Goal: Task Accomplishment & Management: Manage account settings

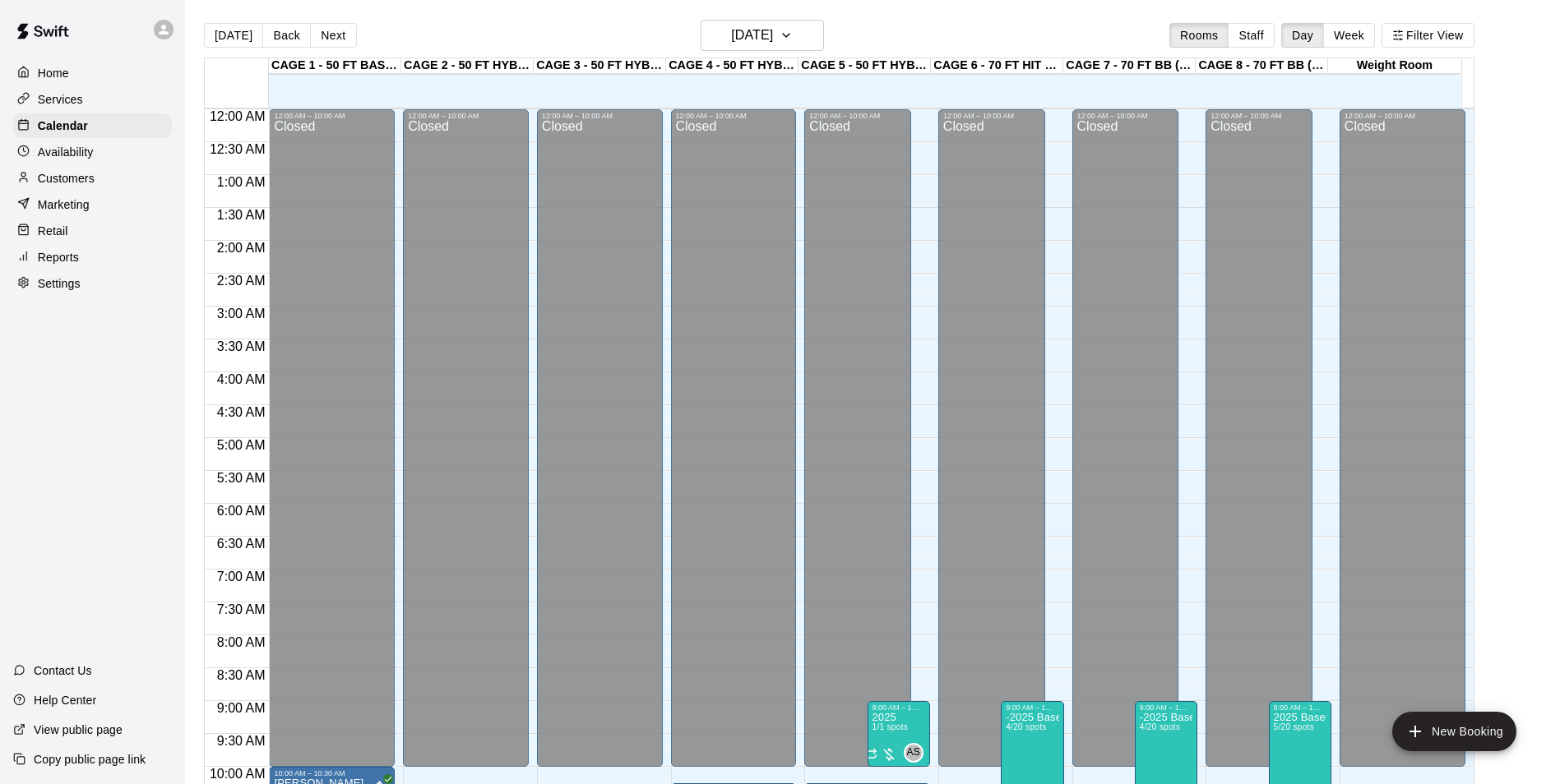
scroll to position [721, 0]
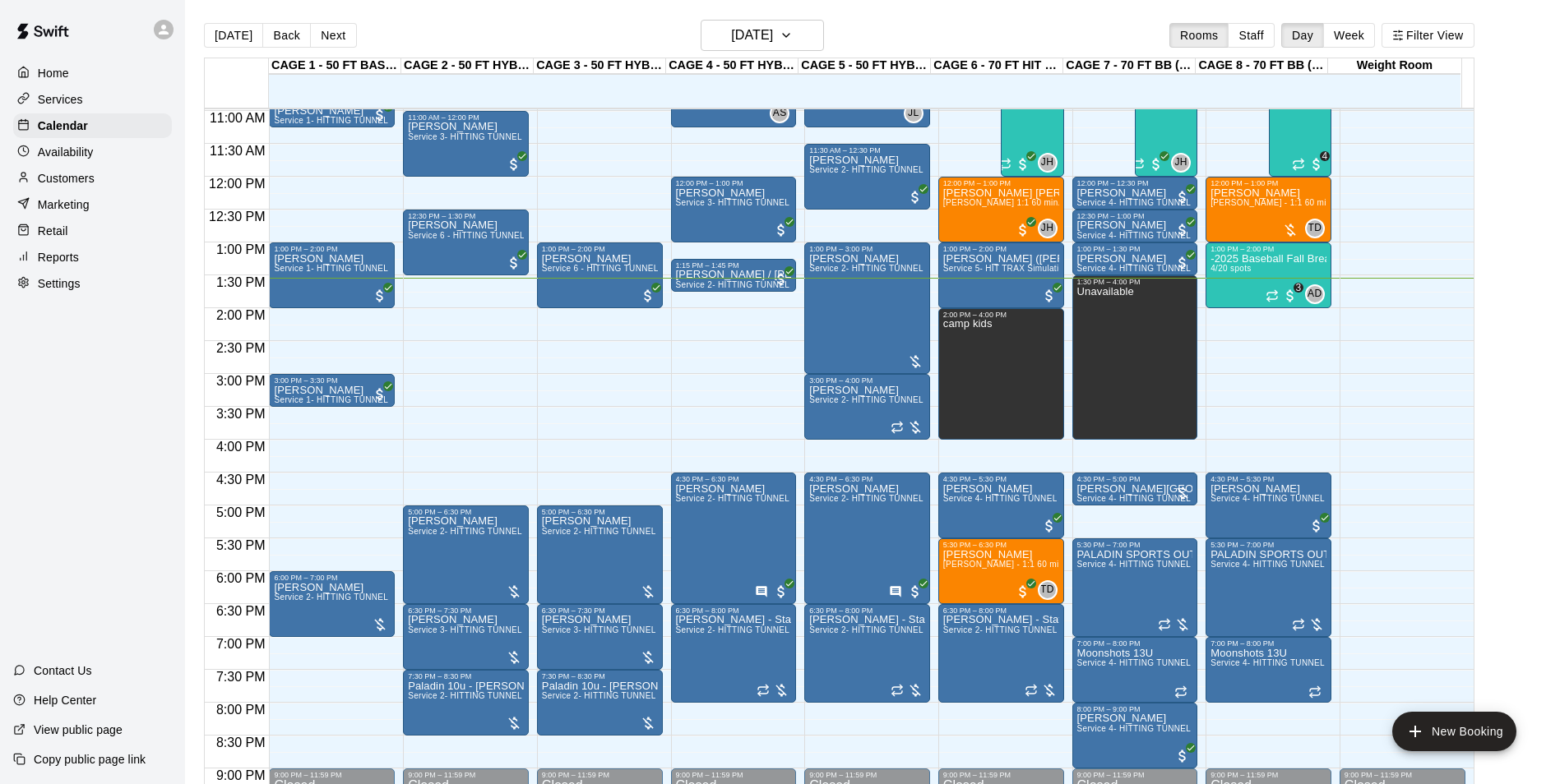
click at [333, 36] on button "Next" at bounding box center [333, 35] width 46 height 25
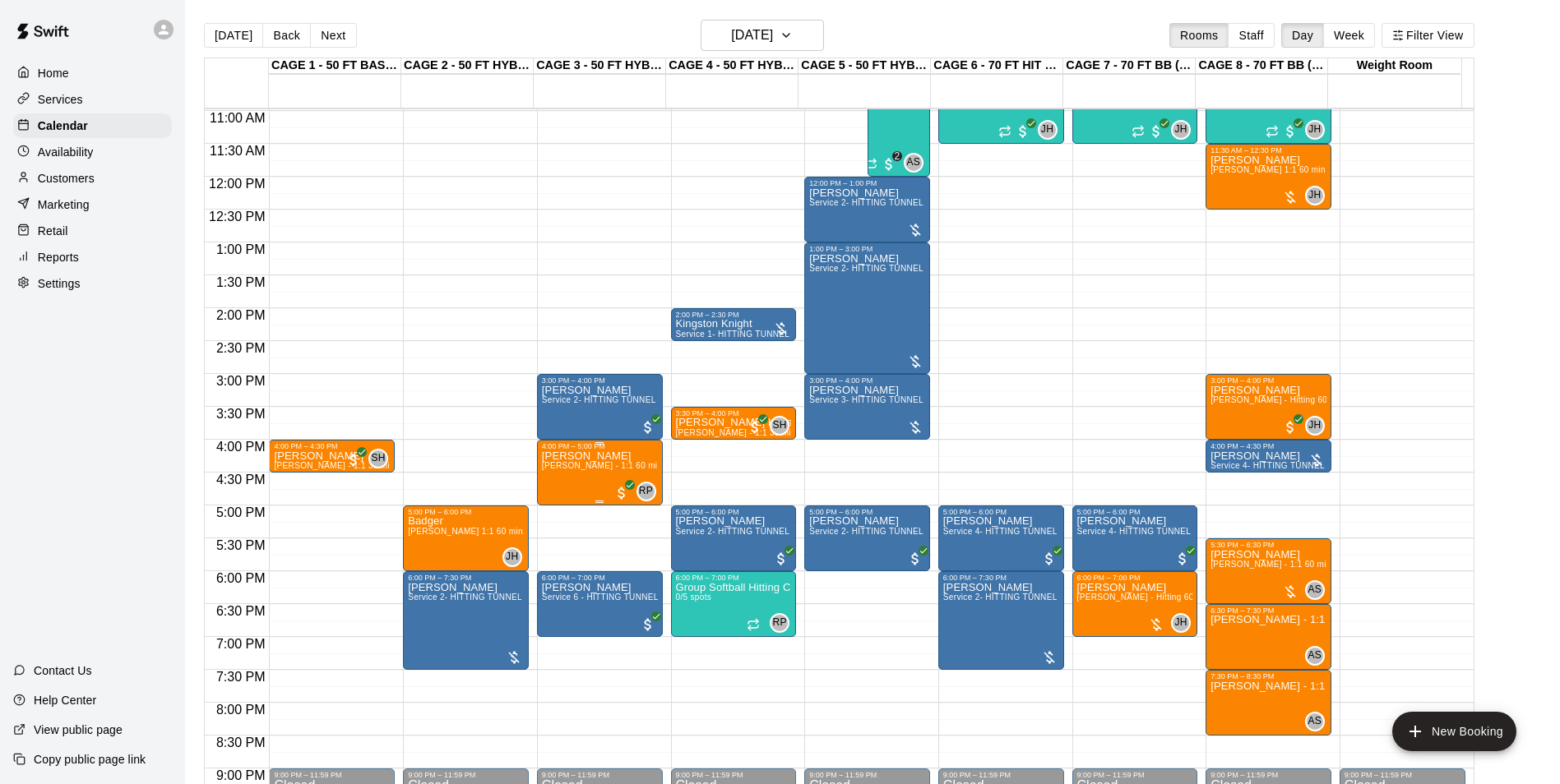
click at [594, 470] on span "[PERSON_NAME] - 1:1 60 min Softball Pitching / Hitting instruction" at bounding box center [673, 465] width 263 height 9
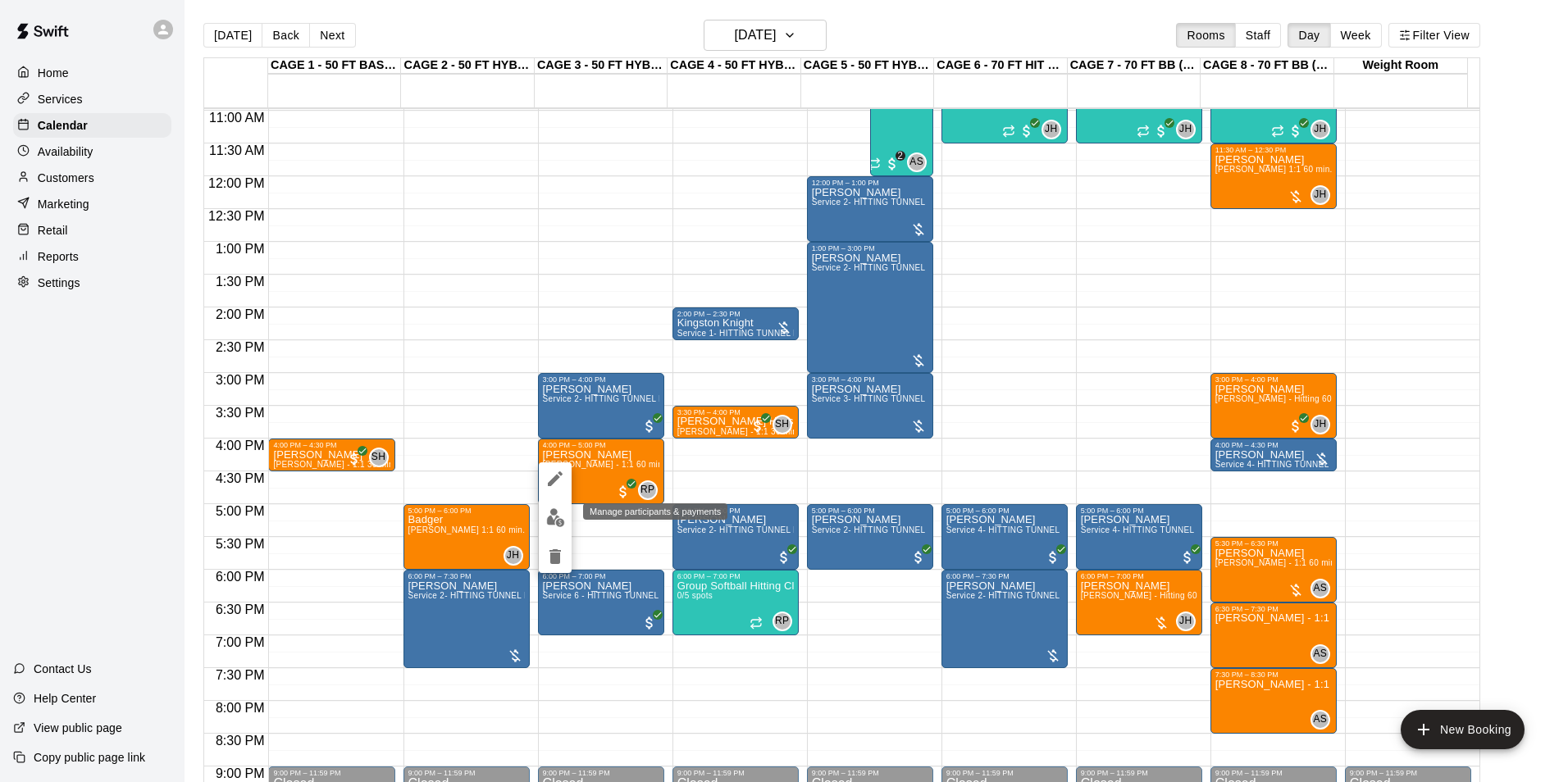
click at [551, 517] on img "edit" at bounding box center [555, 518] width 19 height 19
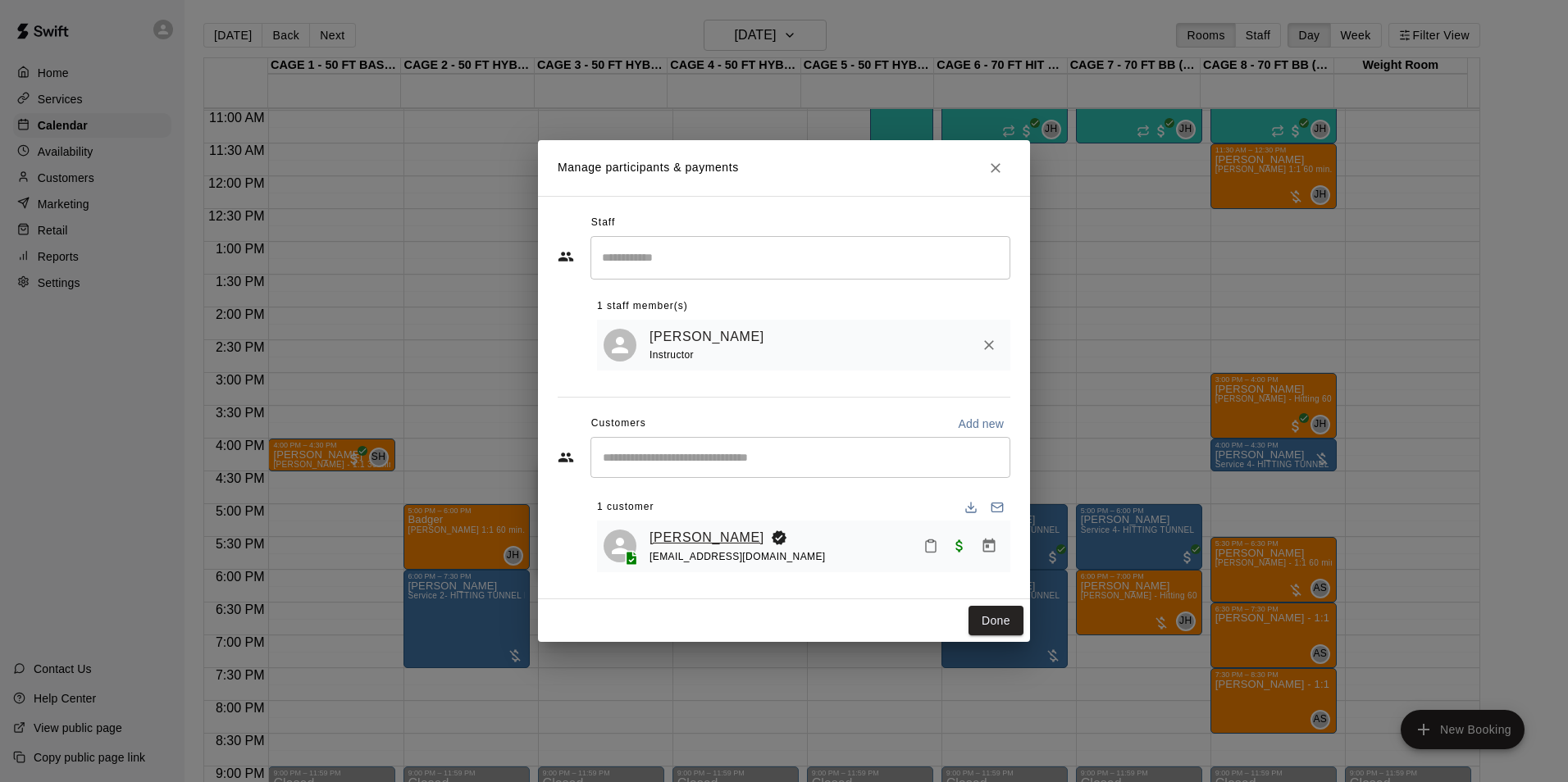
click at [692, 536] on link "[PERSON_NAME]" at bounding box center [707, 537] width 115 height 21
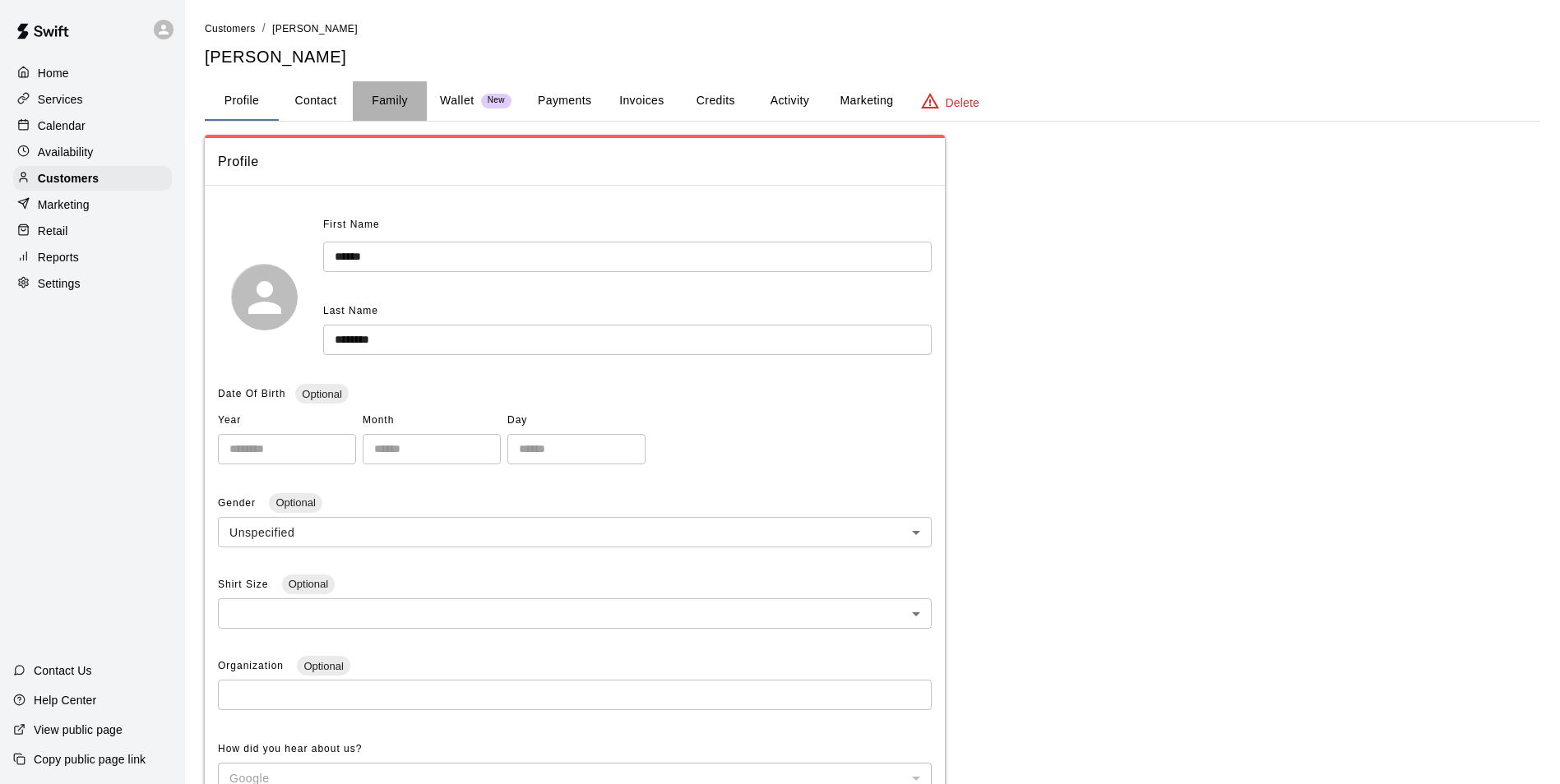
click at [402, 102] on button "Family" at bounding box center [390, 101] width 74 height 39
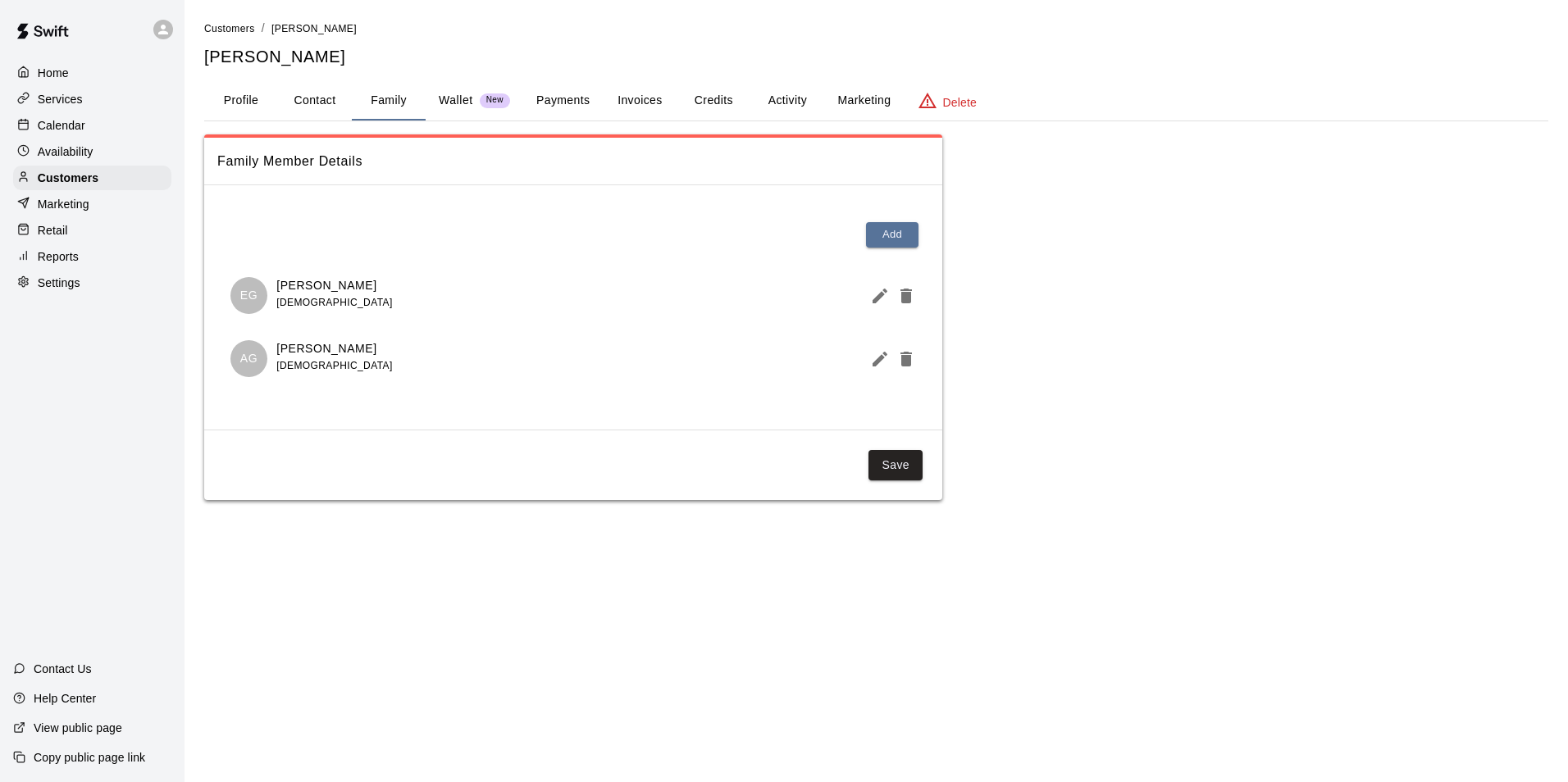
click at [338, 104] on button "Contact" at bounding box center [315, 101] width 74 height 39
select select "**"
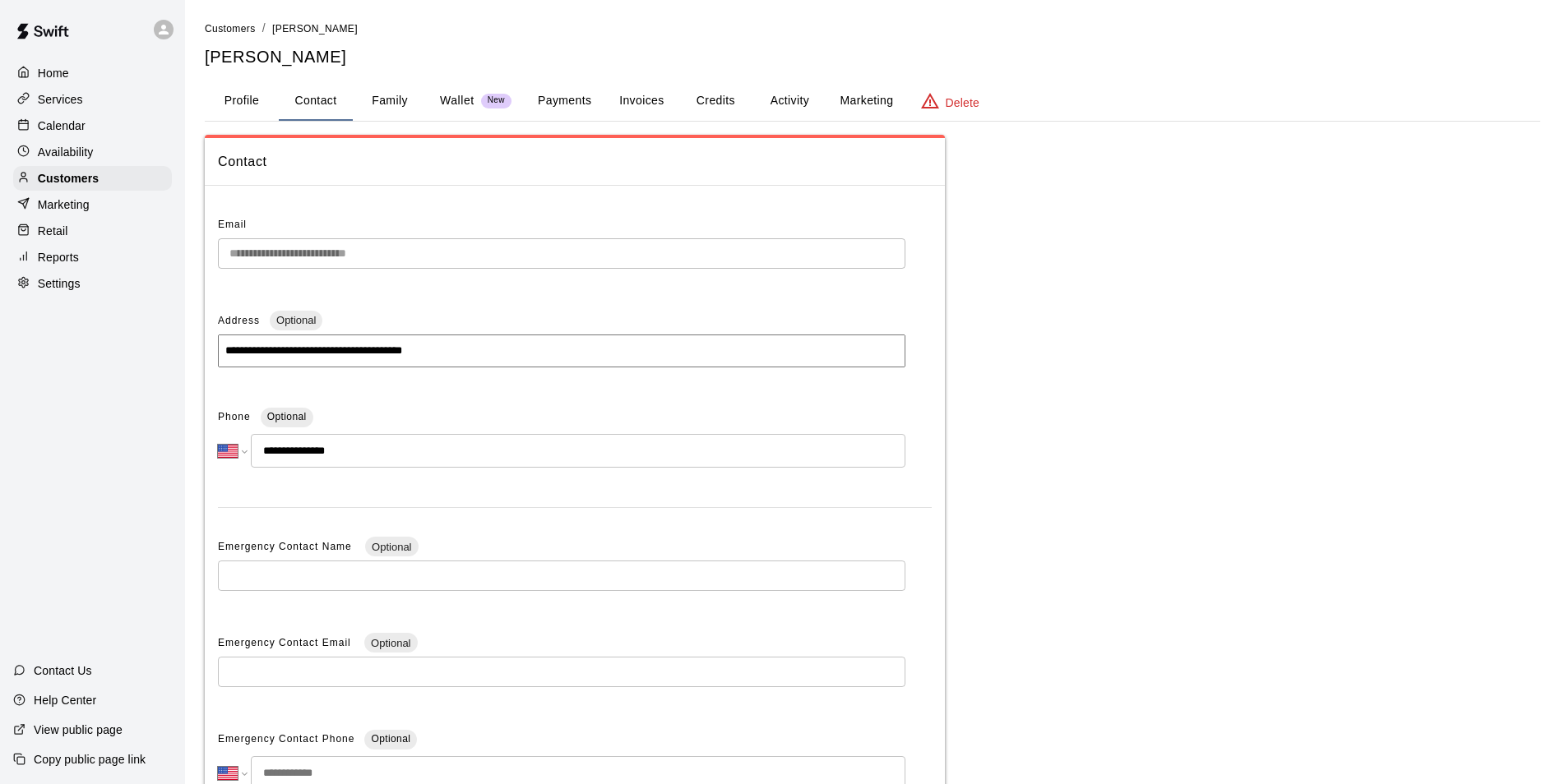
click at [233, 101] on button "Profile" at bounding box center [242, 101] width 74 height 39
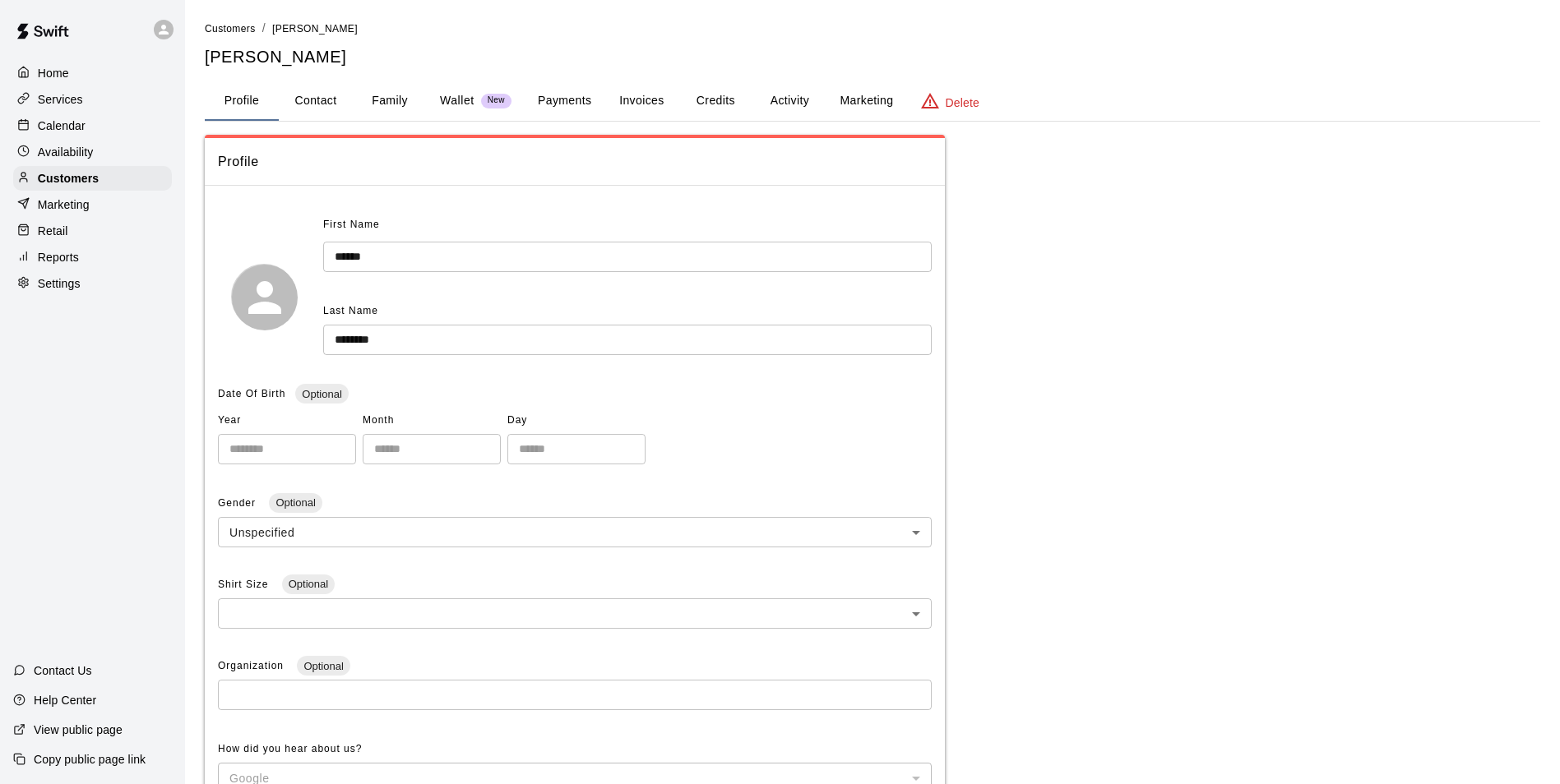
click at [65, 130] on p "Calendar" at bounding box center [62, 125] width 48 height 16
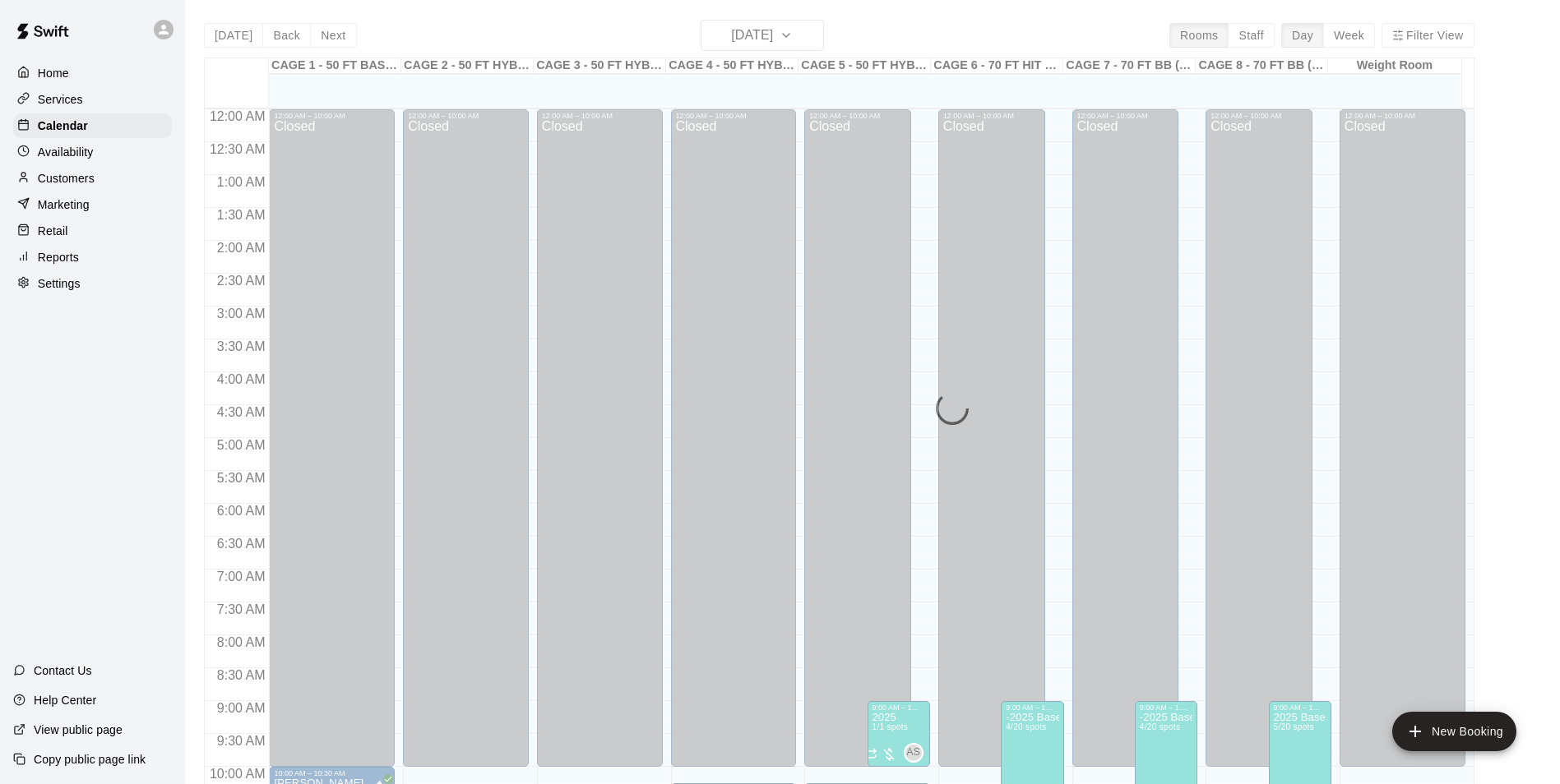
scroll to position [835, 0]
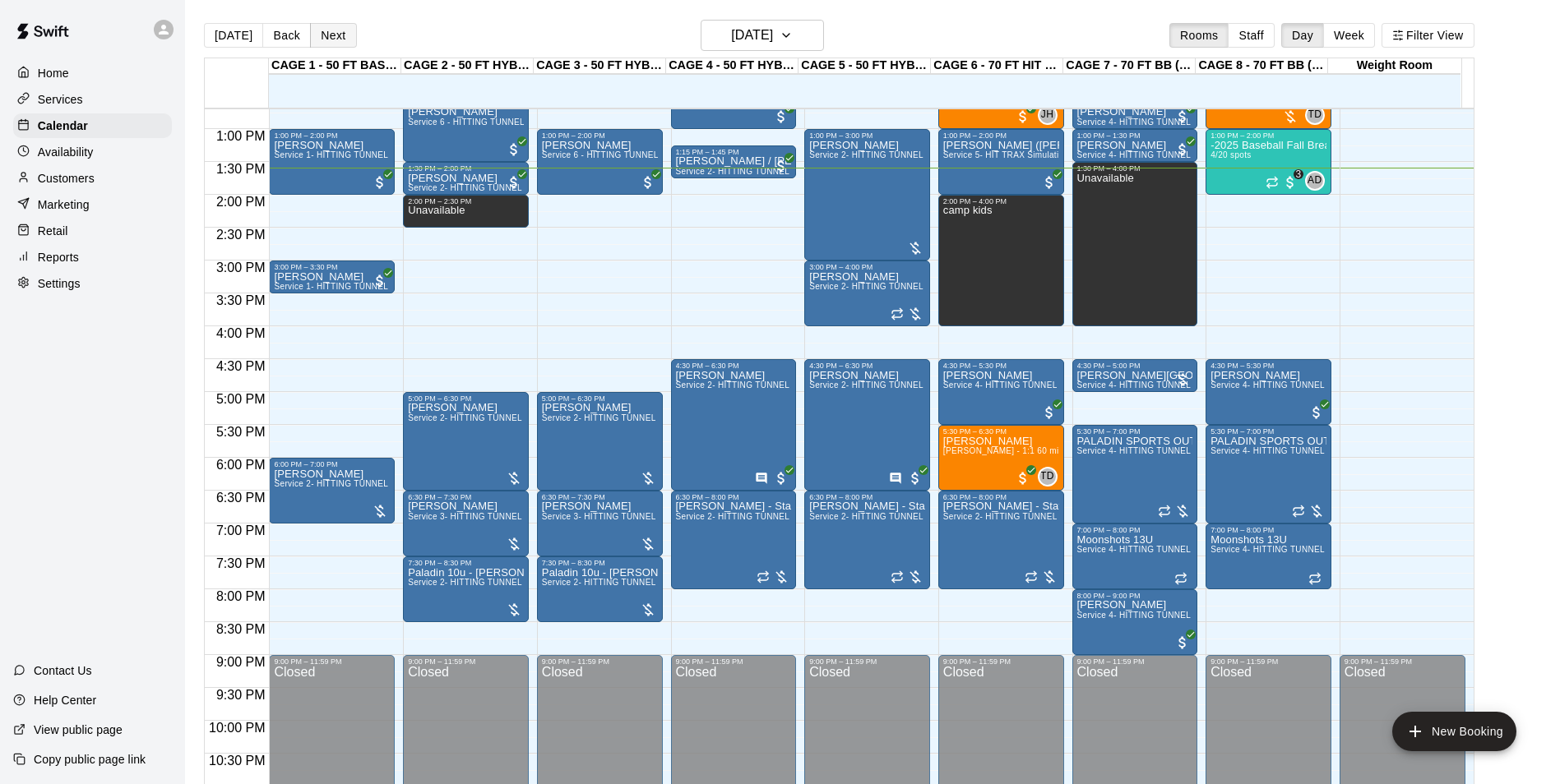
click at [330, 30] on button "Next" at bounding box center [333, 35] width 46 height 25
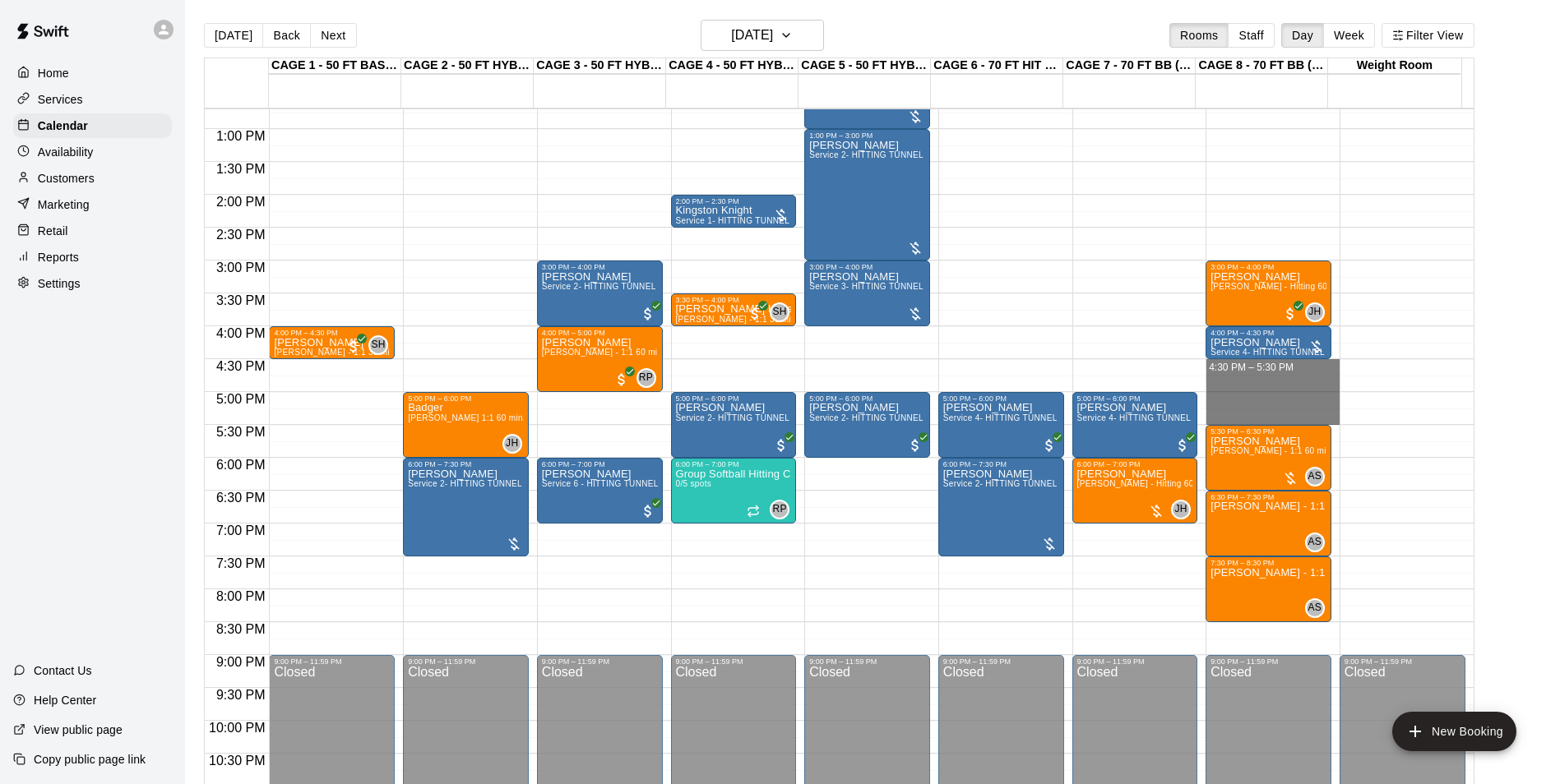
drag, startPoint x: 1266, startPoint y: 371, endPoint x: 1268, endPoint y: 419, distance: 48.0
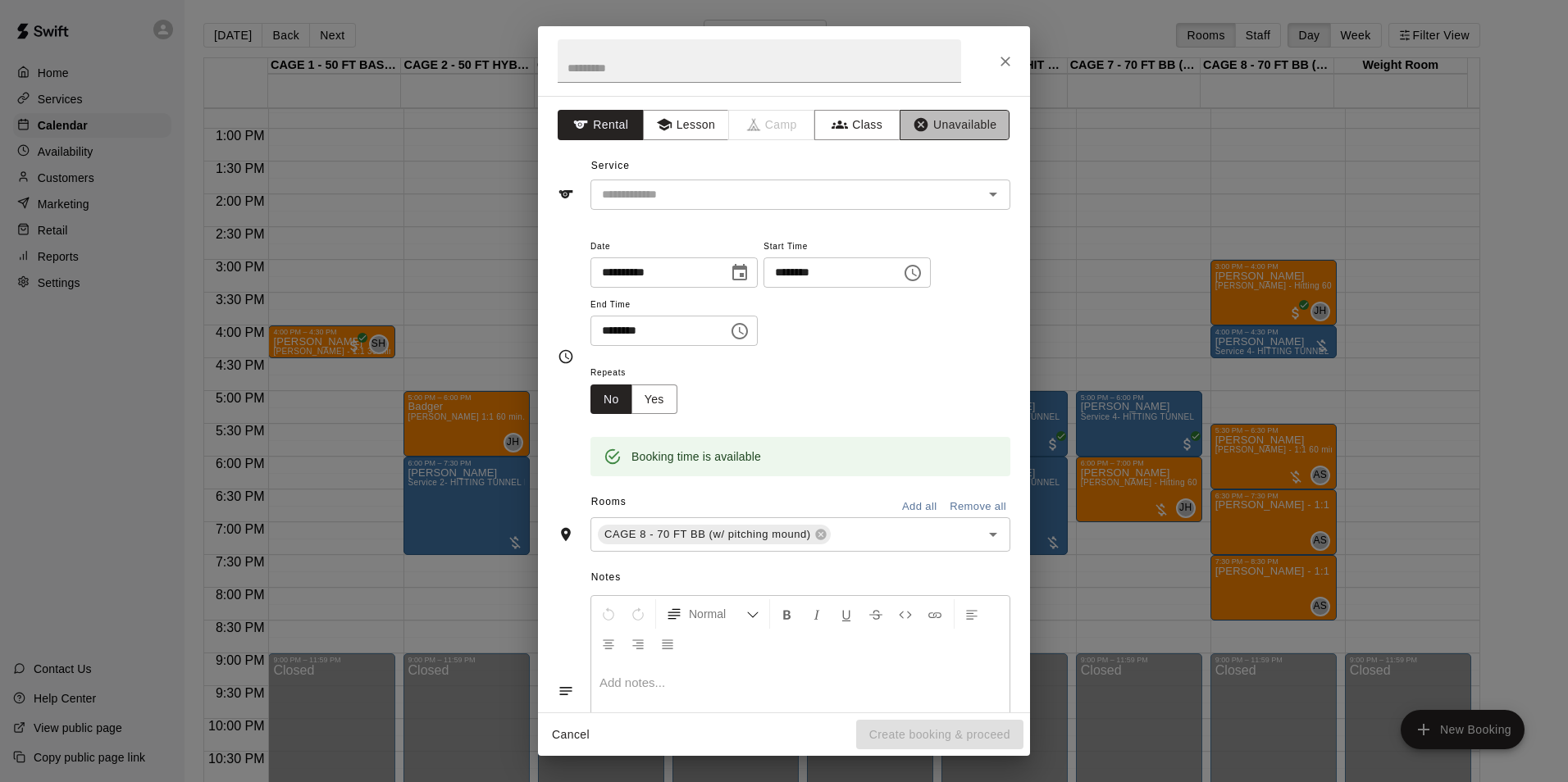
click at [973, 133] on button "Unavailable" at bounding box center [954, 124] width 110 height 30
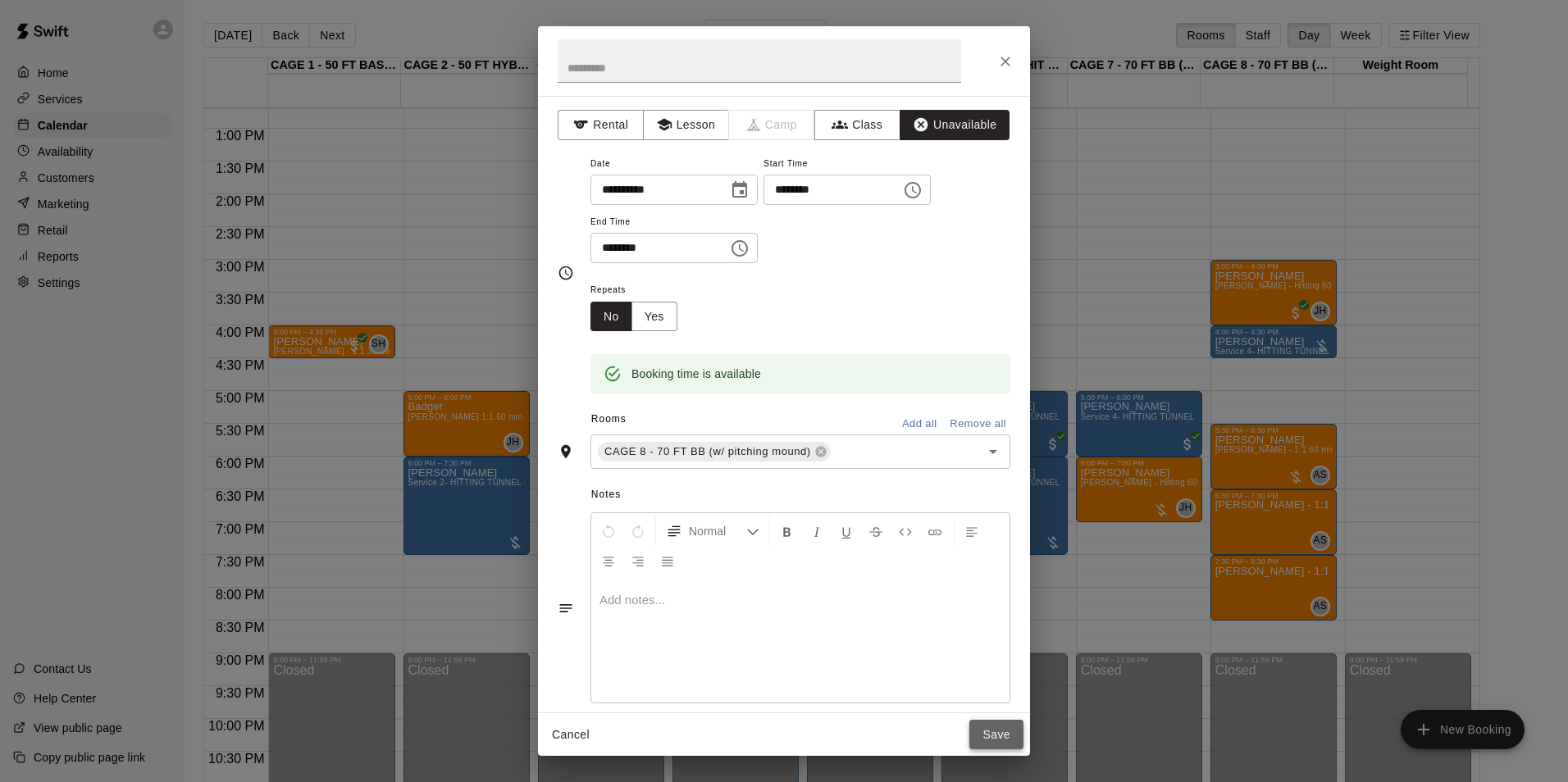
click at [1003, 738] on button "Save" at bounding box center [995, 734] width 54 height 30
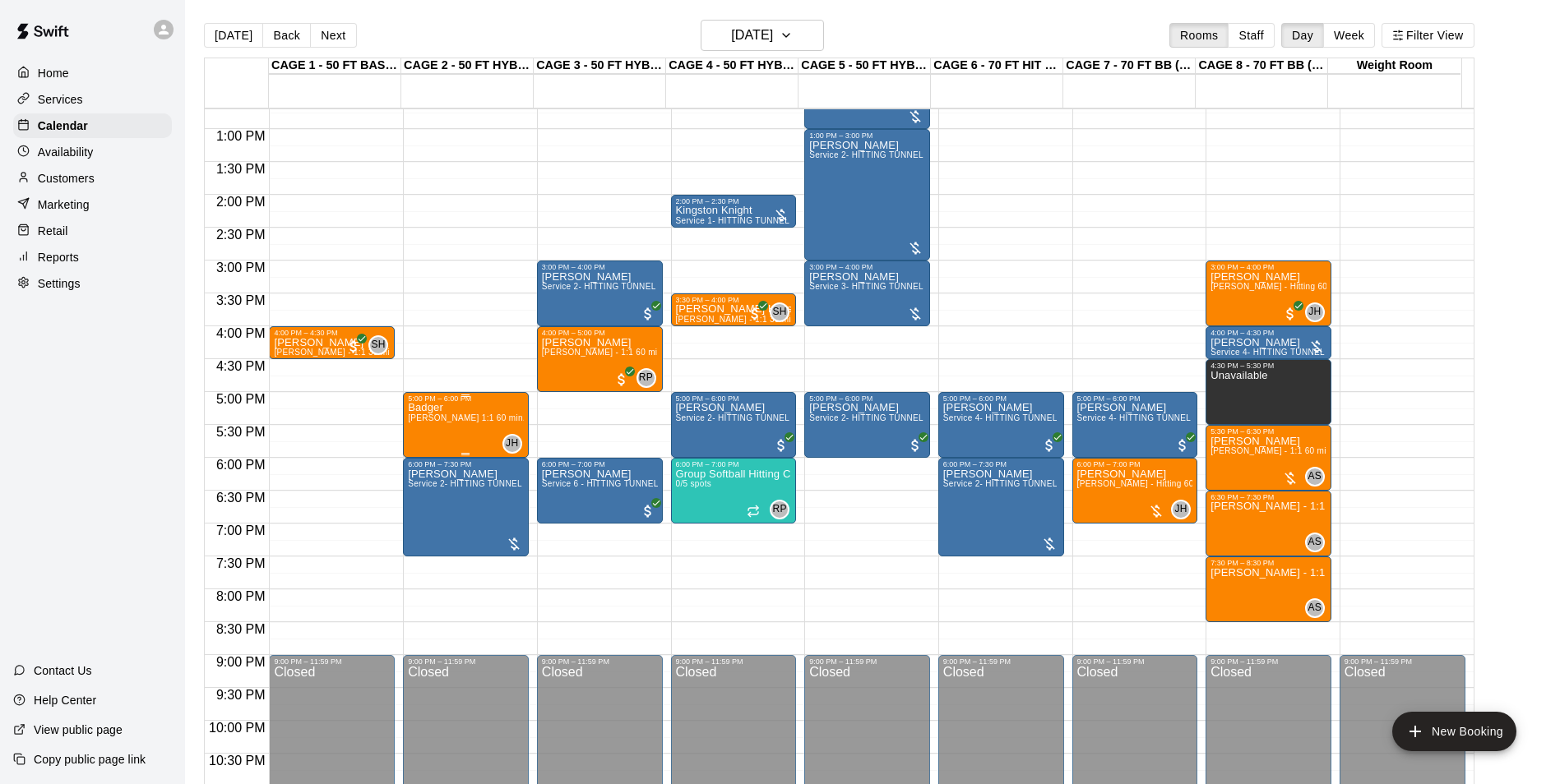
click at [463, 432] on div "Badger [PERSON_NAME] 1:1 60 min. pitching Lesson" at bounding box center [465, 794] width 116 height 784
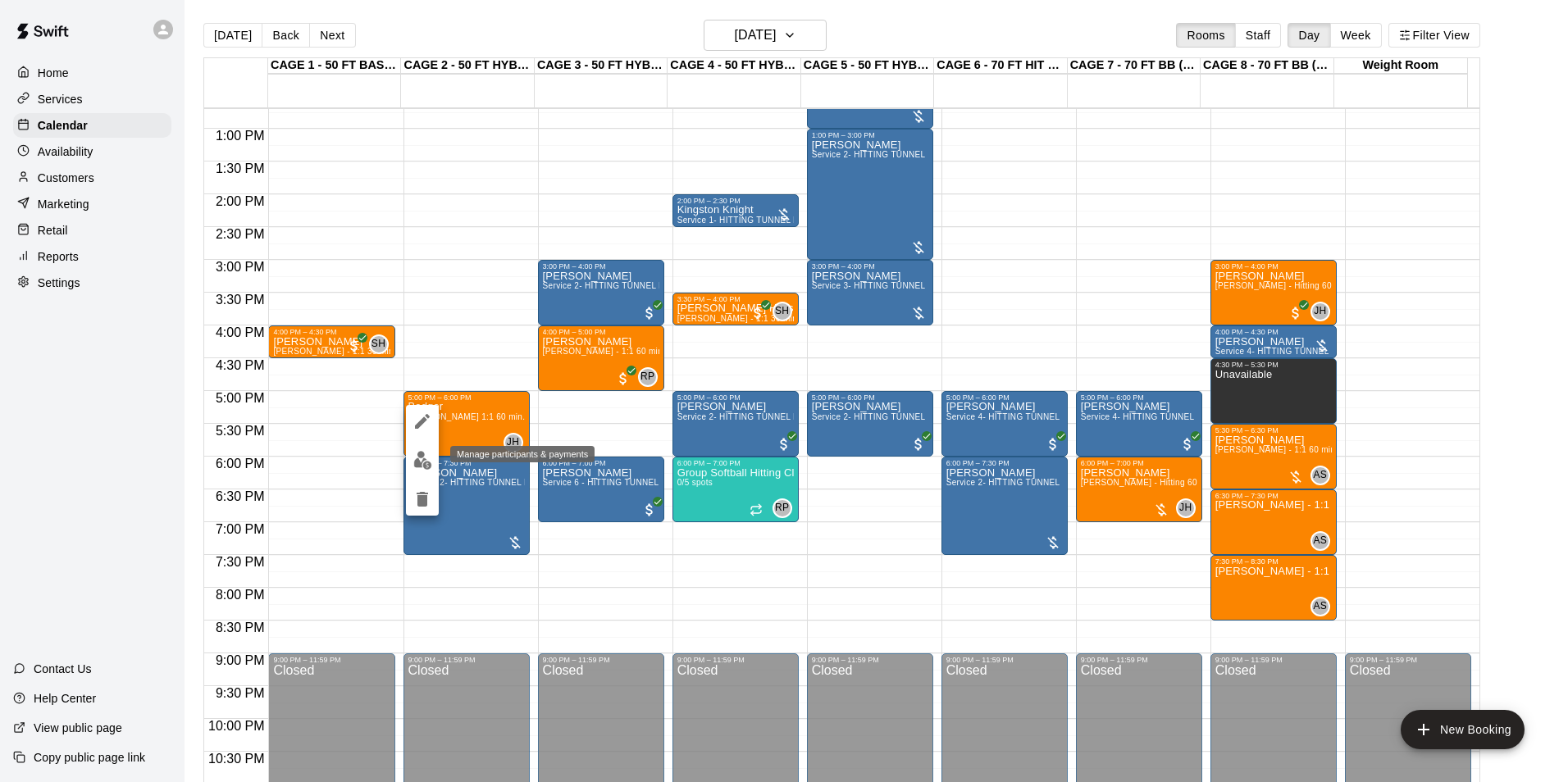
click at [419, 453] on img "edit" at bounding box center [423, 460] width 19 height 19
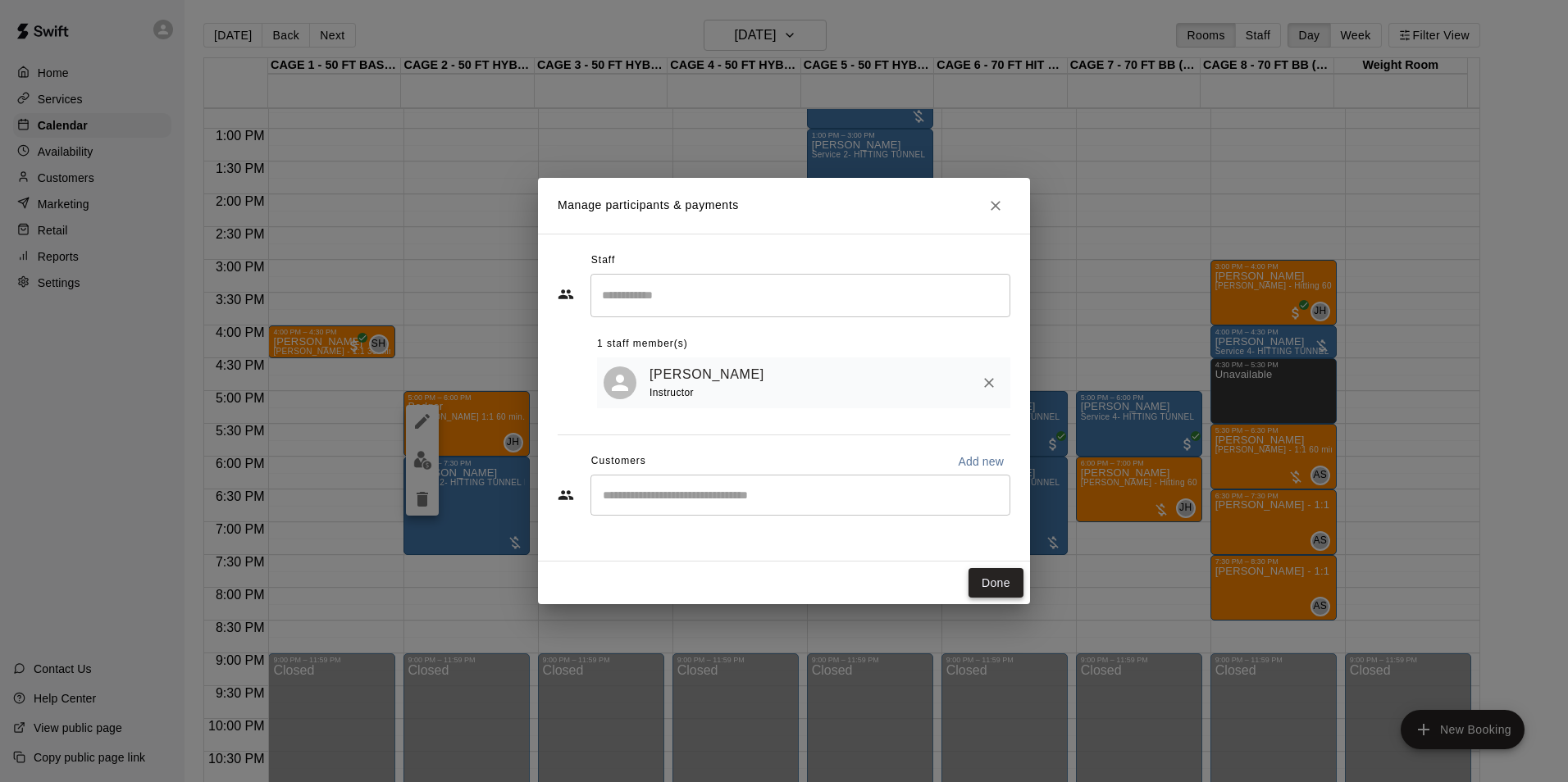
click at [989, 587] on button "Done" at bounding box center [996, 583] width 55 height 30
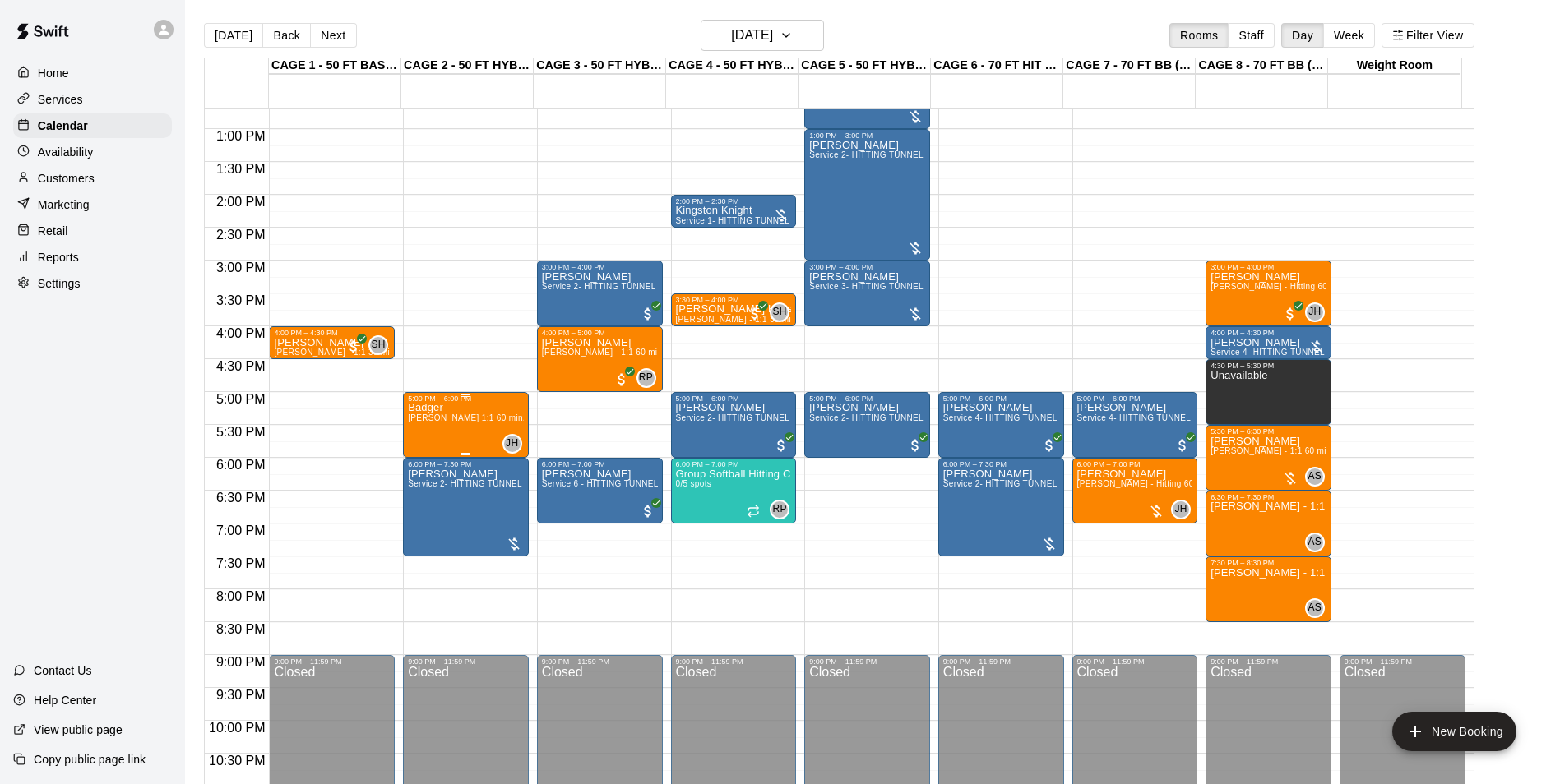
click at [463, 437] on div "Badger [PERSON_NAME] 1:1 60 min. pitching Lesson" at bounding box center [465, 794] width 116 height 784
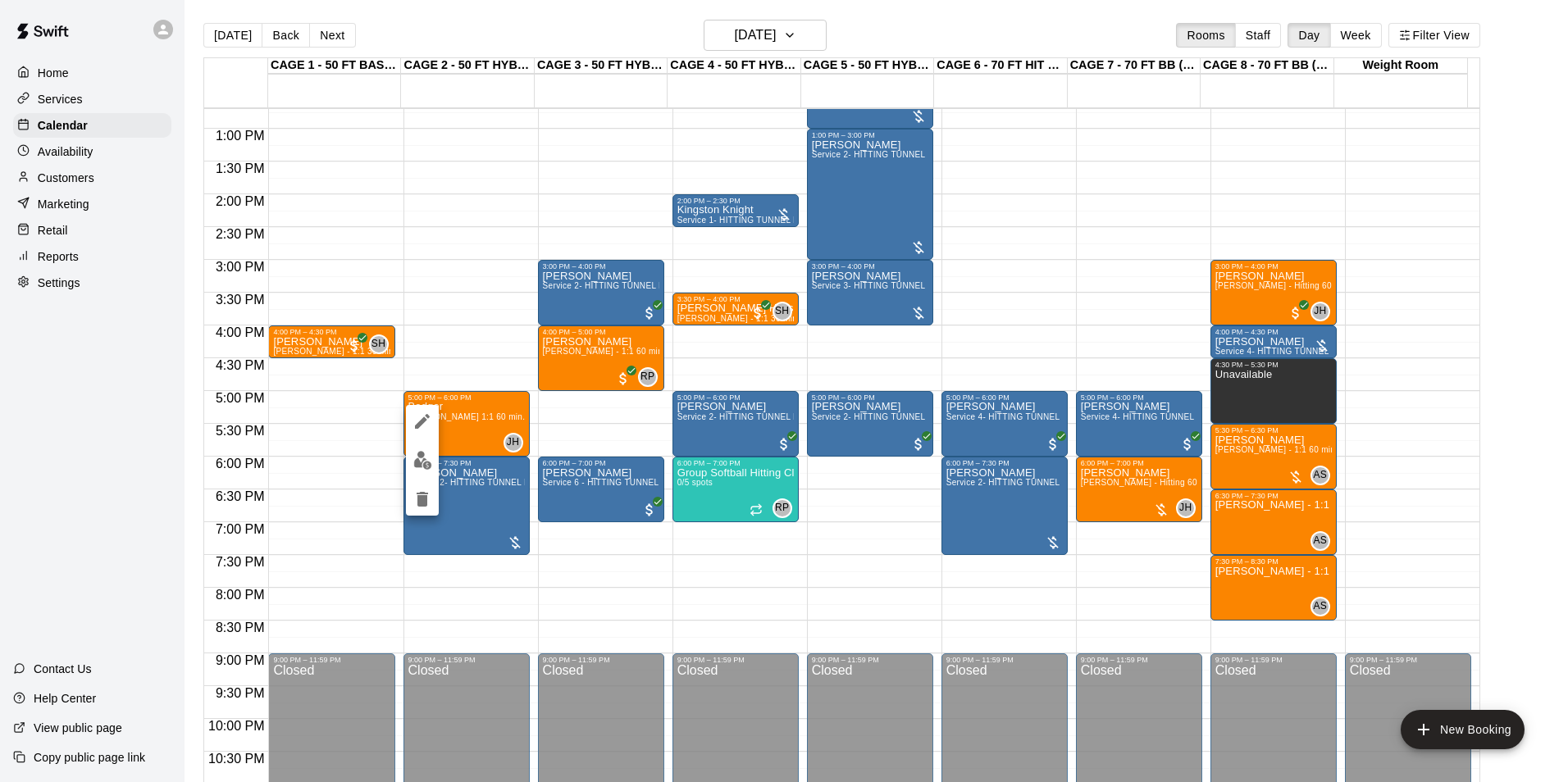
click at [68, 175] on div at bounding box center [784, 391] width 1568 height 782
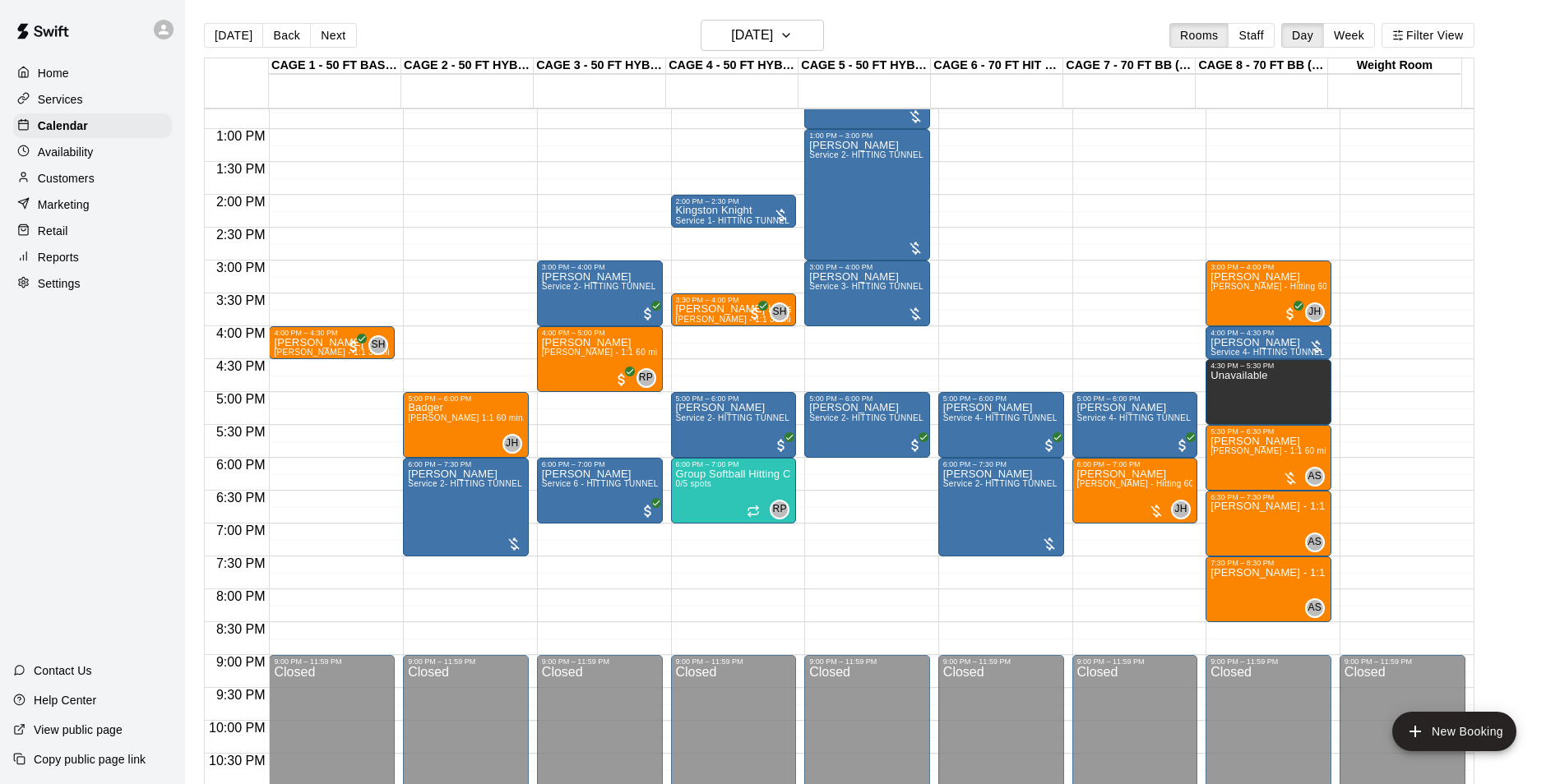
click at [69, 180] on p "Customers" at bounding box center [66, 178] width 57 height 16
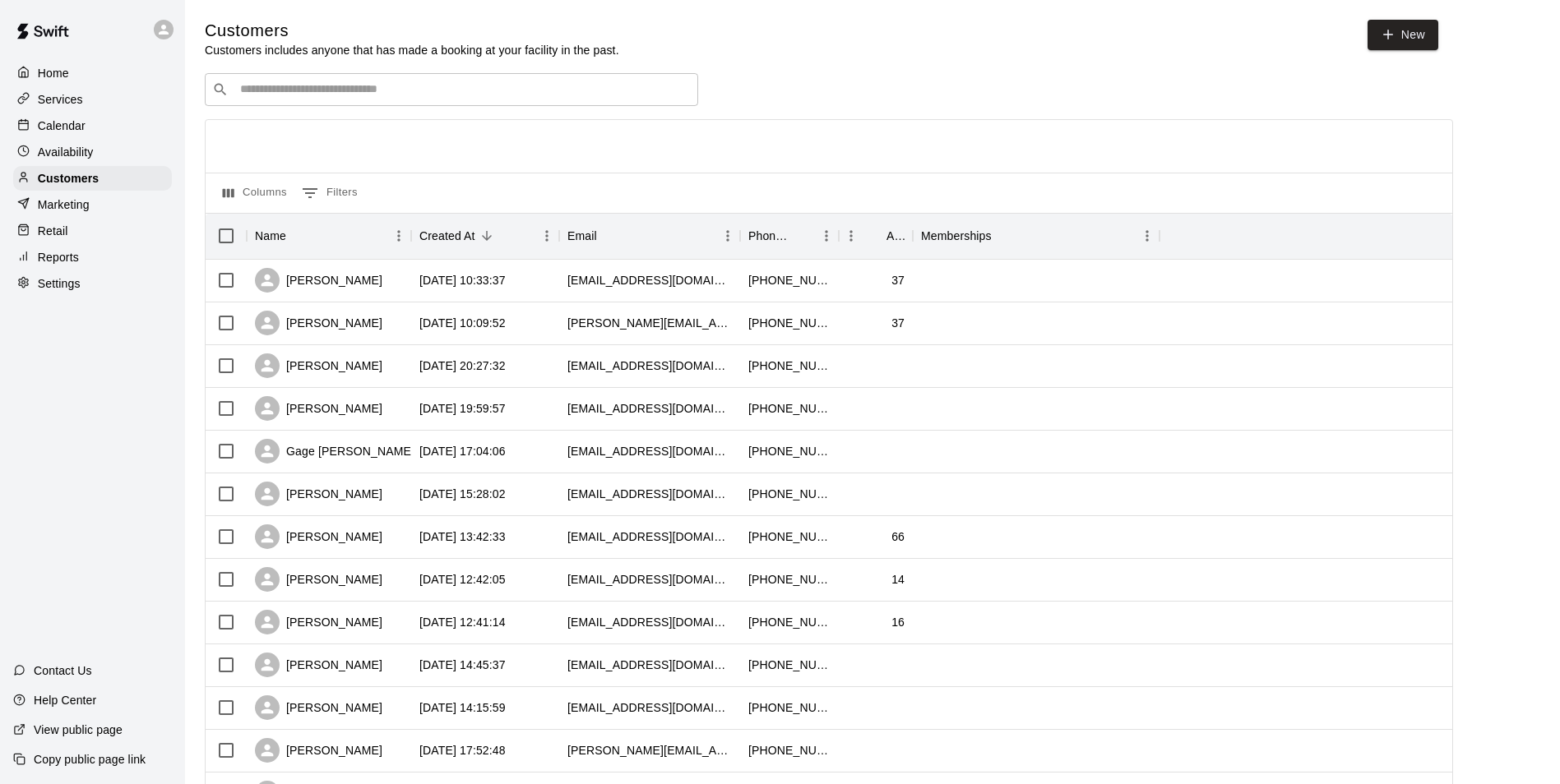
click at [372, 93] on input "Search customers by name or email" at bounding box center [463, 89] width 456 height 16
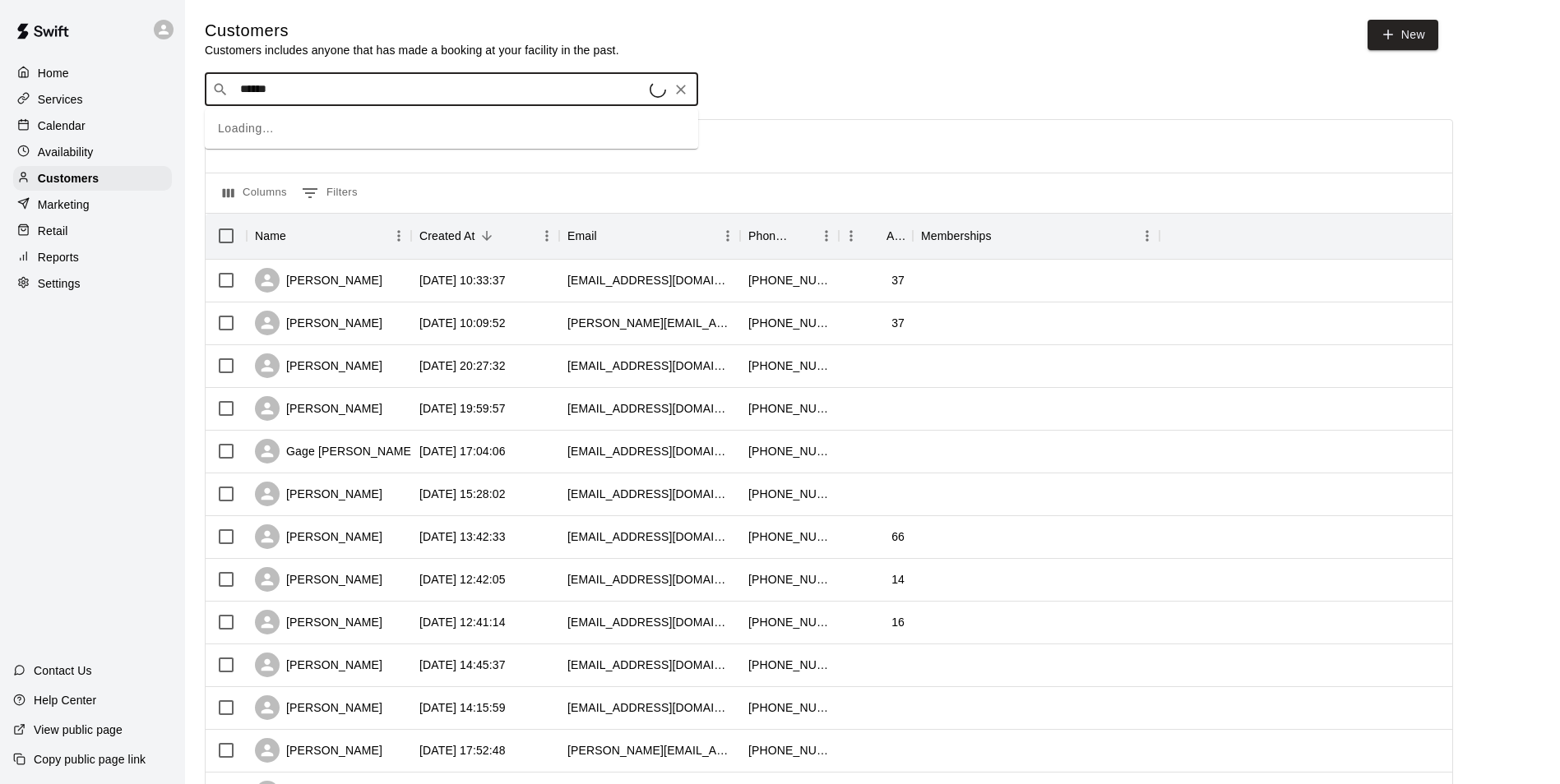
type input "******"
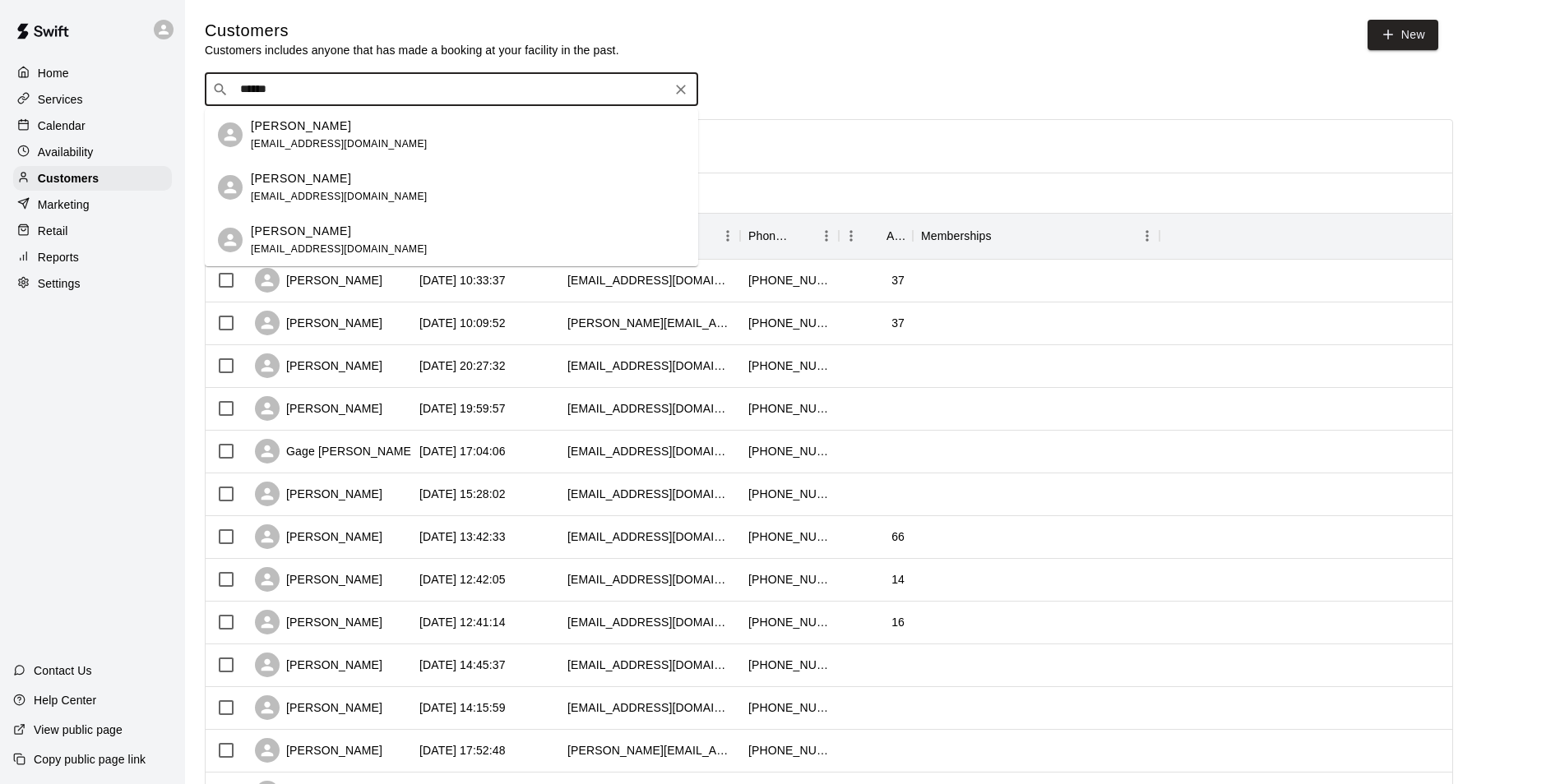
click at [309, 89] on input "******" at bounding box center [450, 89] width 431 height 16
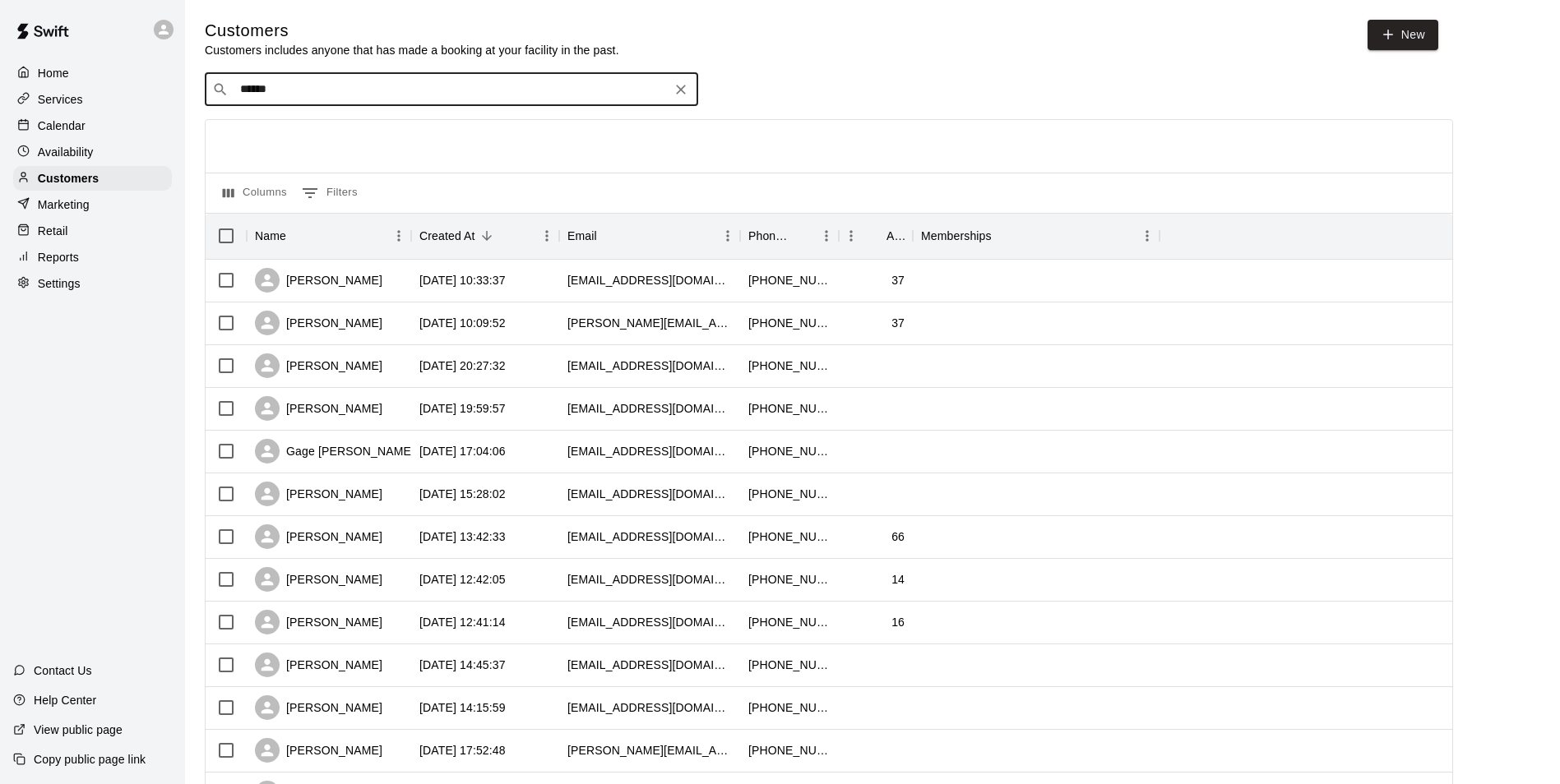
click at [80, 152] on p "Availability" at bounding box center [65, 152] width 56 height 16
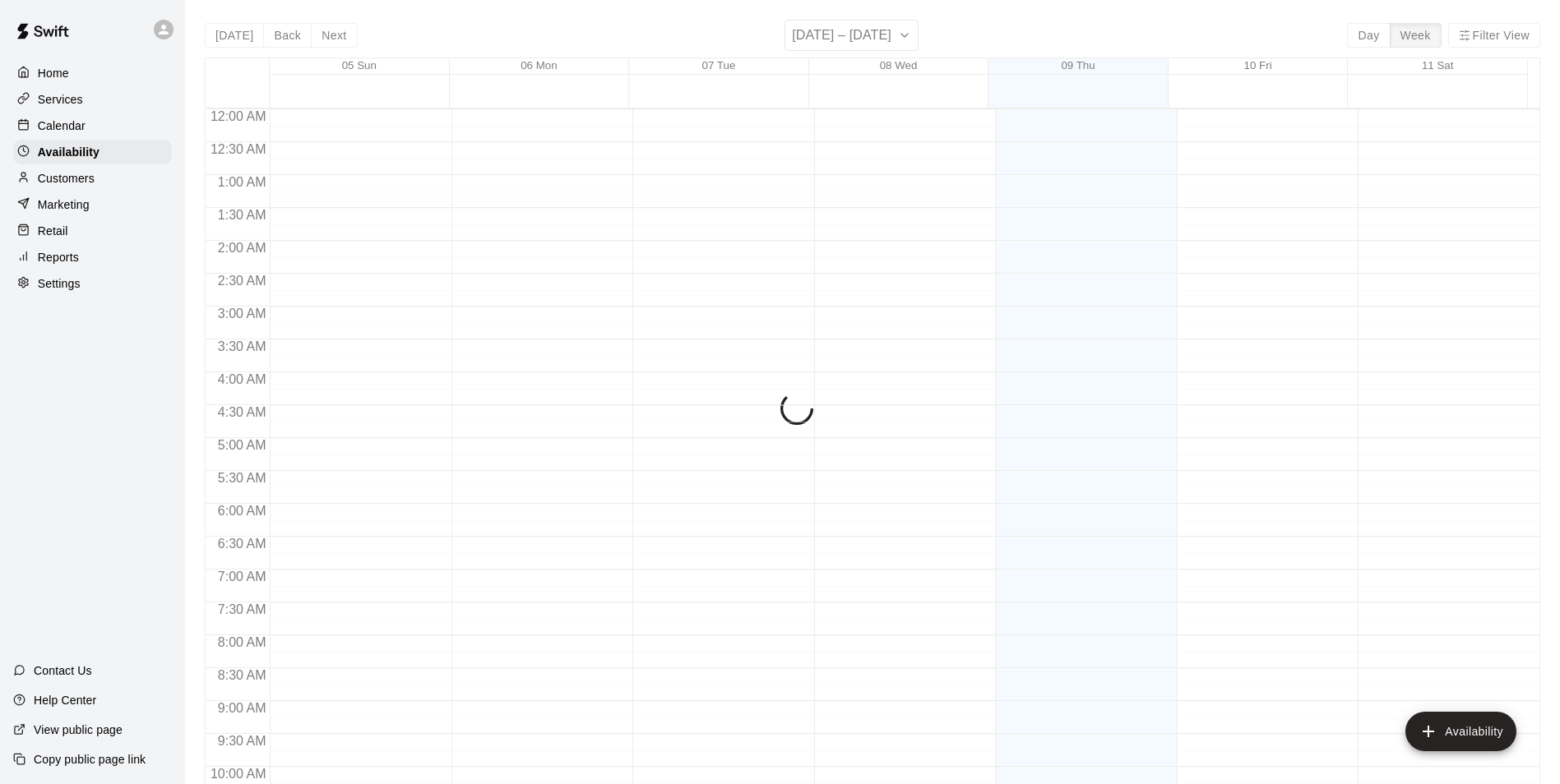
scroll to position [885, 0]
click at [63, 178] on p "Customers" at bounding box center [66, 178] width 57 height 16
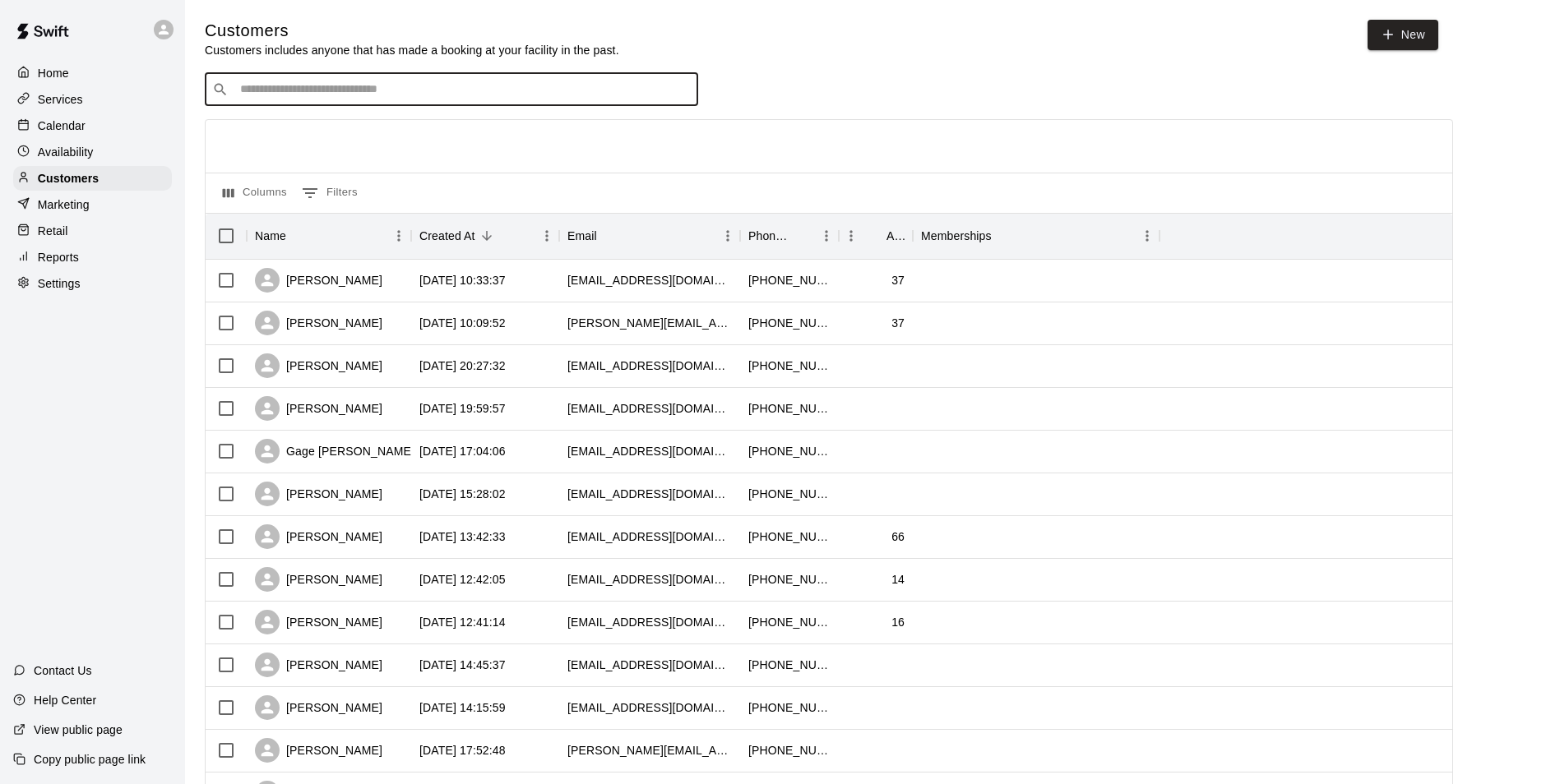
click at [301, 90] on input "Search customers by name or email" at bounding box center [463, 89] width 456 height 16
type input "******"
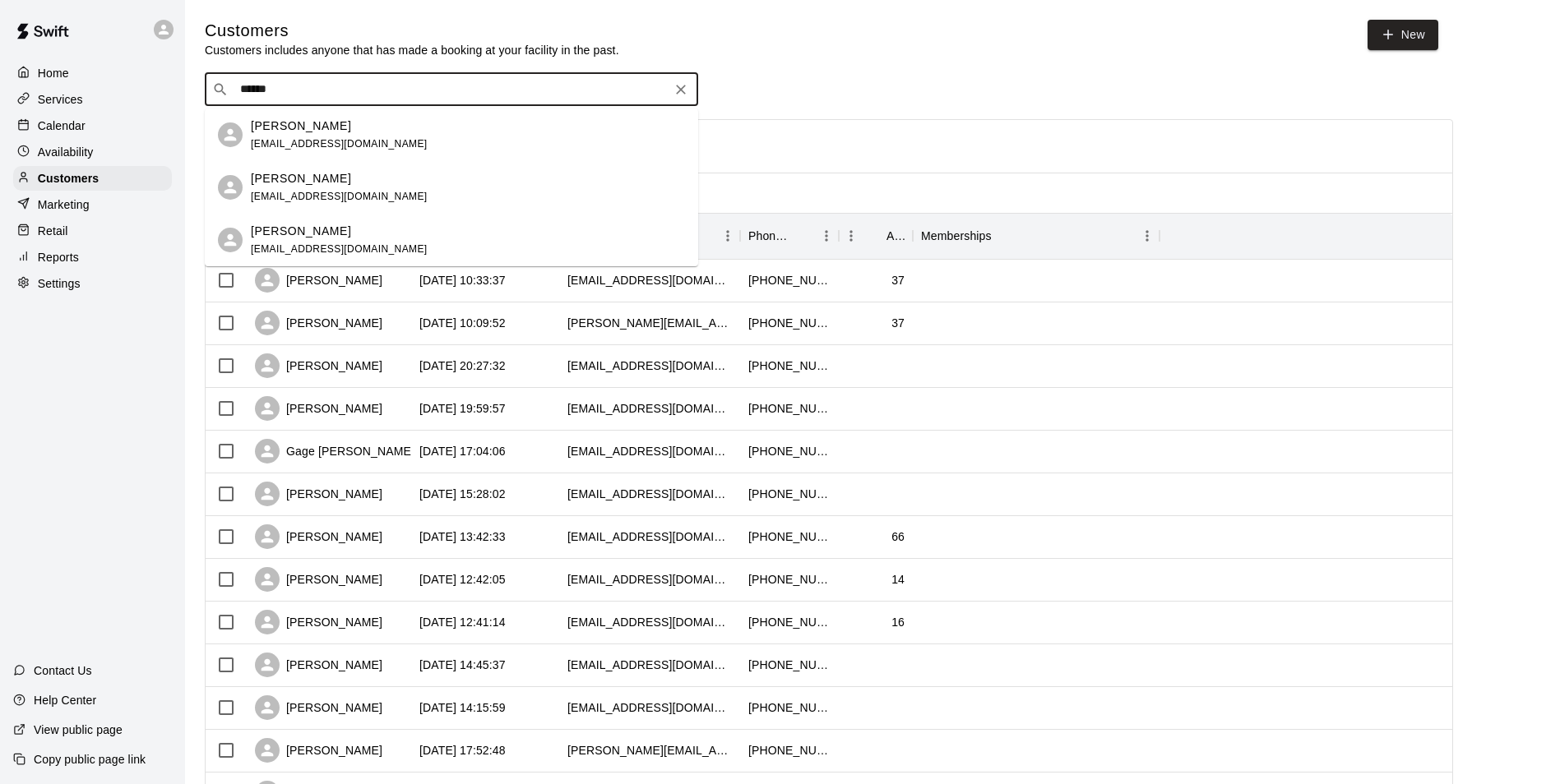
click at [321, 178] on p "[PERSON_NAME]" at bounding box center [300, 178] width 100 height 17
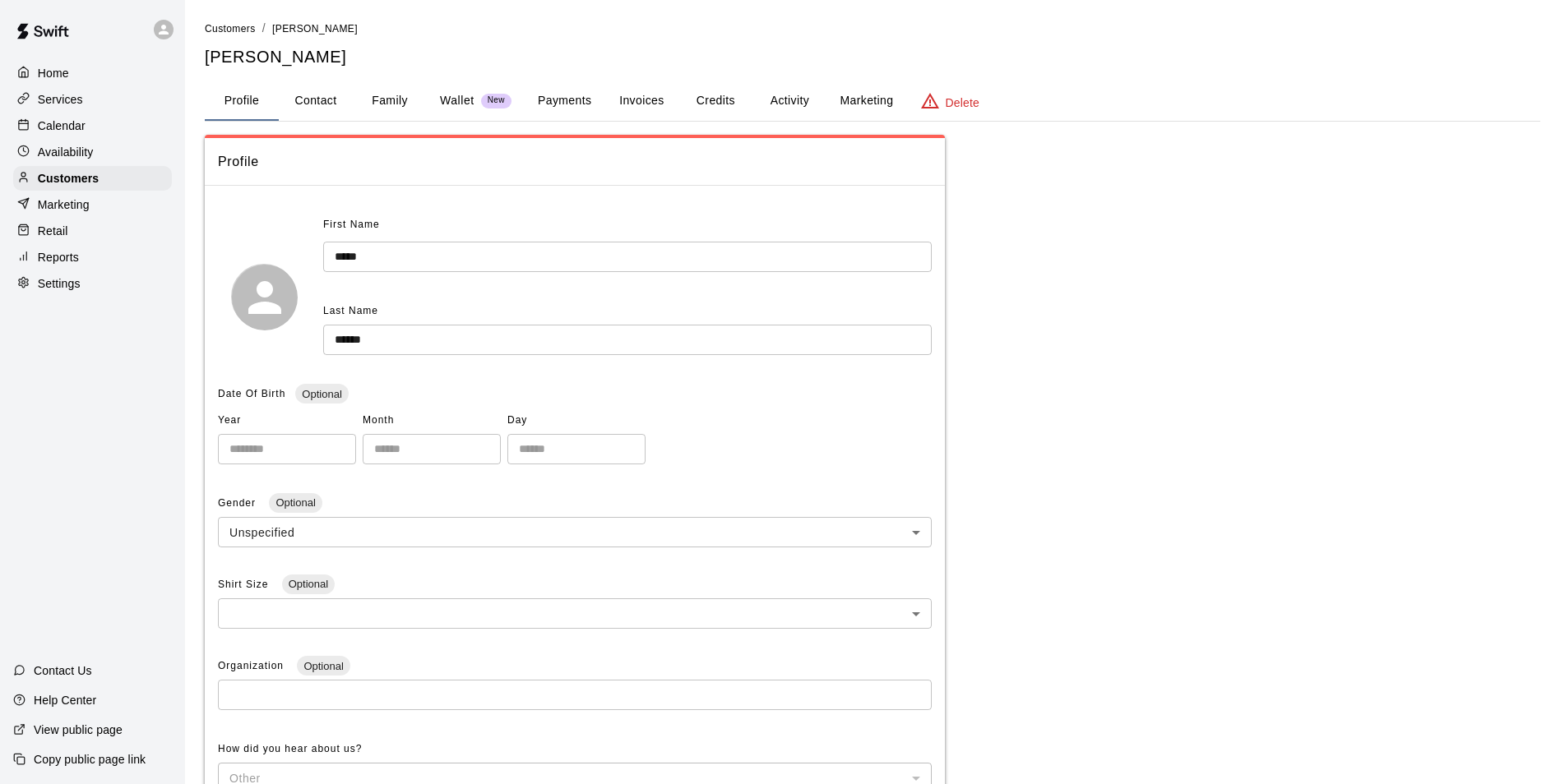
click at [76, 128] on p "Calendar" at bounding box center [62, 125] width 48 height 16
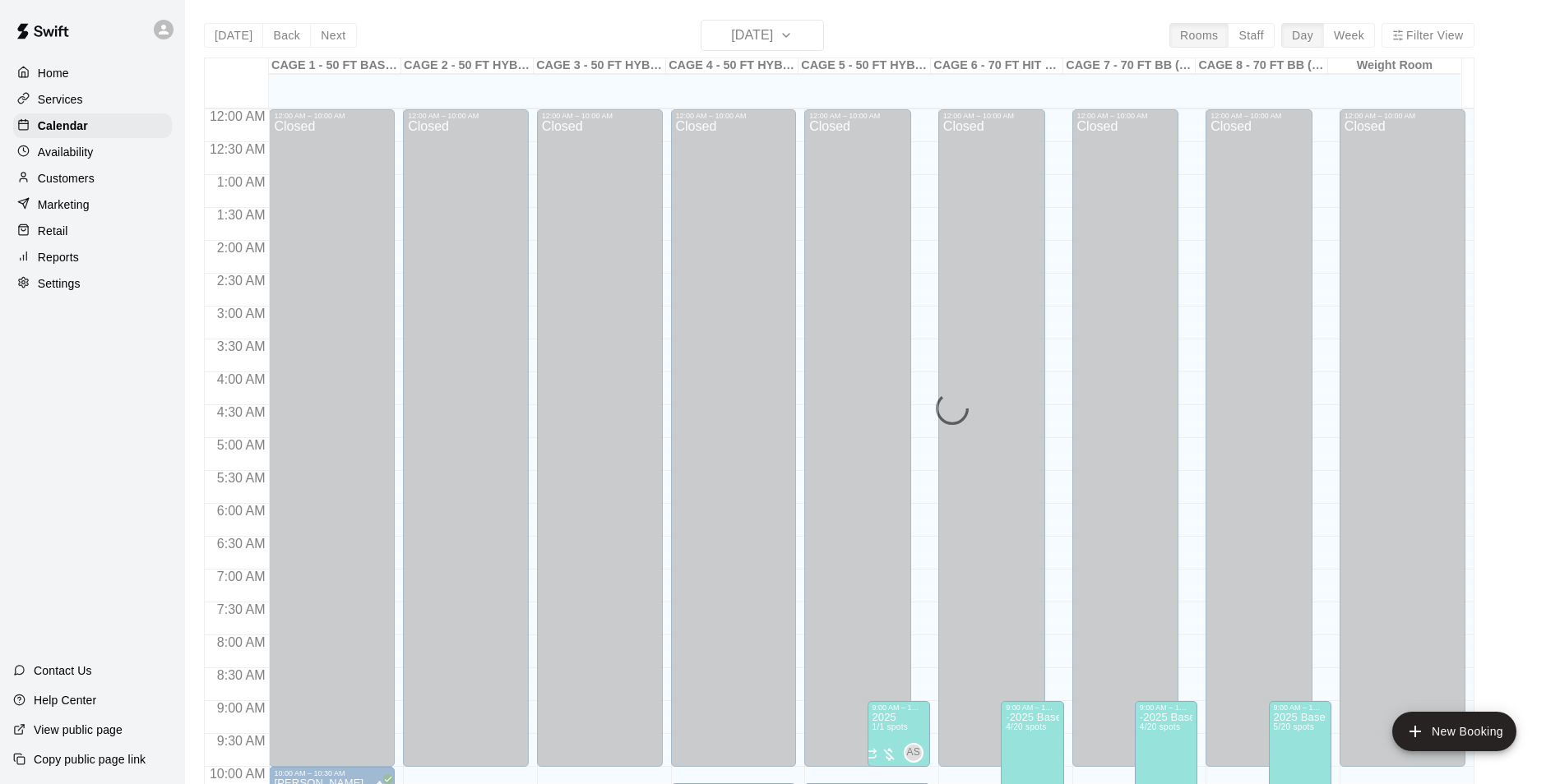
scroll to position [835, 0]
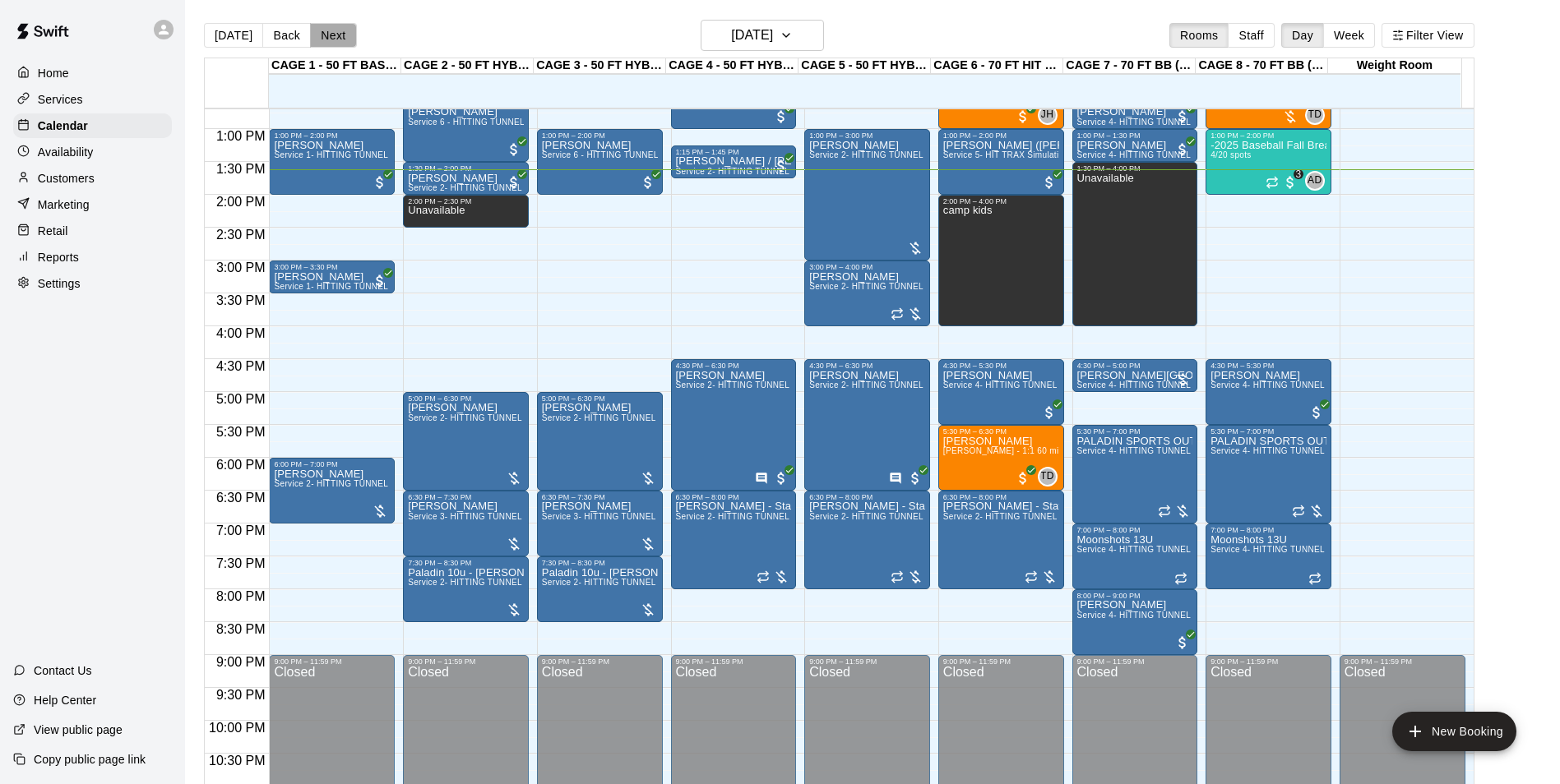
click at [341, 39] on button "Next" at bounding box center [333, 35] width 46 height 25
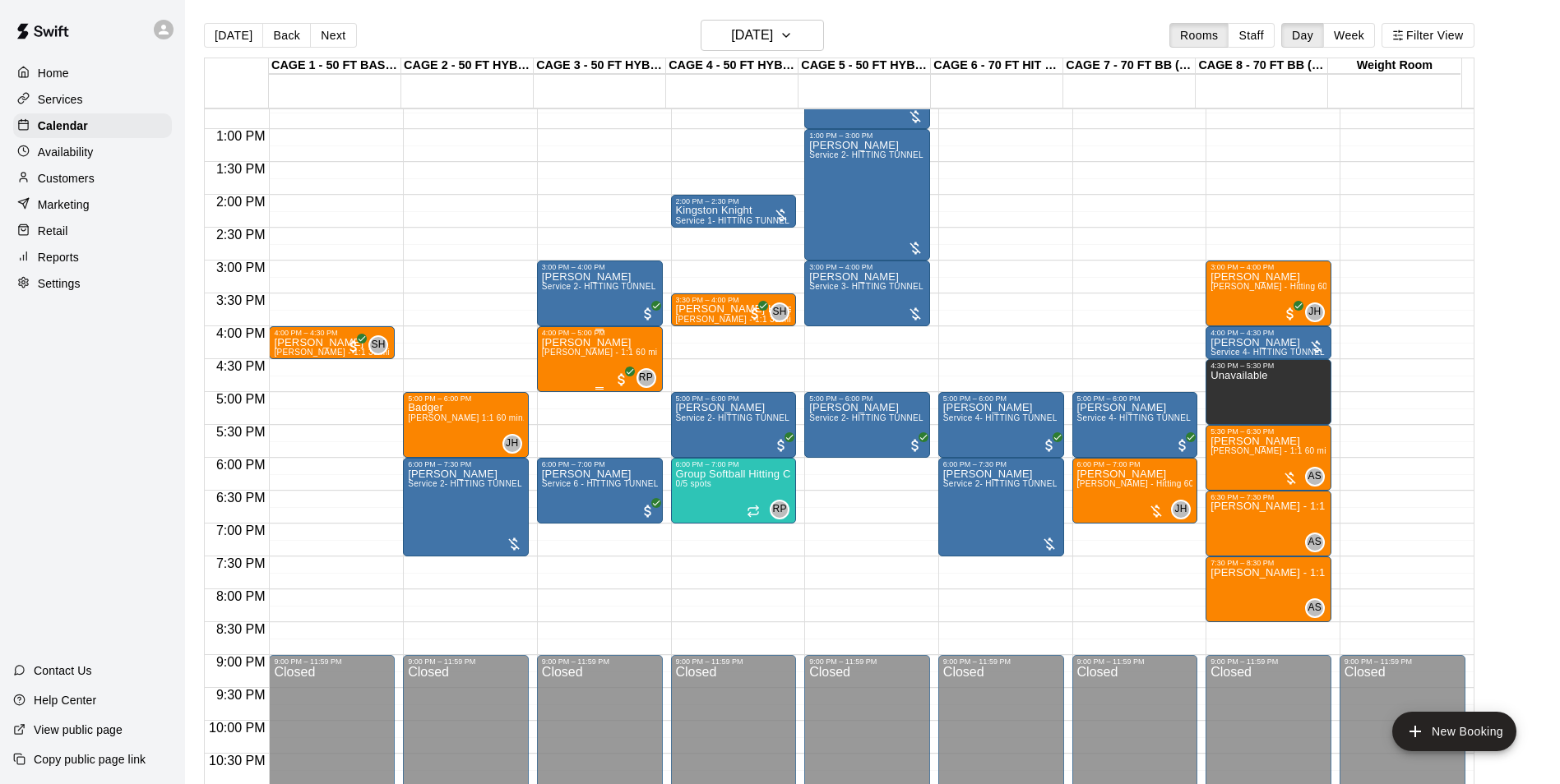
click at [590, 365] on div "[PERSON_NAME] [PERSON_NAME] - 1:1 60 min Softball Pitching / Hitting instruction" at bounding box center [599, 729] width 116 height 784
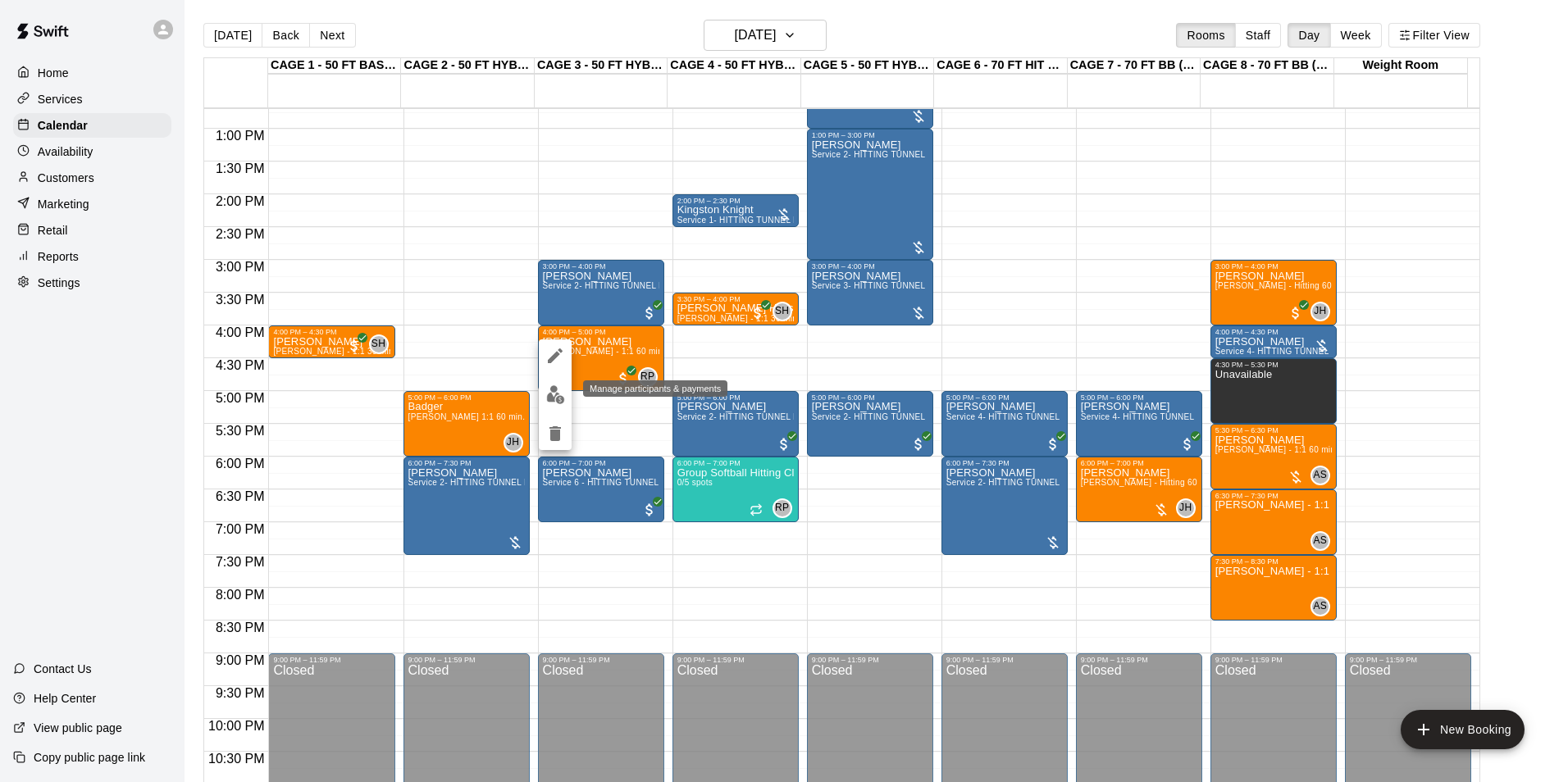
click at [548, 391] on img "edit" at bounding box center [555, 394] width 19 height 19
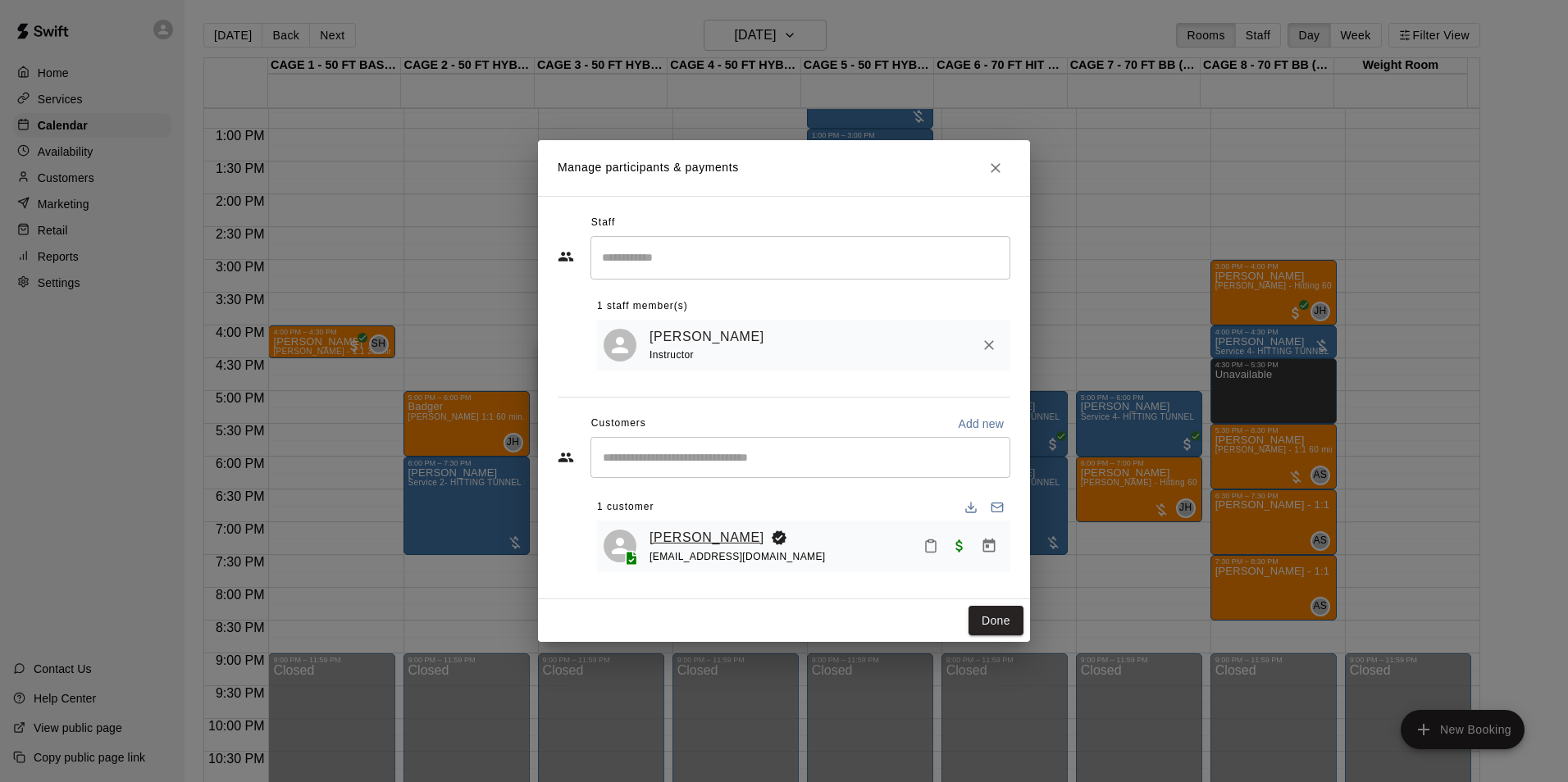
click at [695, 541] on link "[PERSON_NAME]" at bounding box center [707, 537] width 115 height 21
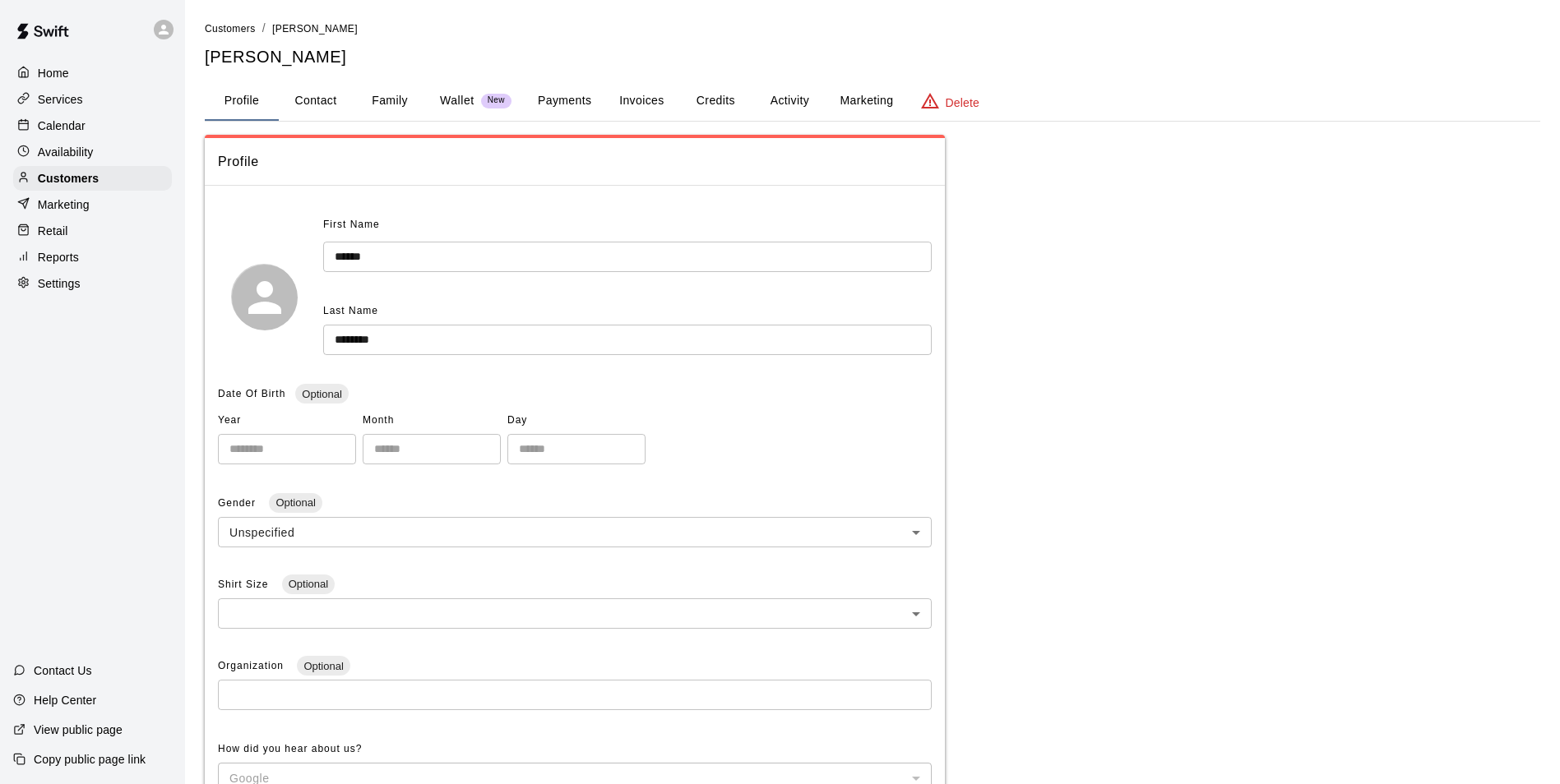
click at [338, 104] on button "Contact" at bounding box center [316, 101] width 74 height 39
select select "**"
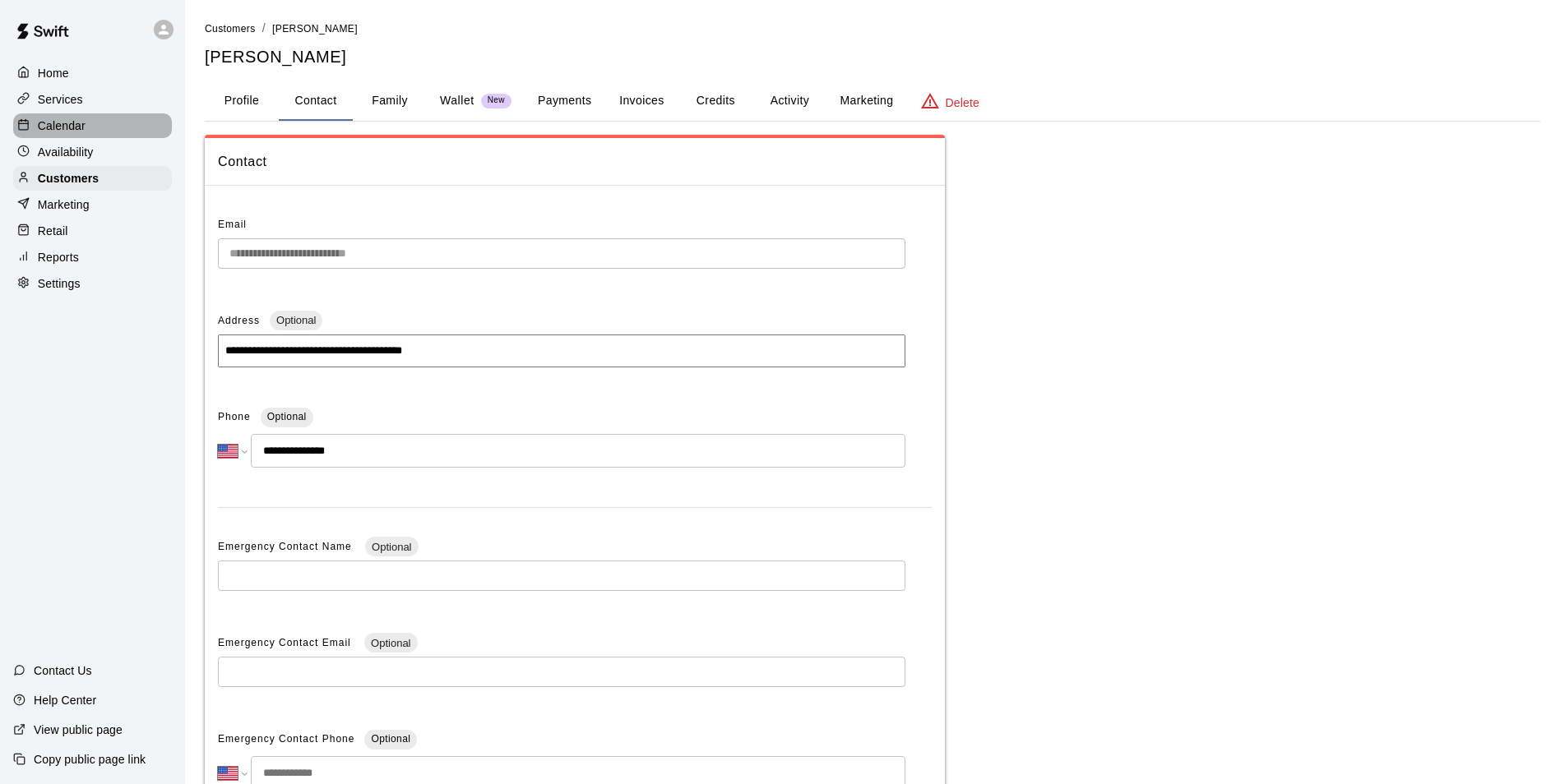
click at [51, 131] on p "Calendar" at bounding box center [62, 125] width 48 height 16
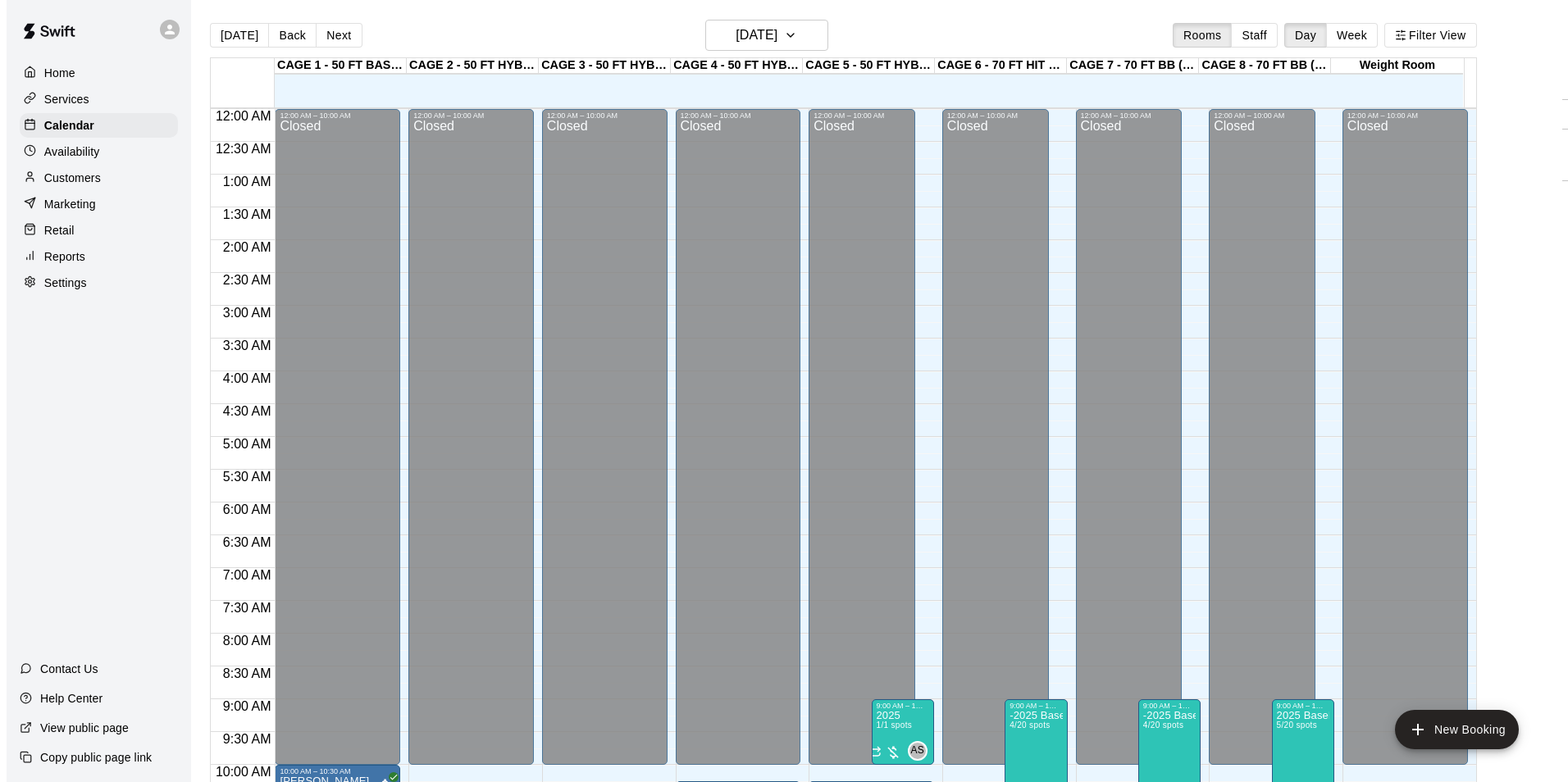
scroll to position [832, 0]
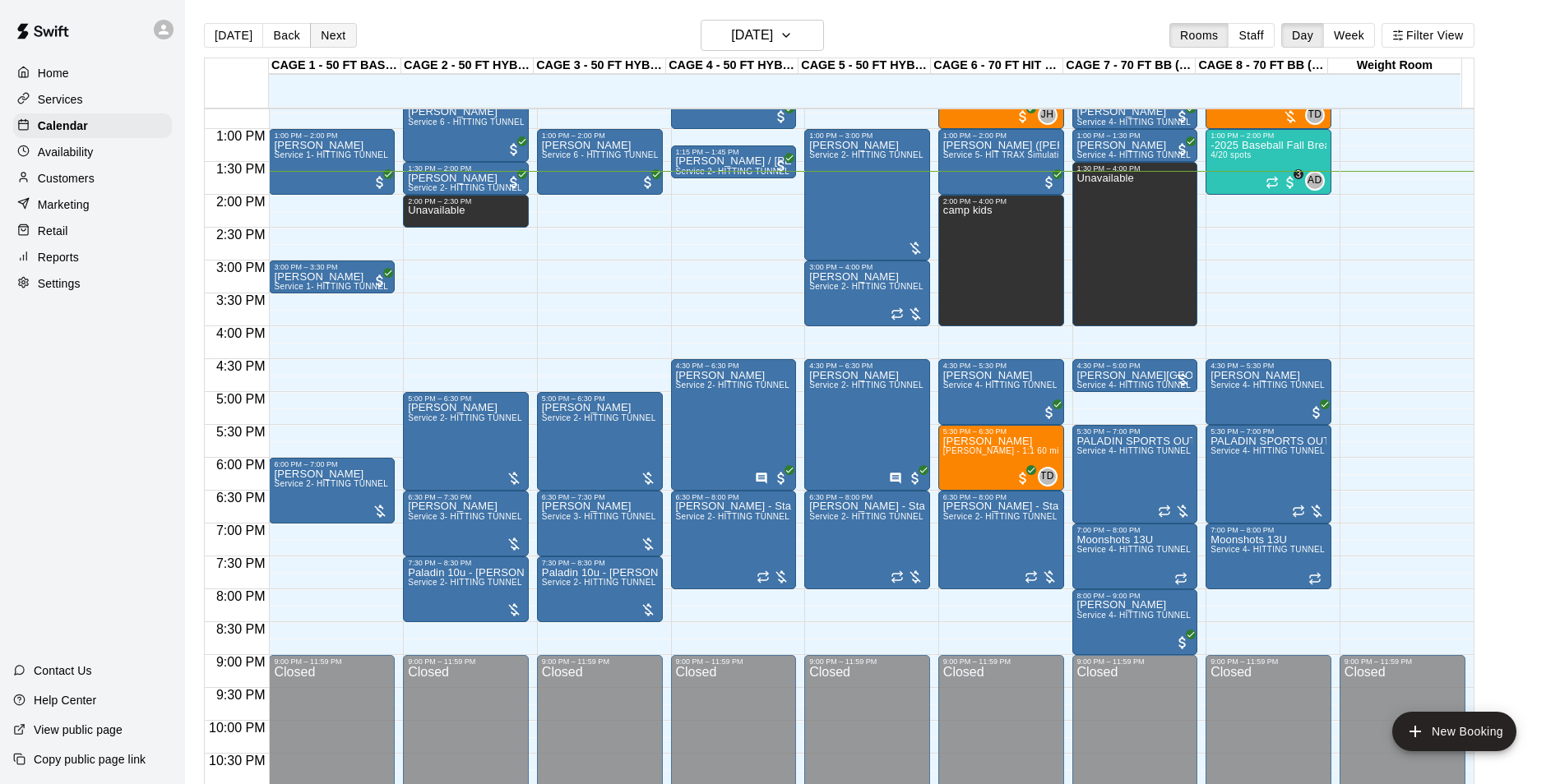
click at [336, 39] on button "Next" at bounding box center [333, 35] width 46 height 25
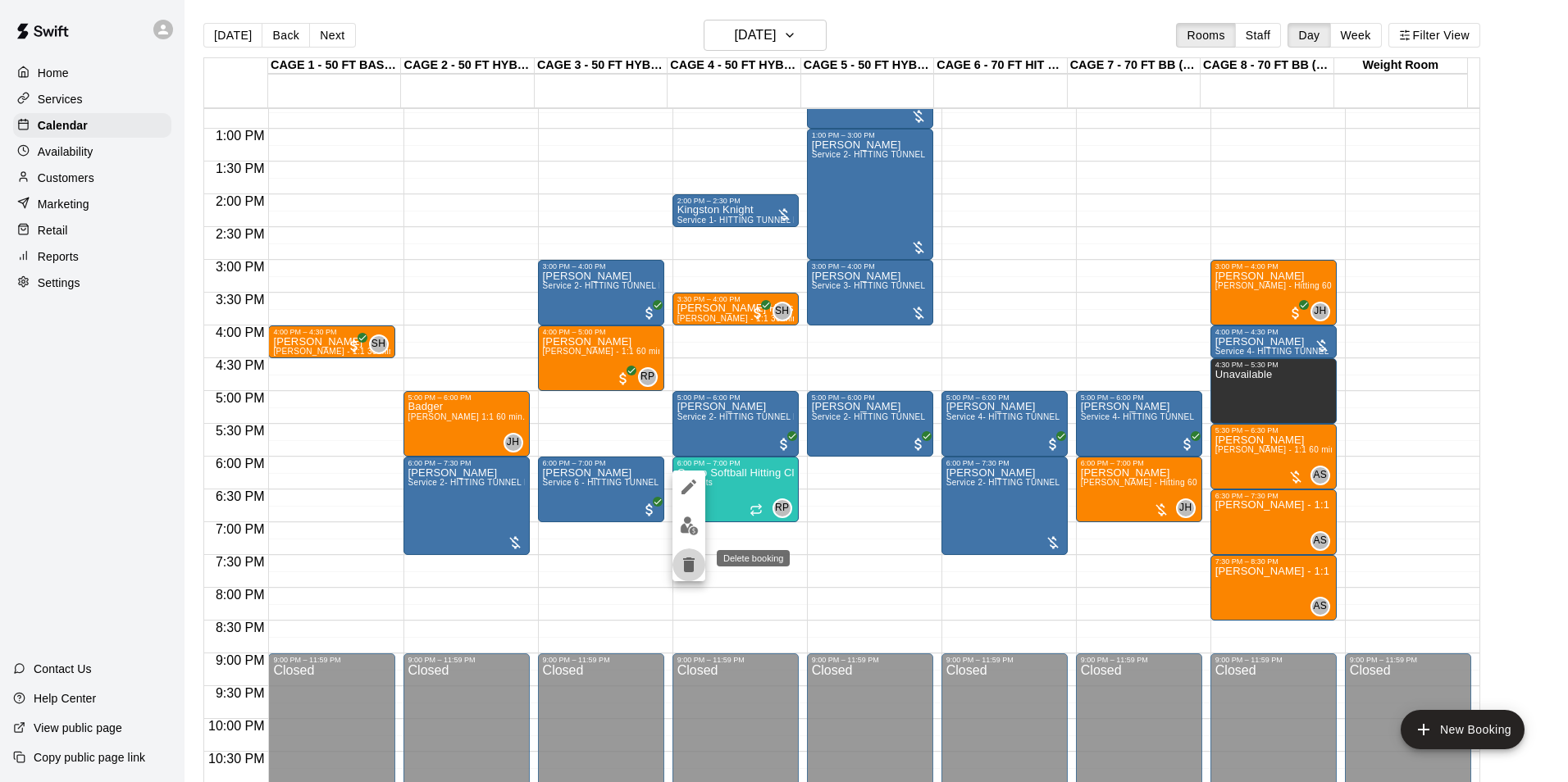
click at [691, 568] on icon "delete" at bounding box center [688, 565] width 11 height 15
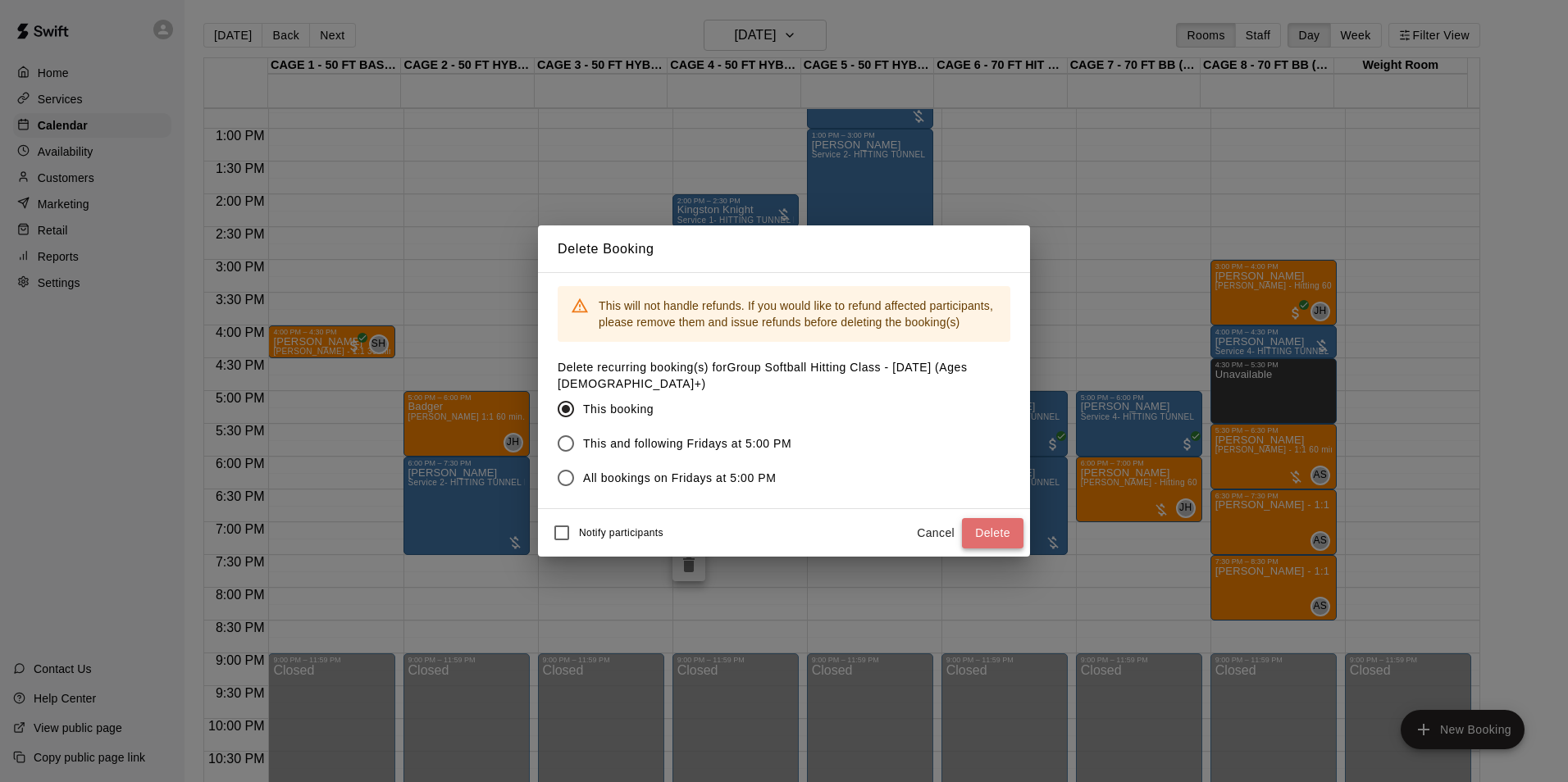
click at [992, 522] on button "Delete" at bounding box center [993, 533] width 62 height 30
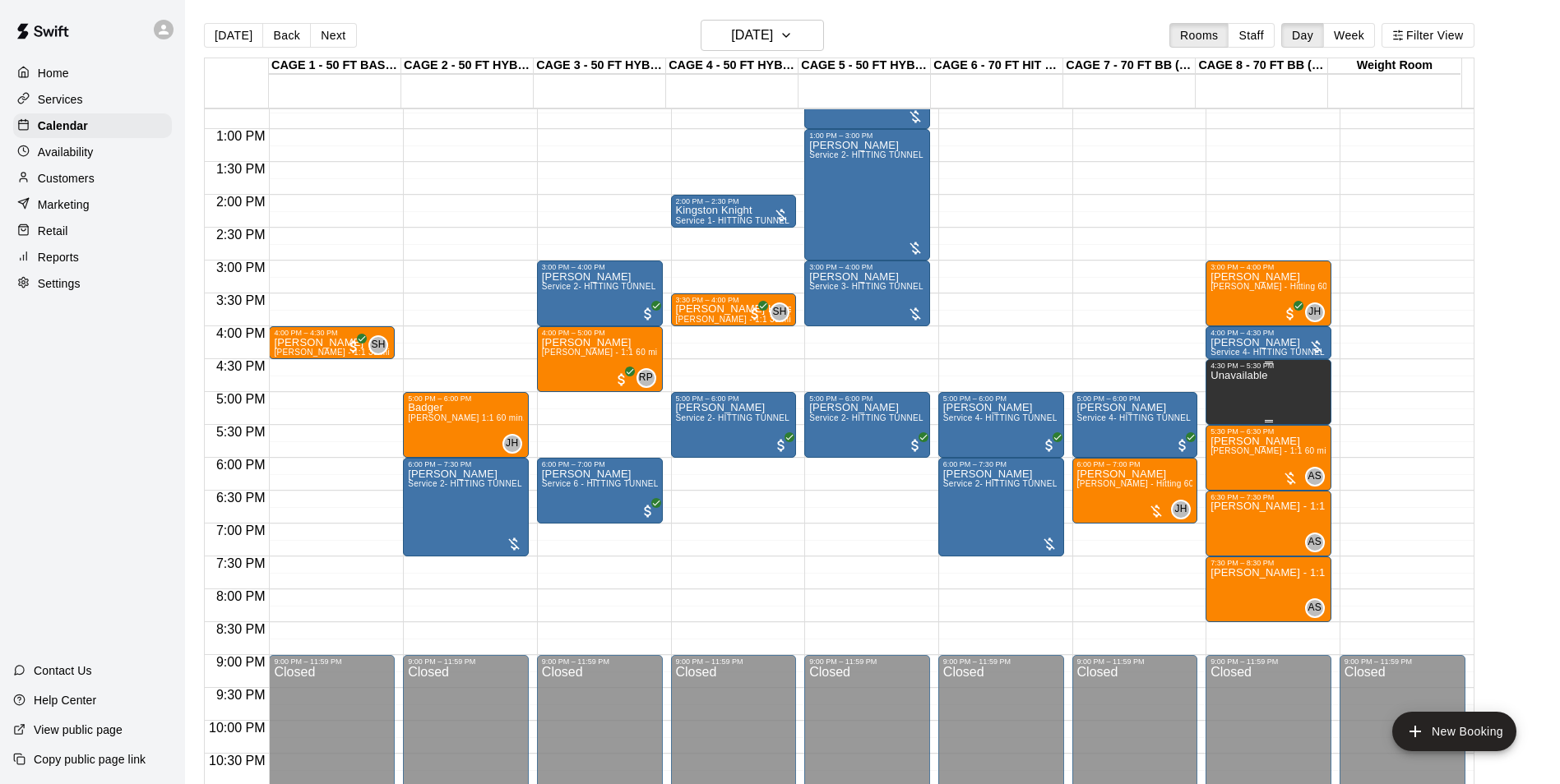
click at [1257, 402] on div "Unavailable" at bounding box center [1238, 762] width 57 height 784
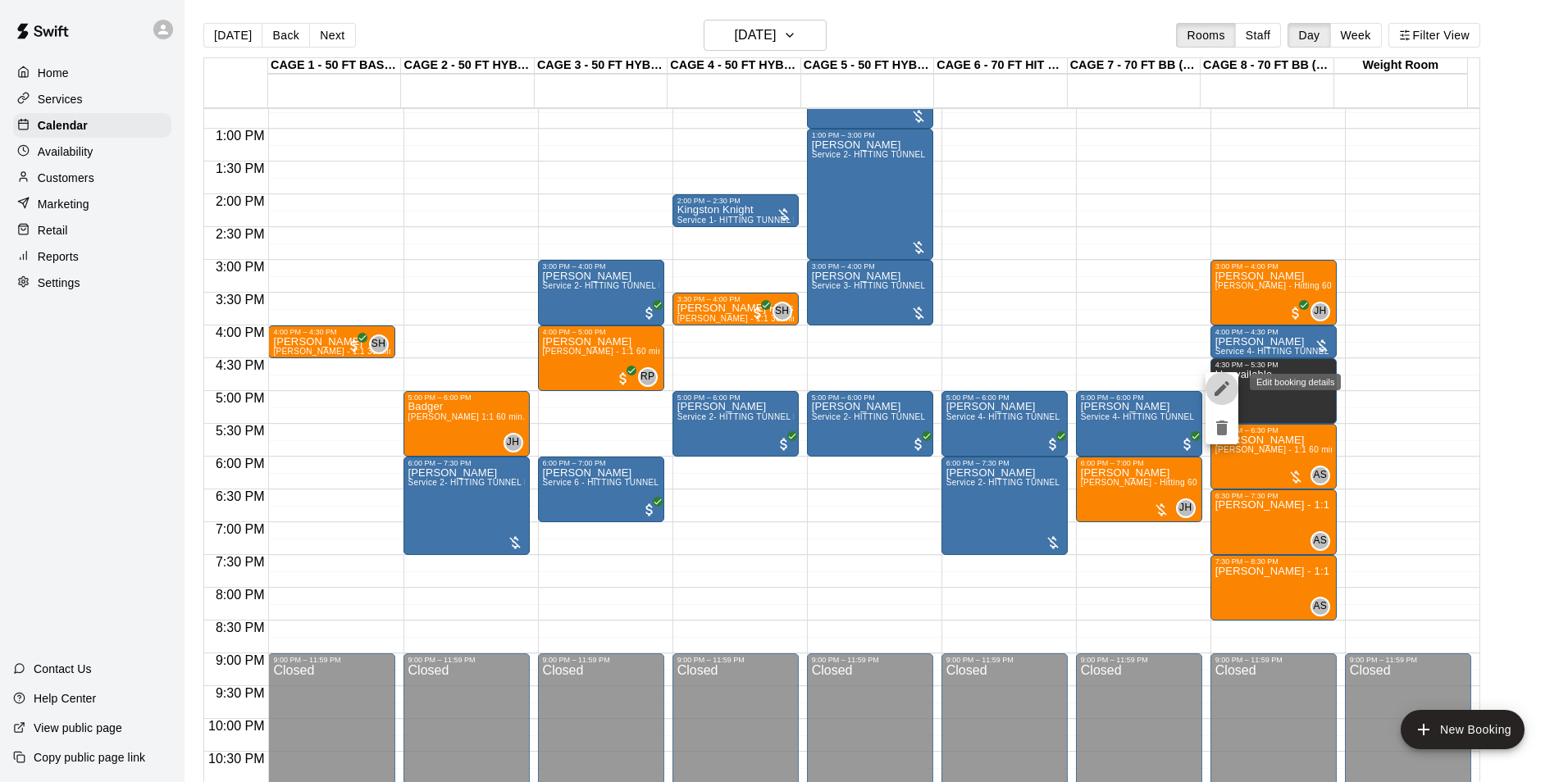
click at [1215, 397] on icon "edit" at bounding box center [1221, 388] width 20 height 20
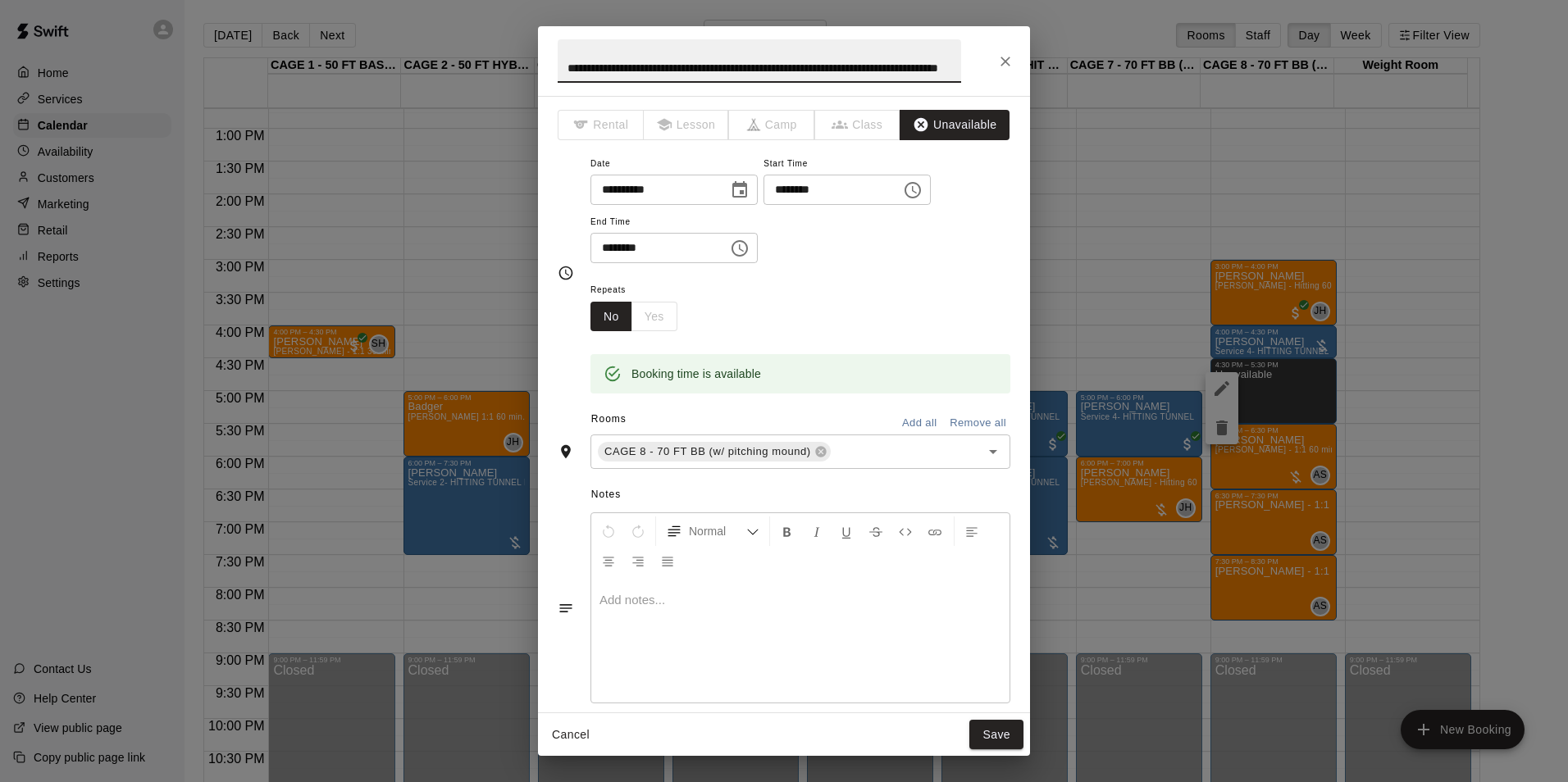
scroll to position [0, 110]
type input "**********"
click at [1007, 739] on button "Save" at bounding box center [995, 734] width 54 height 30
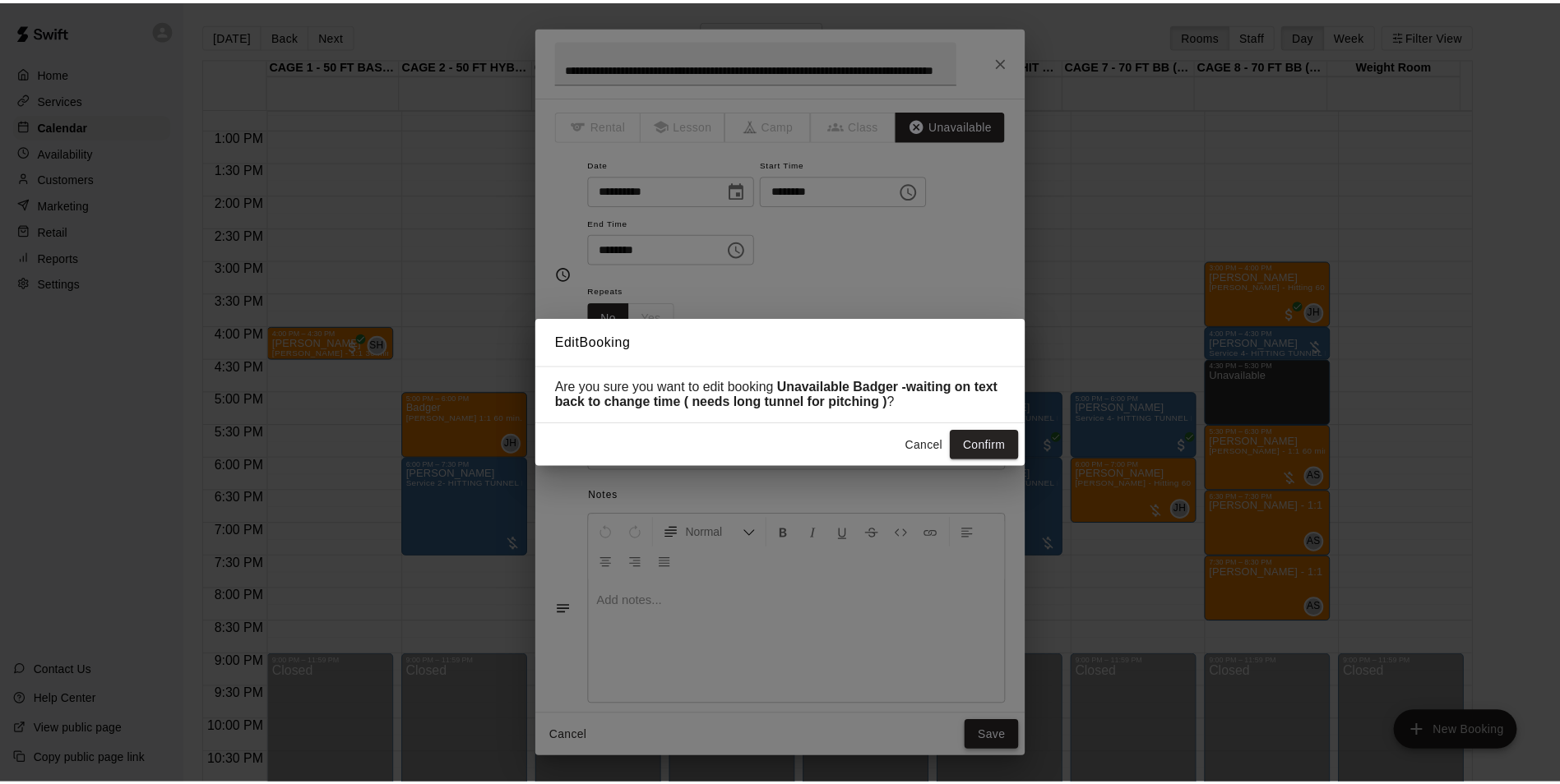
scroll to position [0, 0]
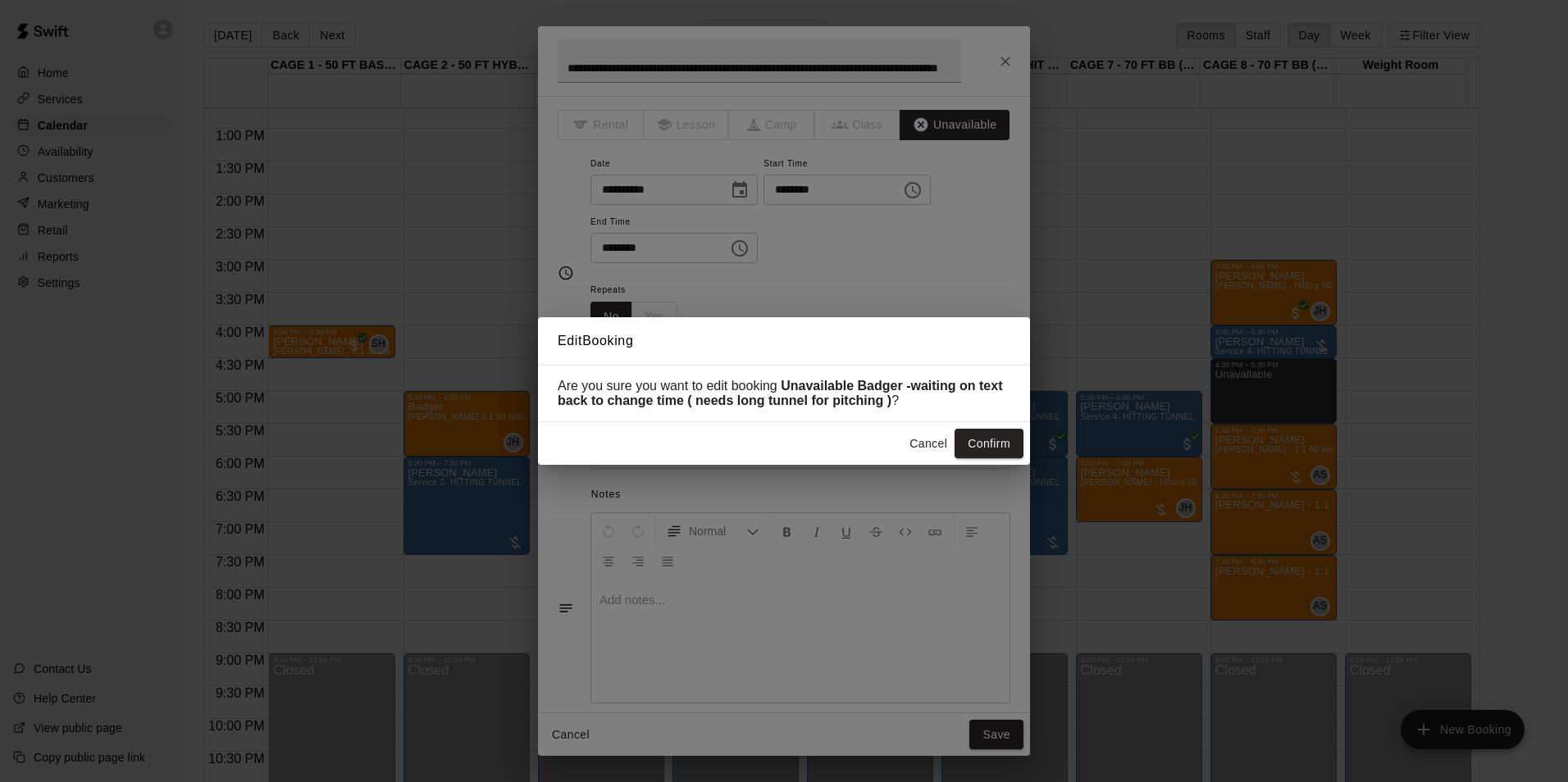
click at [1006, 427] on div "Cancel Confirm" at bounding box center [784, 443] width 492 height 44
click at [1006, 445] on button "Confirm" at bounding box center [989, 443] width 68 height 30
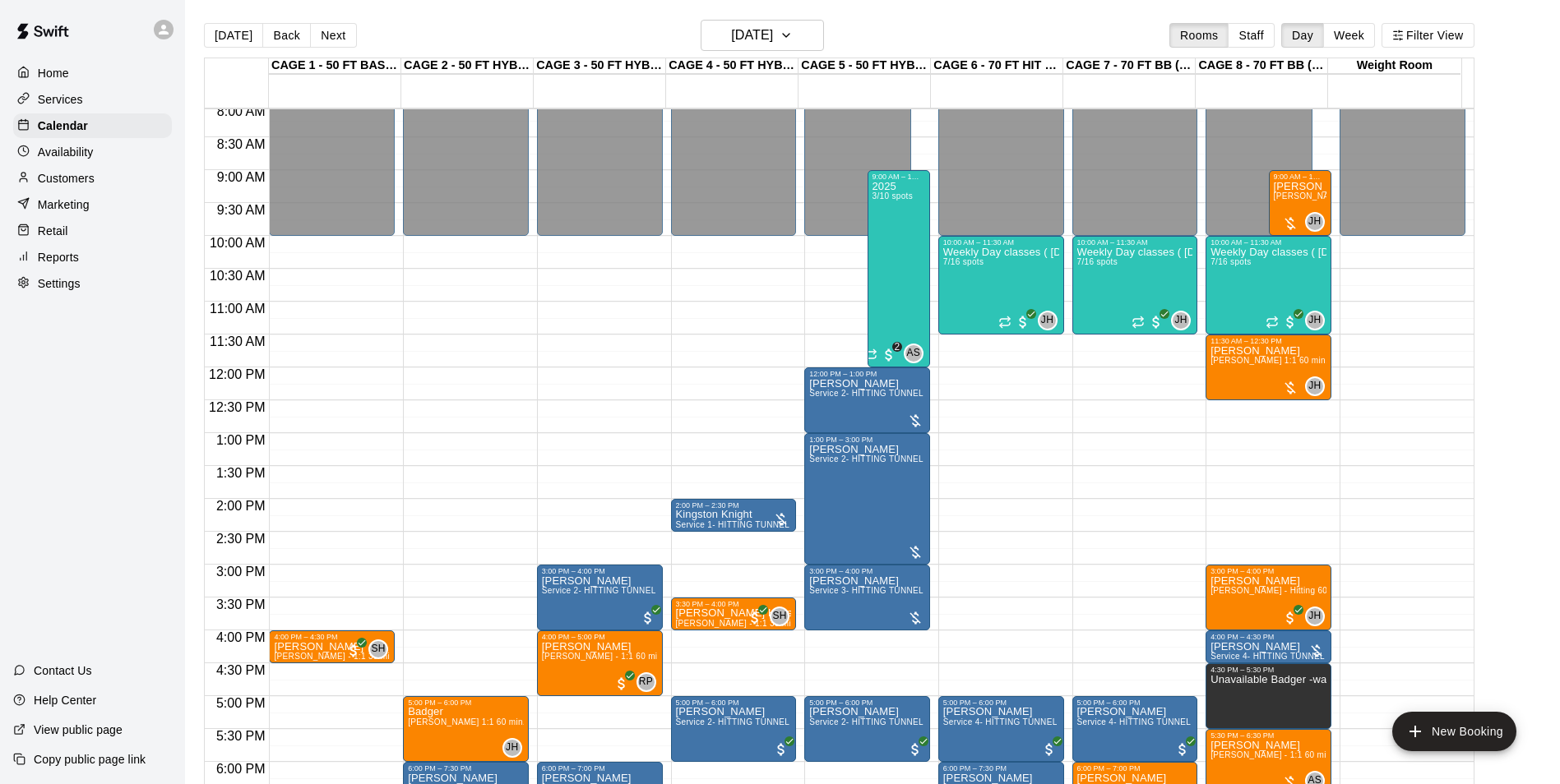
scroll to position [506, 0]
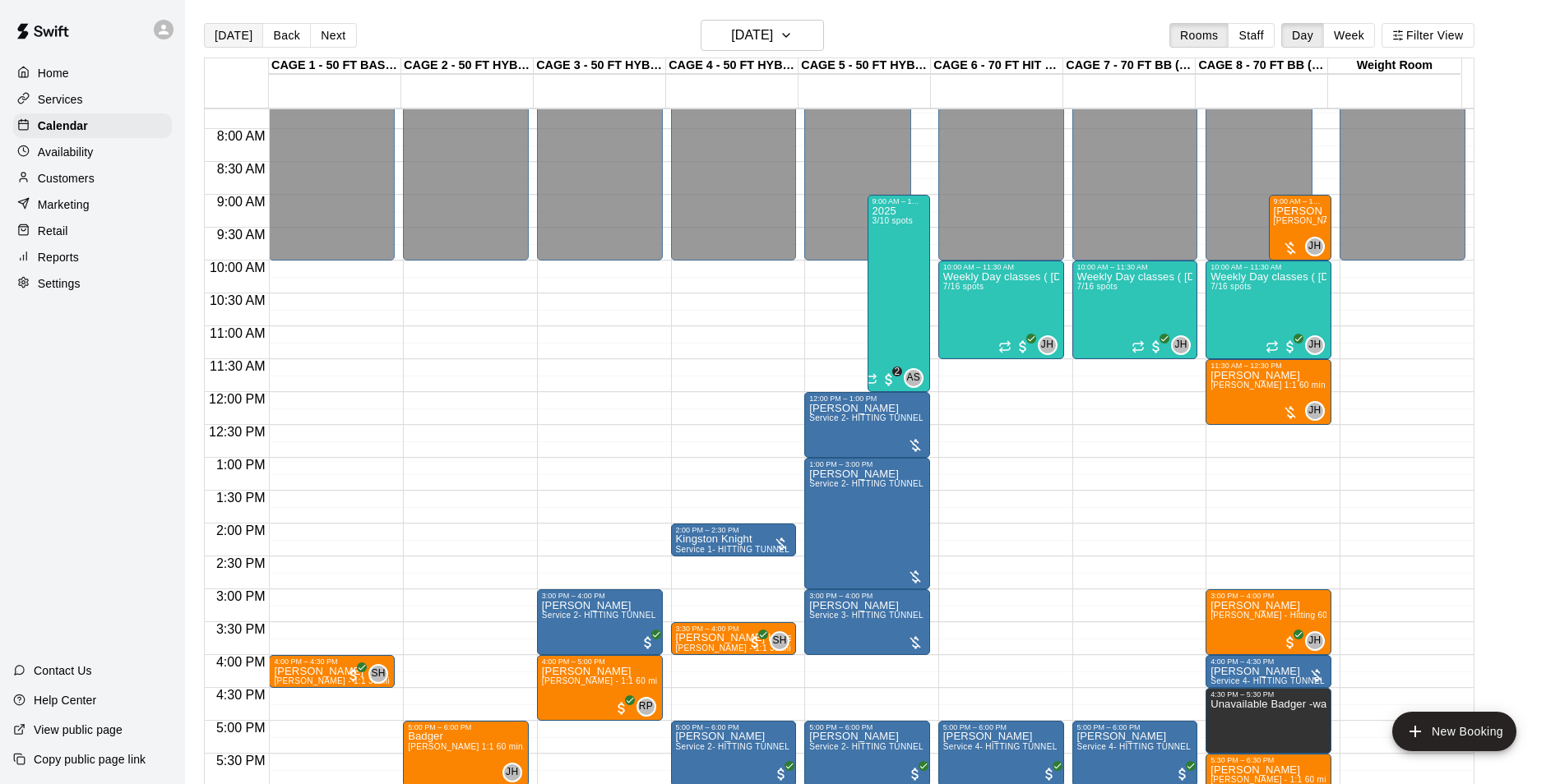
click at [223, 29] on button "[DATE]" at bounding box center [233, 35] width 59 height 25
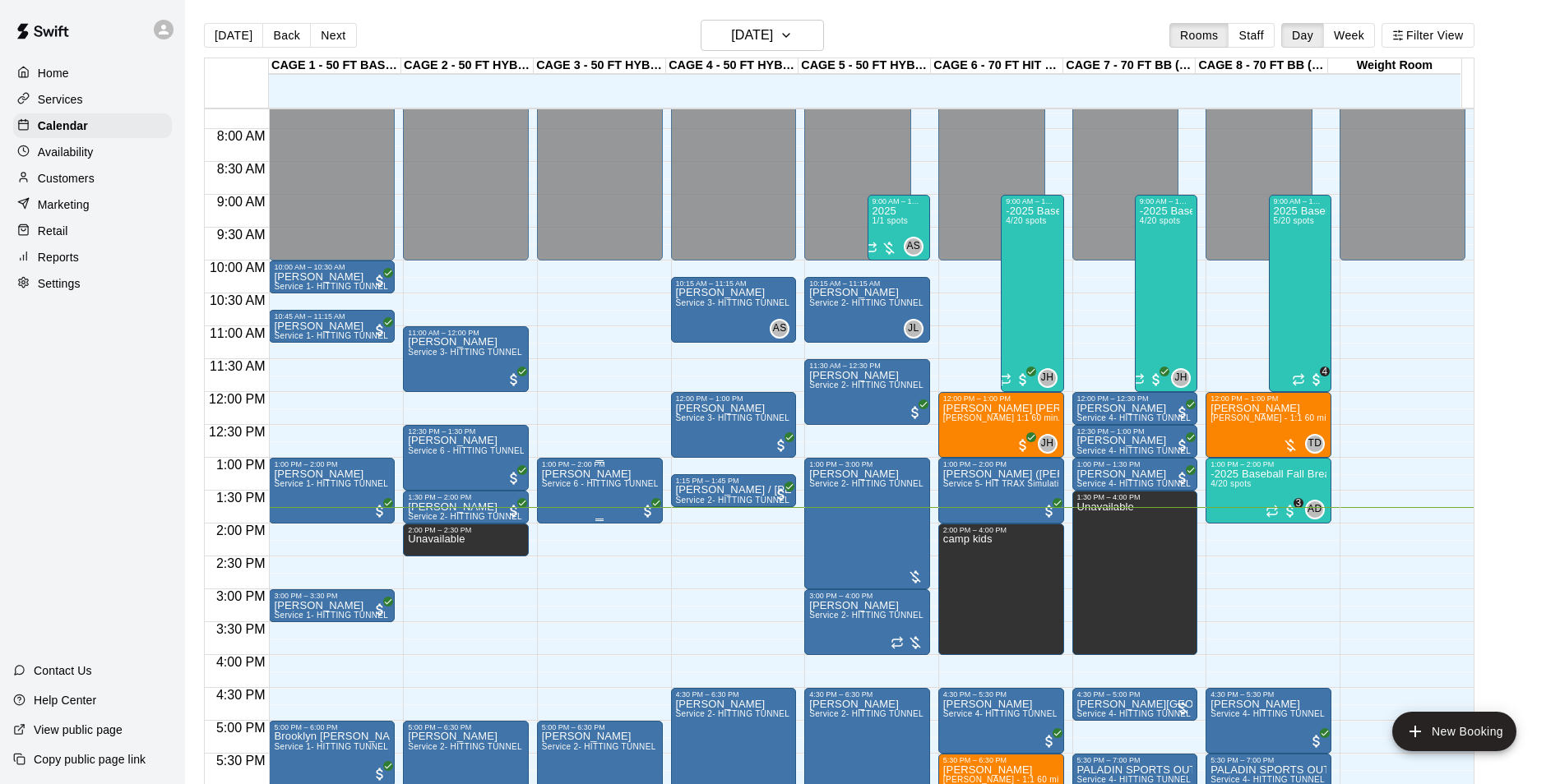
scroll to position [671, 0]
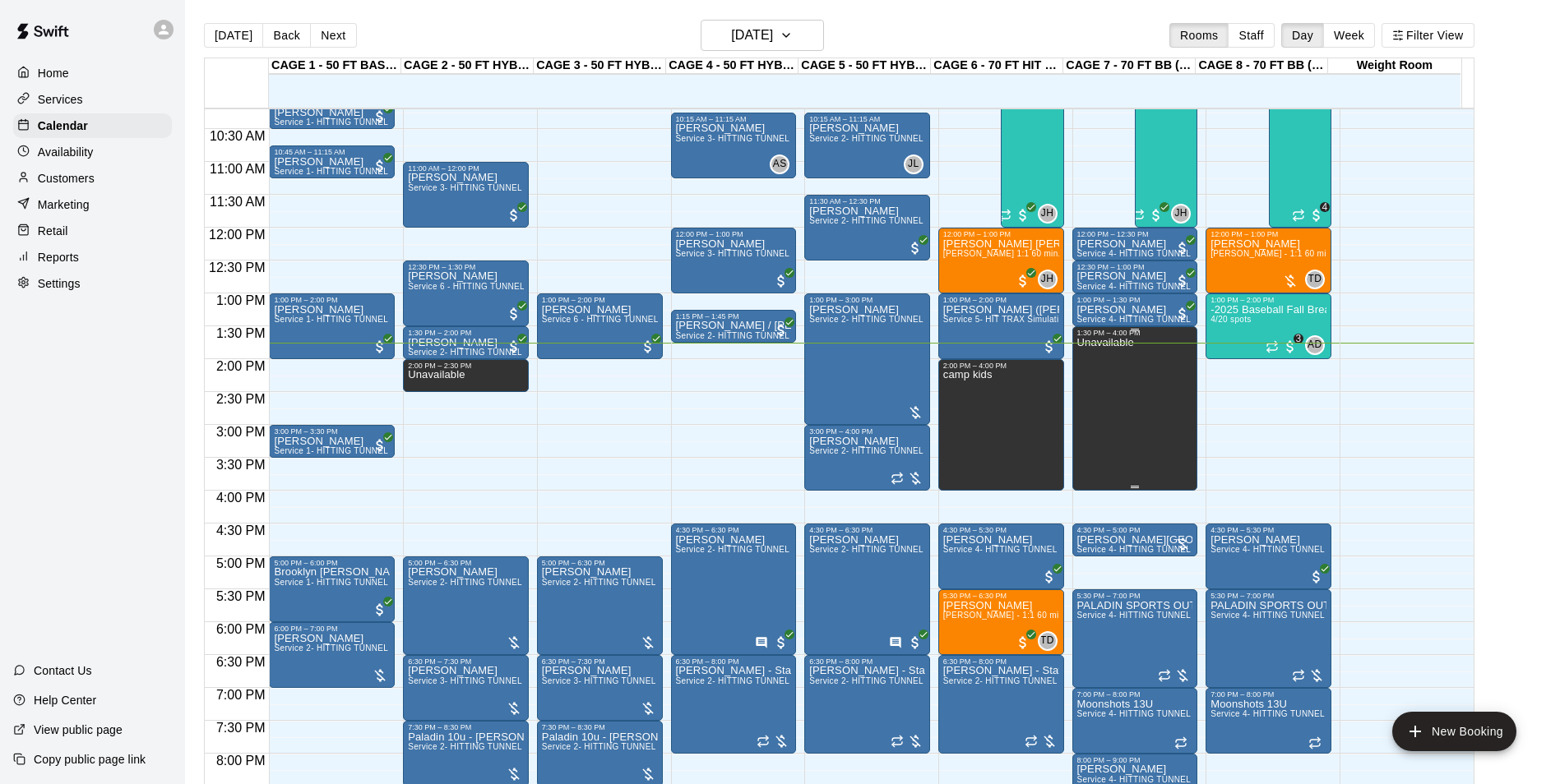
click at [1122, 380] on div "Unavailable" at bounding box center [1105, 729] width 57 height 784
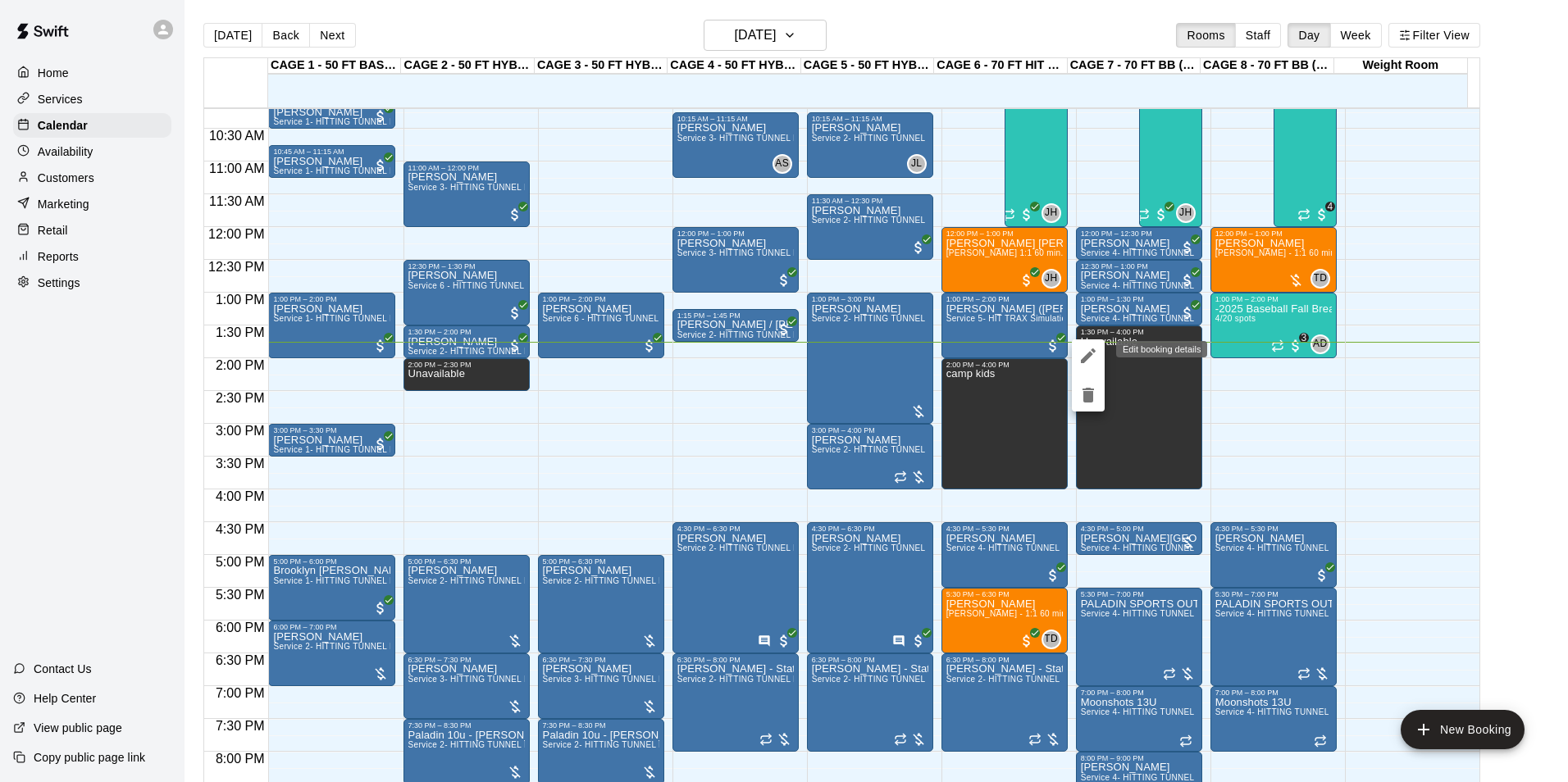
click at [1088, 353] on icon "edit" at bounding box center [1088, 355] width 15 height 15
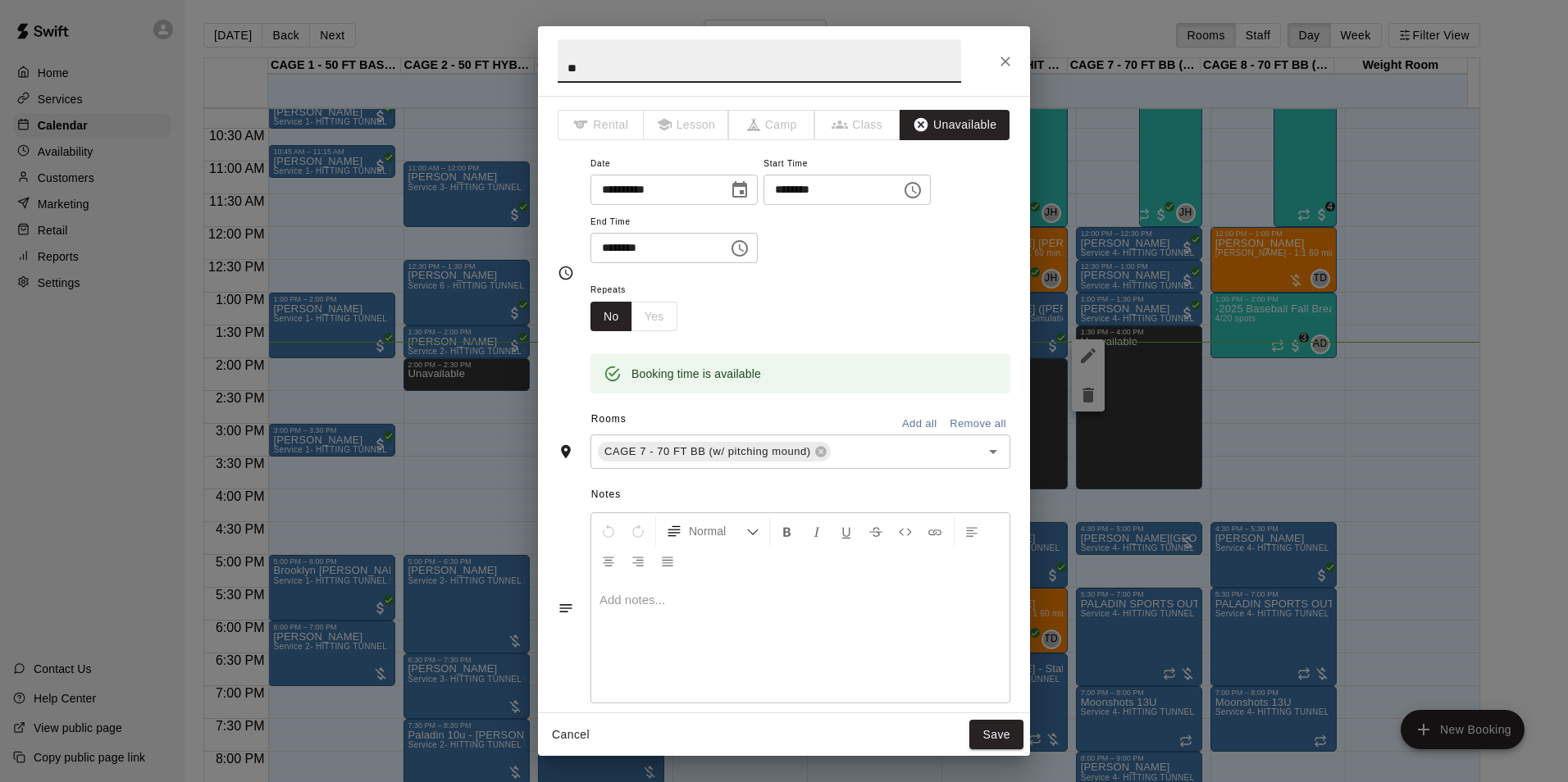
type input "*"
type input "****"
click at [1001, 742] on button "Save" at bounding box center [995, 734] width 54 height 30
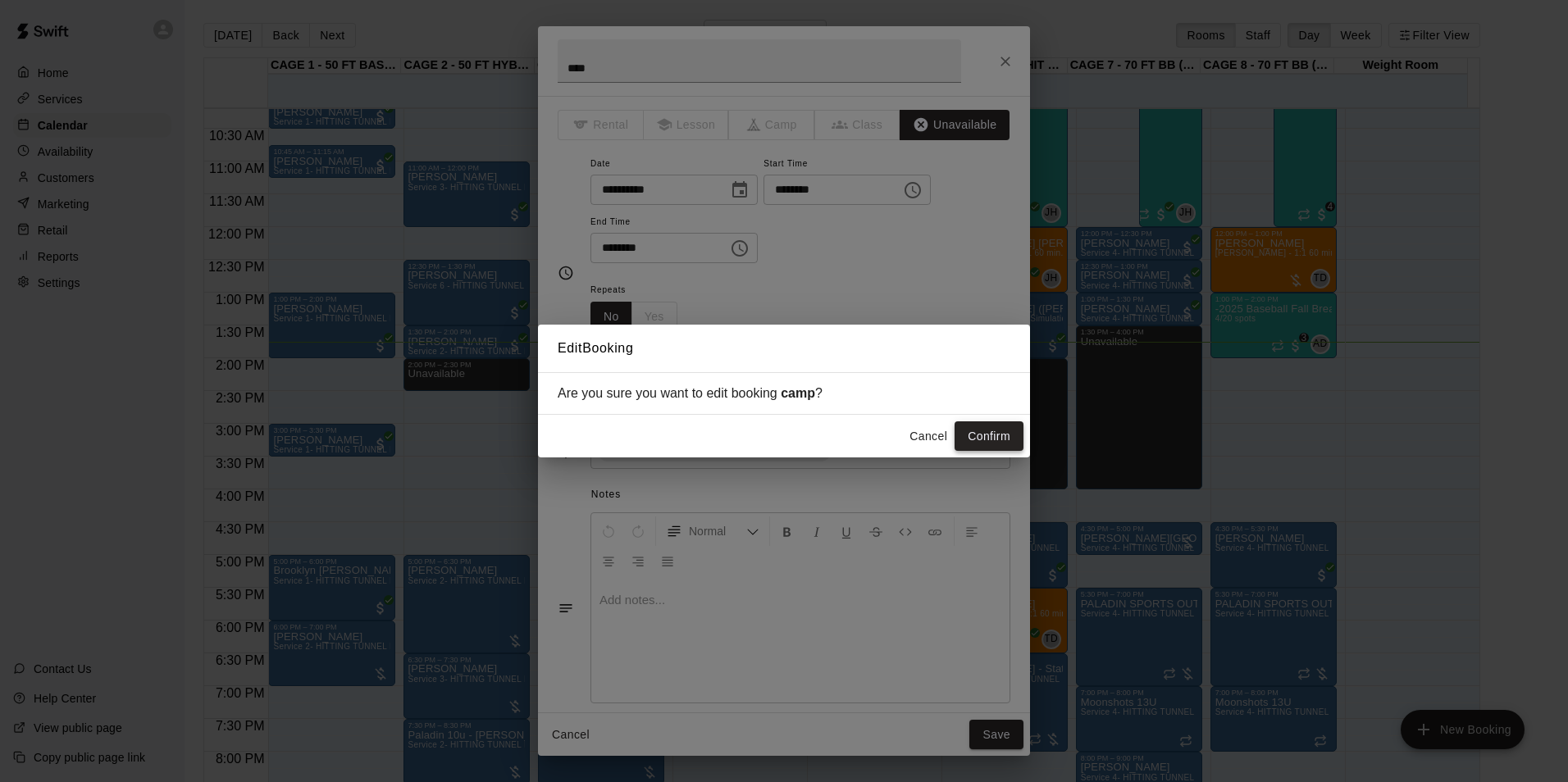
click at [972, 435] on button "Confirm" at bounding box center [989, 435] width 68 height 30
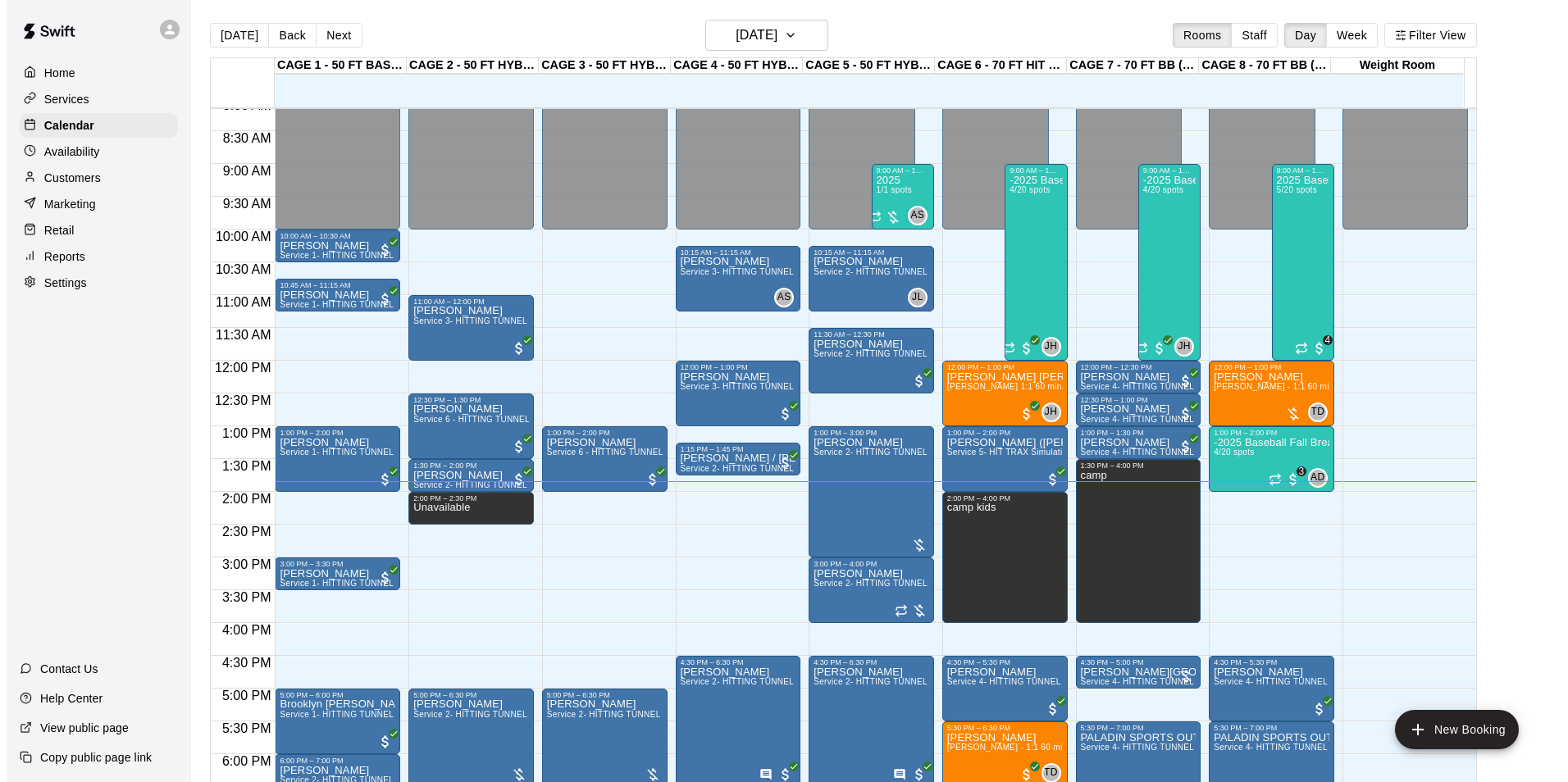
scroll to position [505, 0]
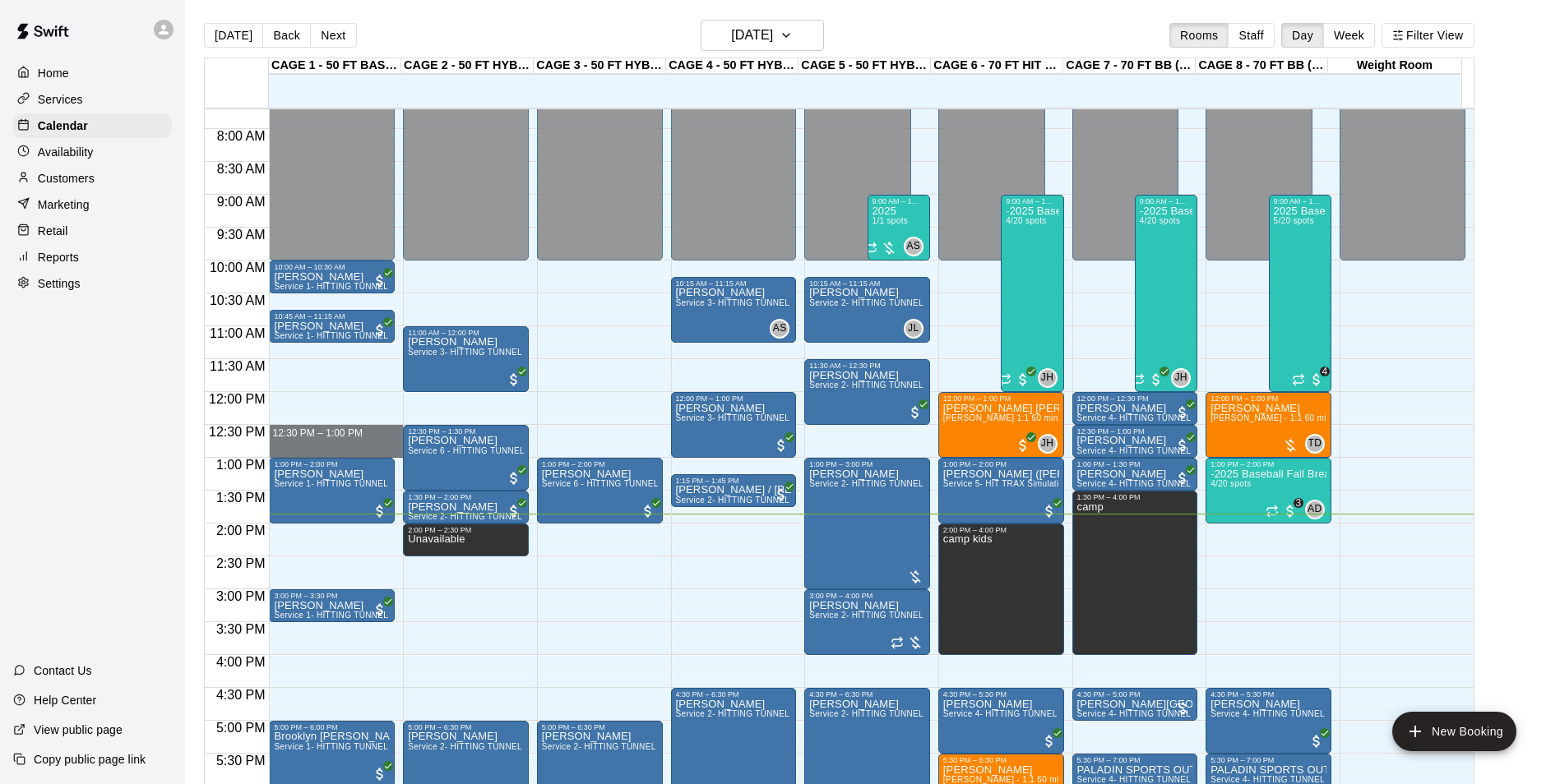
drag, startPoint x: 332, startPoint y: 427, endPoint x: 332, endPoint y: 451, distance: 24.0
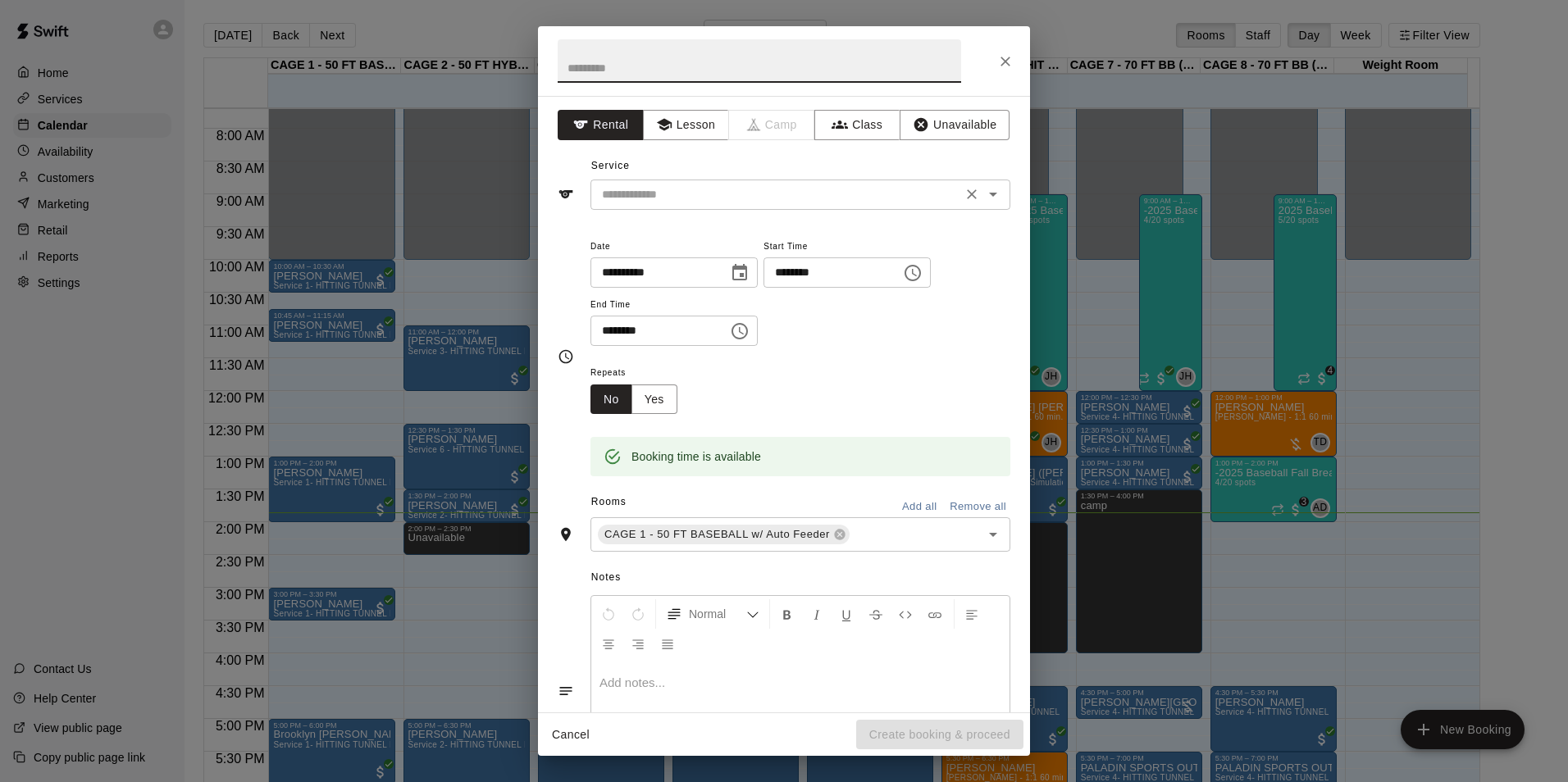
click at [717, 192] on input "text" at bounding box center [776, 195] width 362 height 21
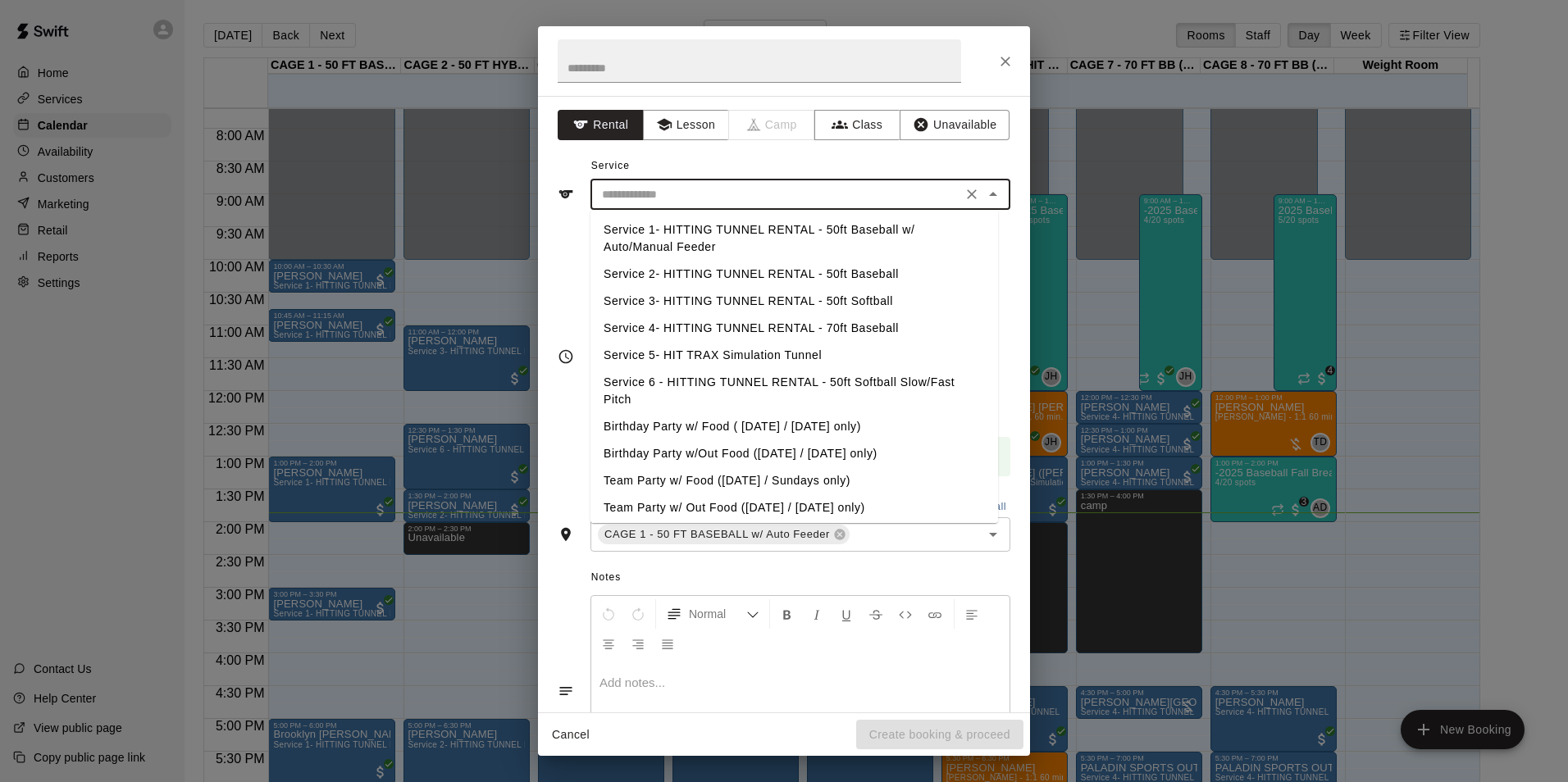
click at [852, 231] on li "Service 1- HITTING TUNNEL RENTAL - 50ft Baseball w/ Auto/Manual Feeder" at bounding box center [794, 239] width 407 height 44
type input "**********"
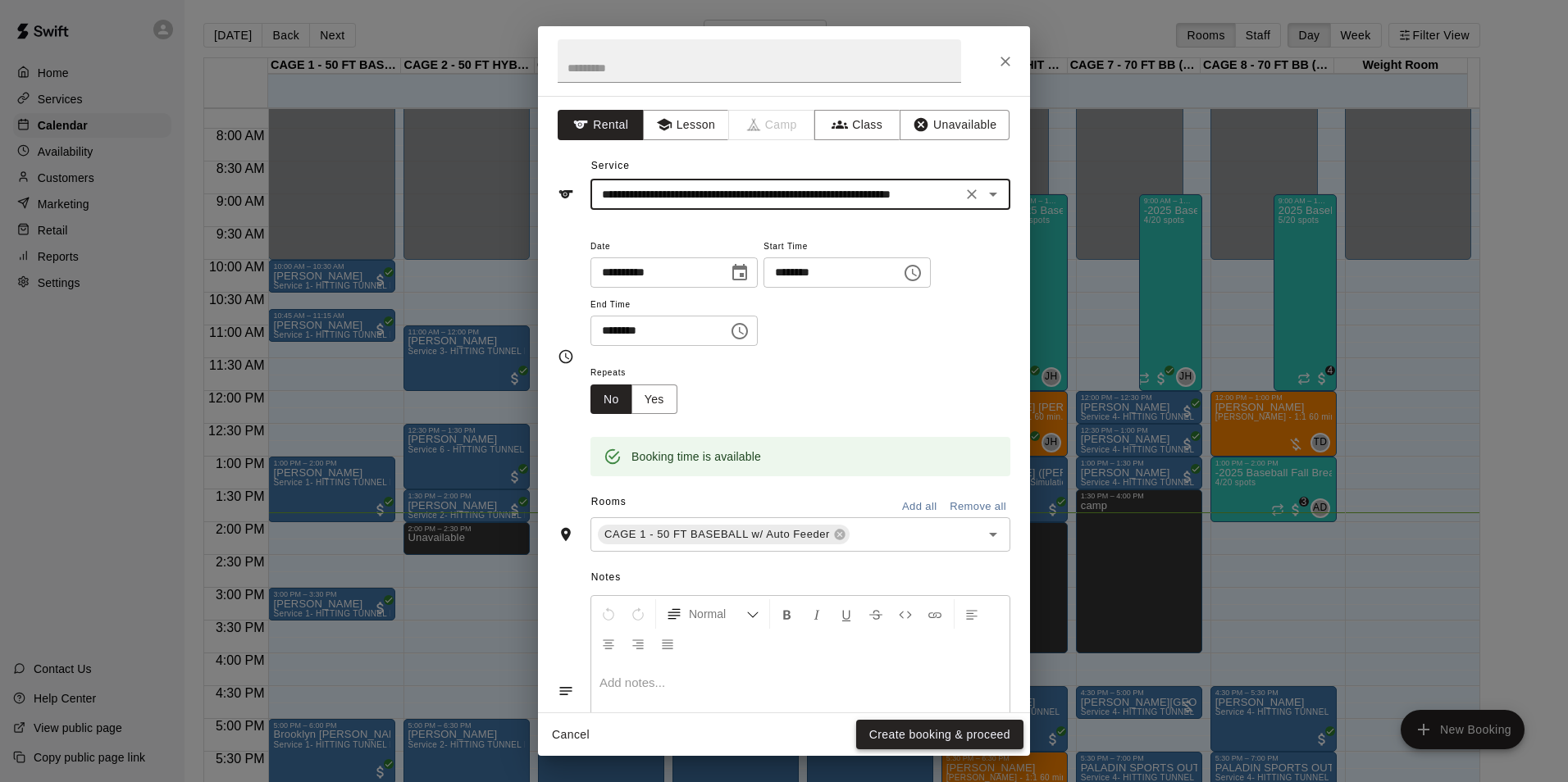
click at [969, 734] on button "Create booking & proceed" at bounding box center [939, 734] width 167 height 30
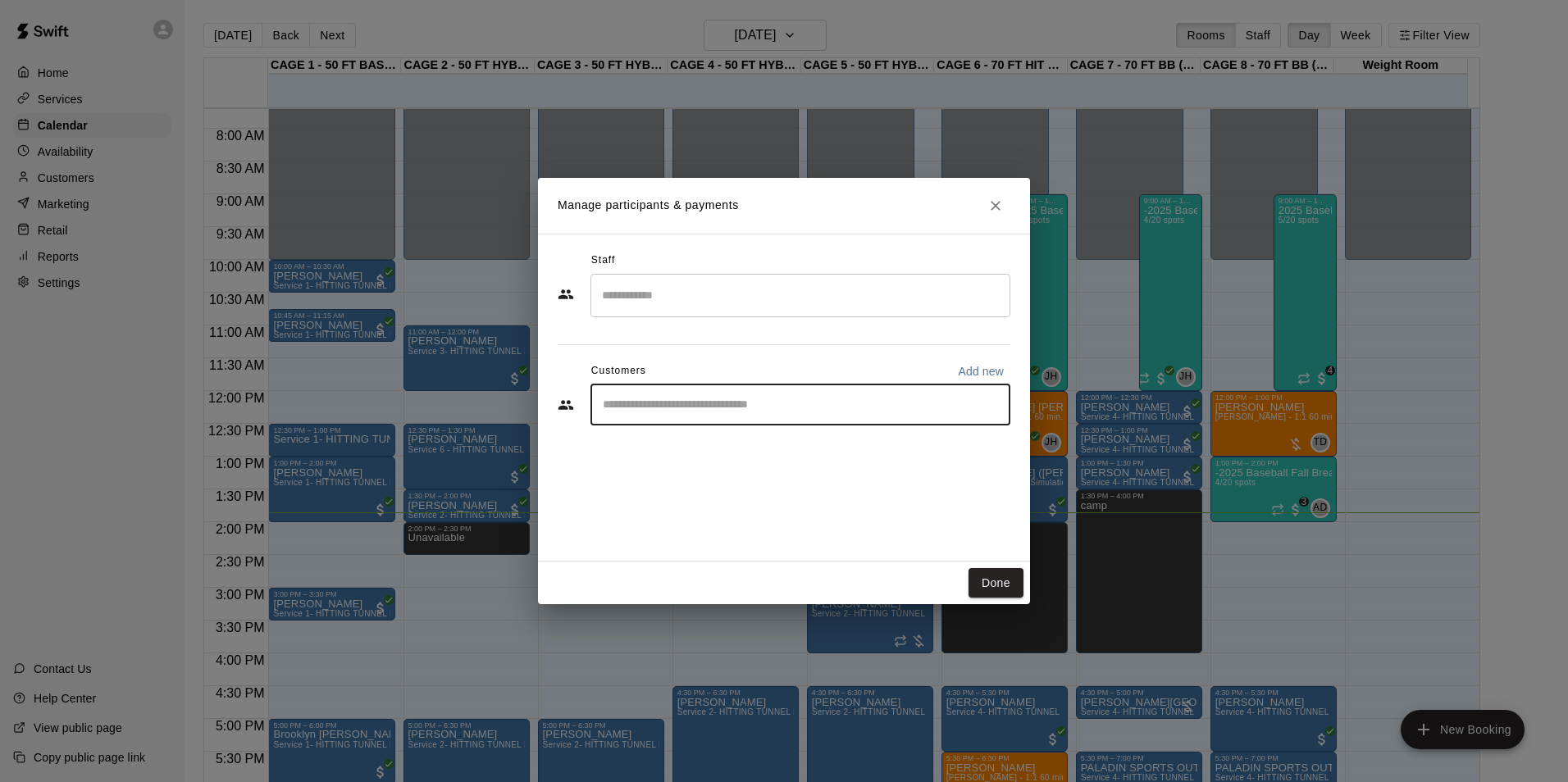
click at [719, 408] on input "Start typing to search customers..." at bounding box center [799, 405] width 405 height 16
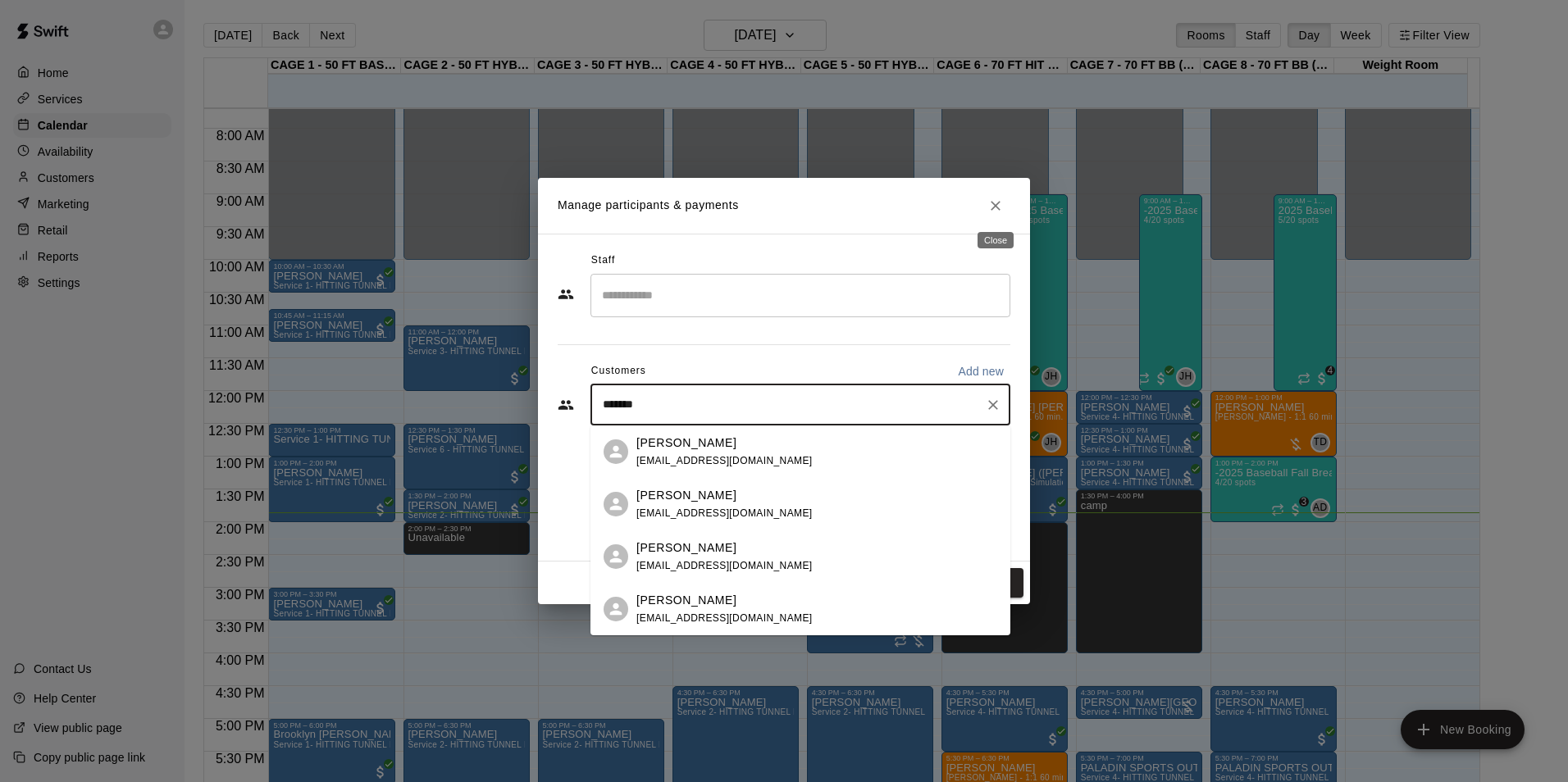
type input "*******"
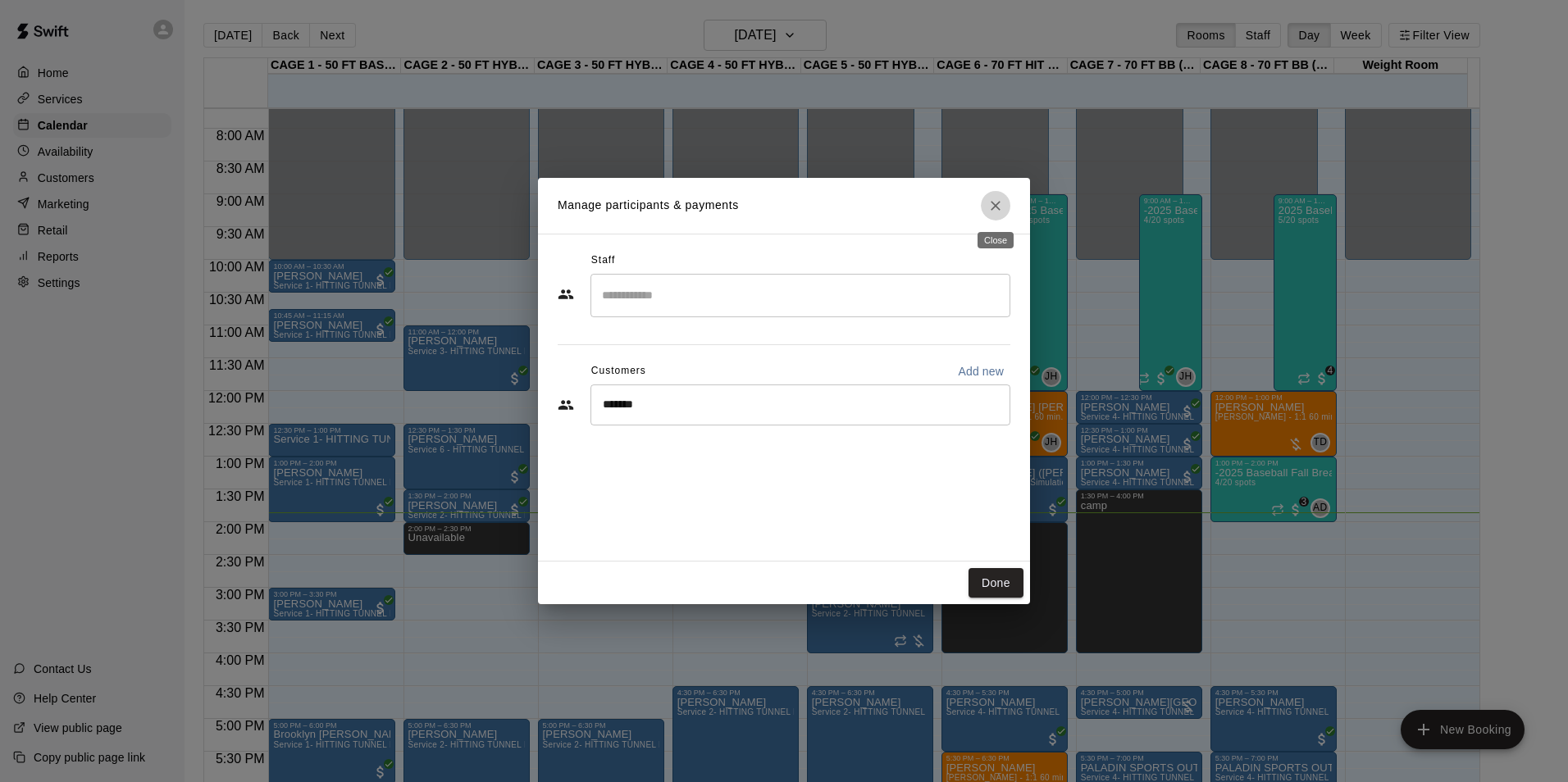
click at [996, 202] on icon "Close" at bounding box center [995, 205] width 16 height 16
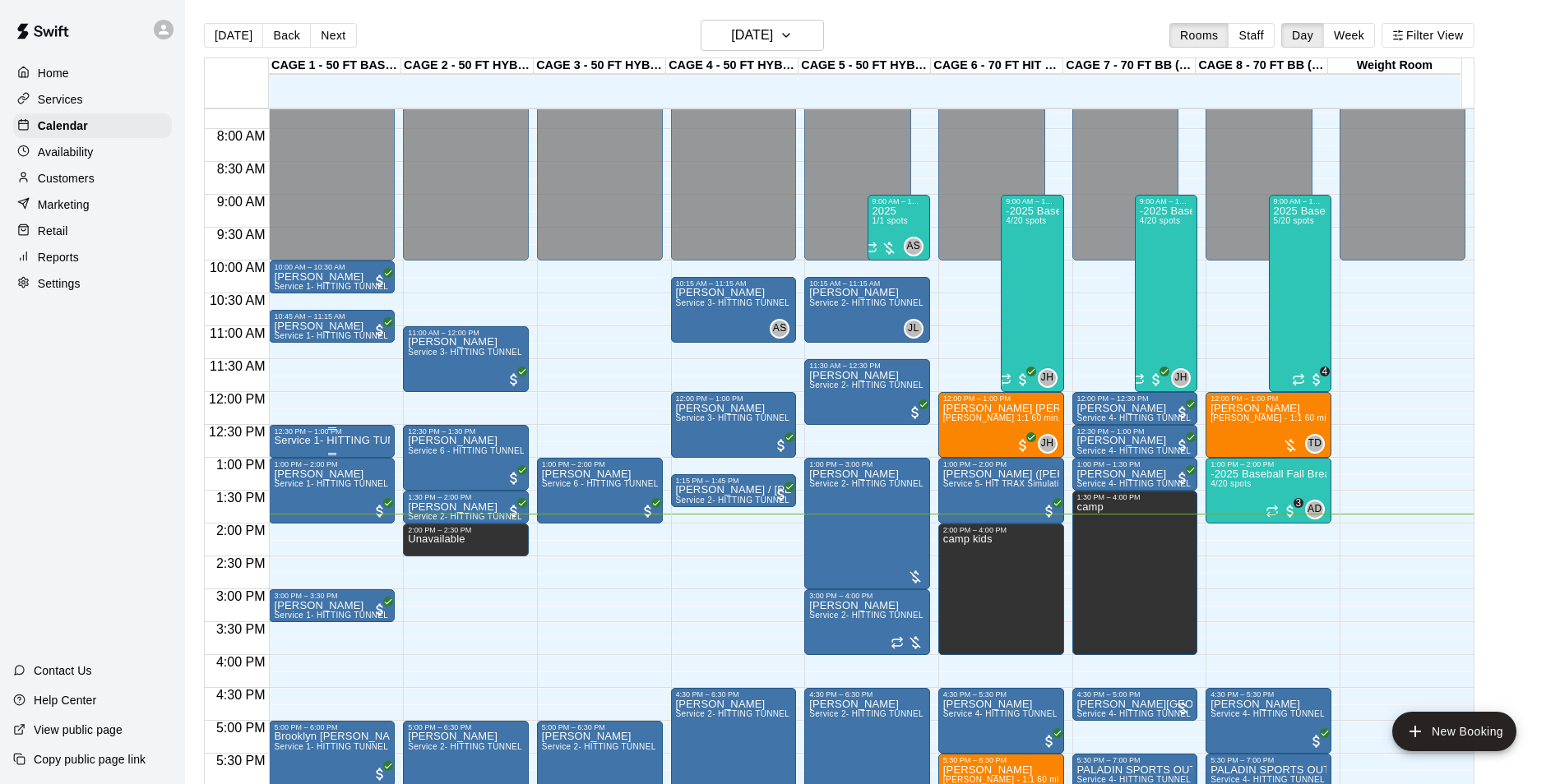
click at [343, 436] on div "12:30 PM – 1:00 PM" at bounding box center [331, 431] width 116 height 9
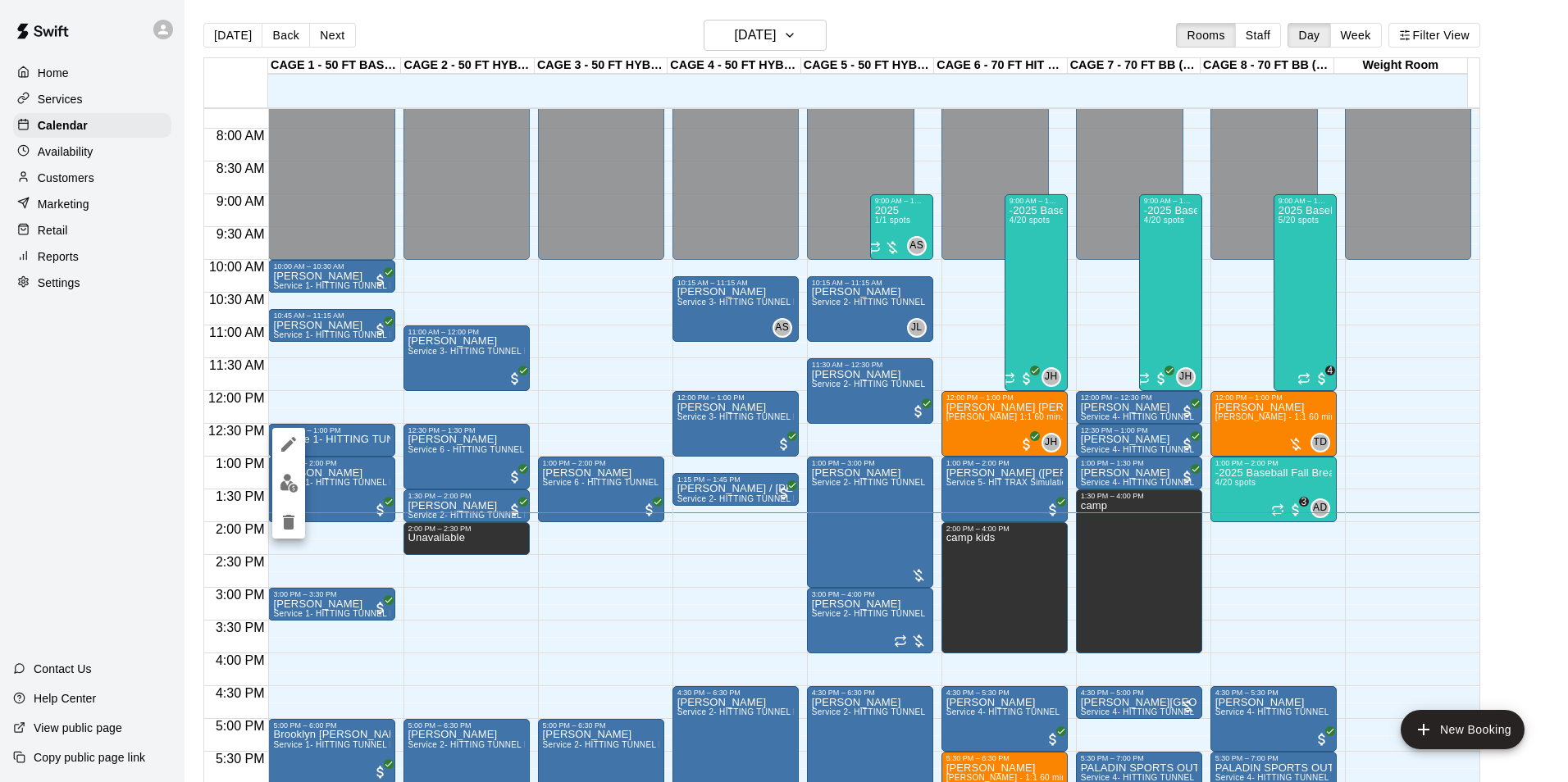
click at [287, 480] on img "edit" at bounding box center [289, 483] width 19 height 19
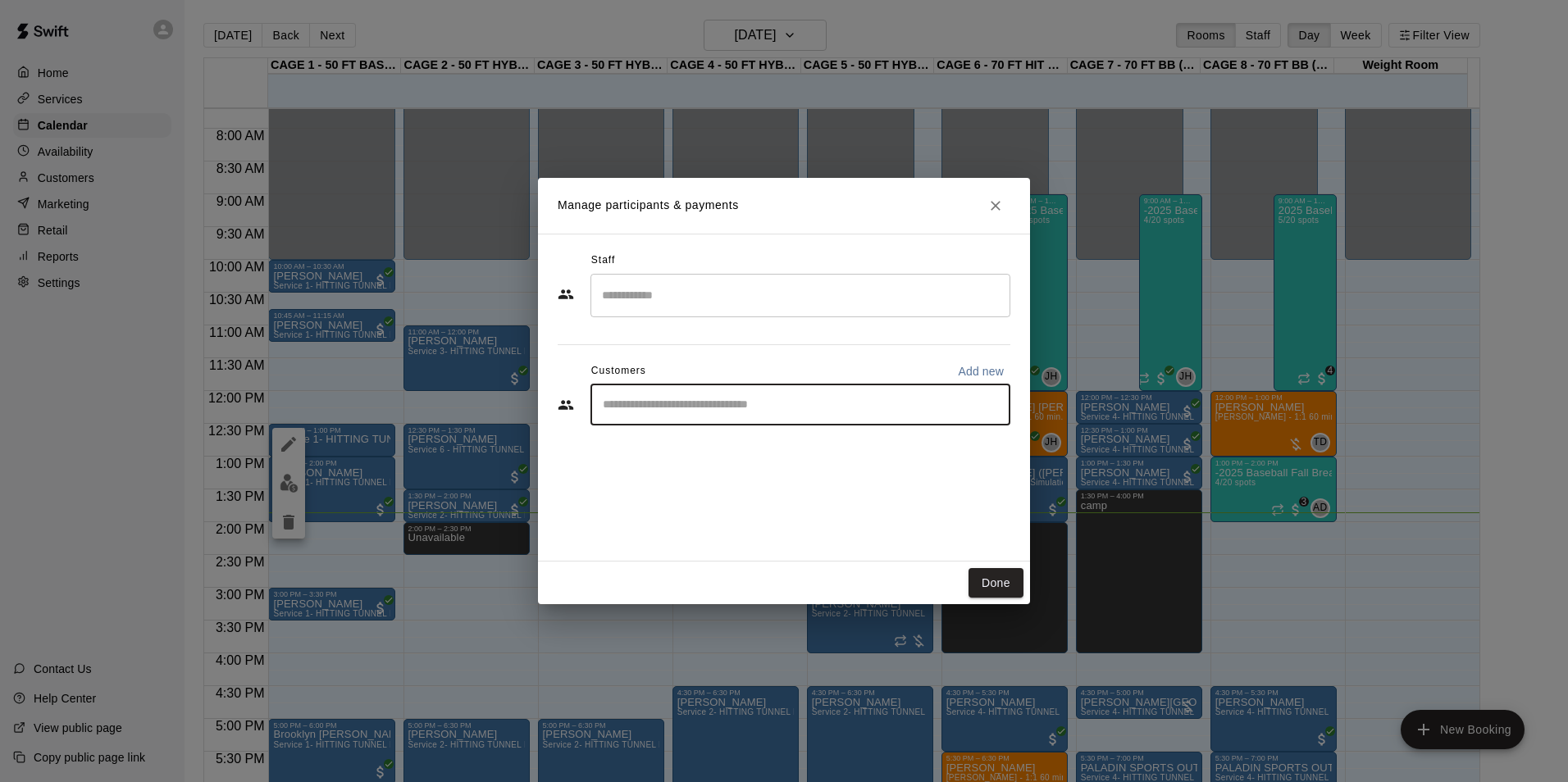
click at [744, 410] on input "Start typing to search customers..." at bounding box center [799, 405] width 405 height 16
type input "****"
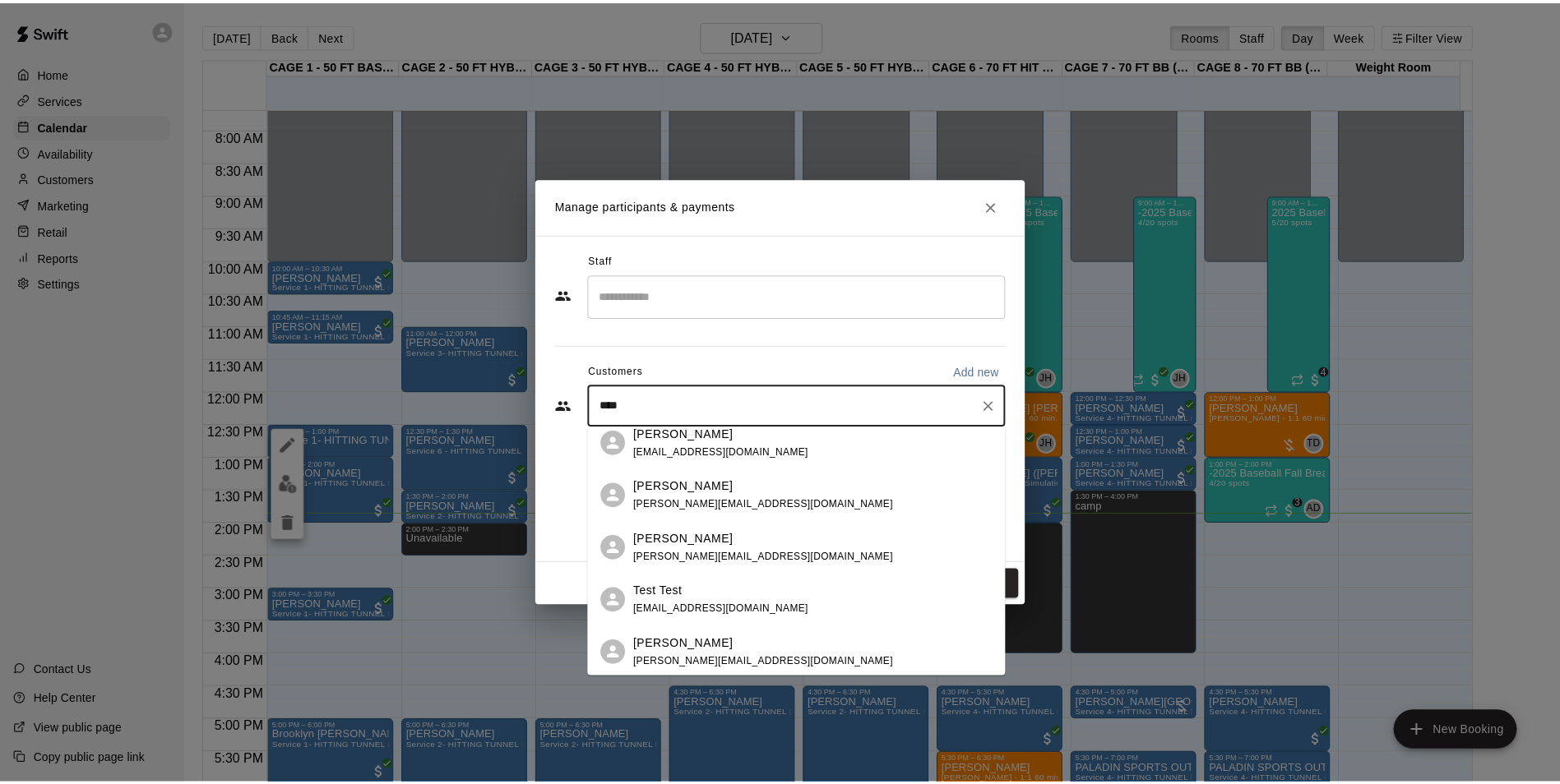
scroll to position [12, 0]
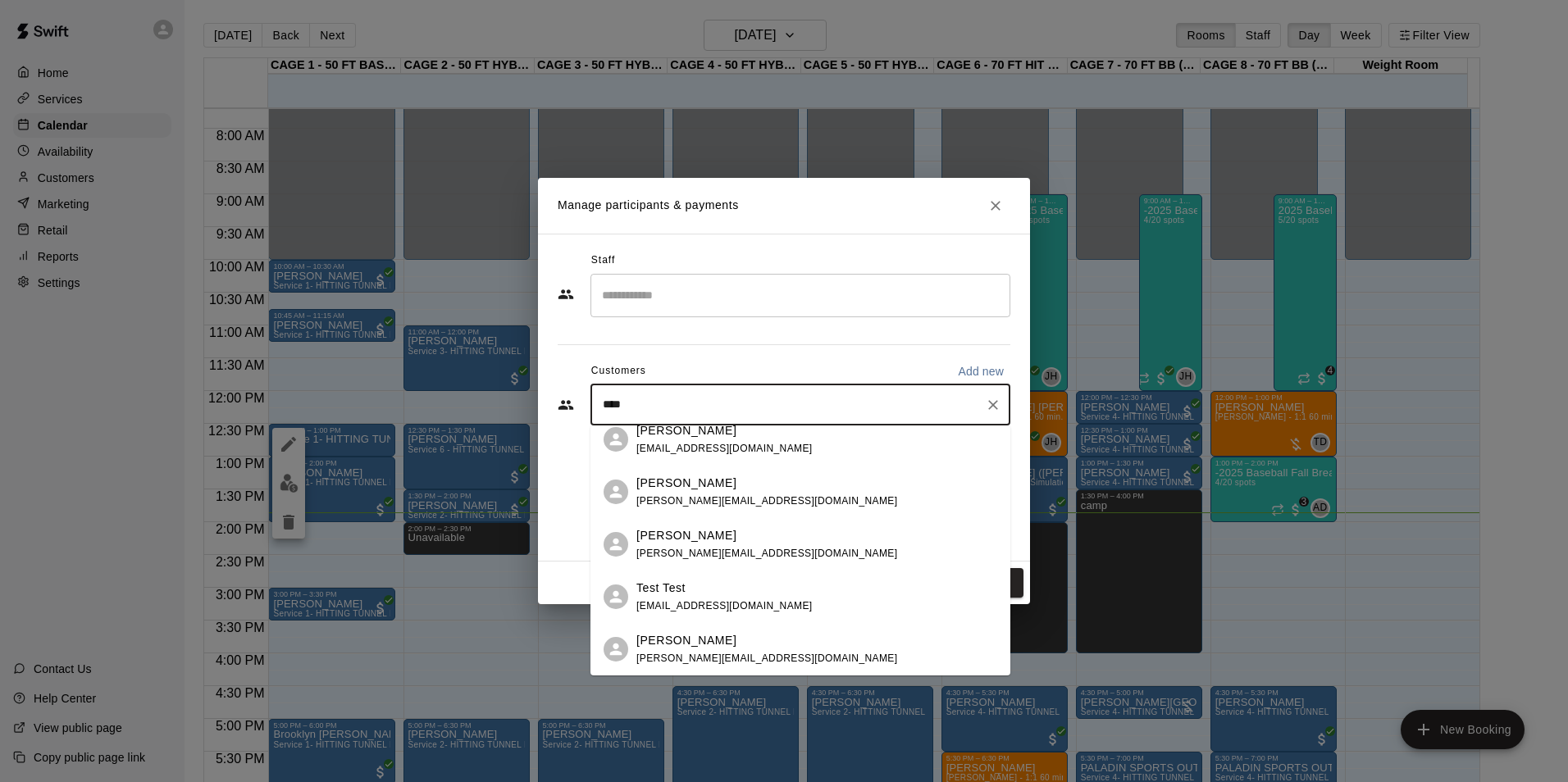
click at [730, 588] on div "Test Test" at bounding box center [724, 588] width 176 height 17
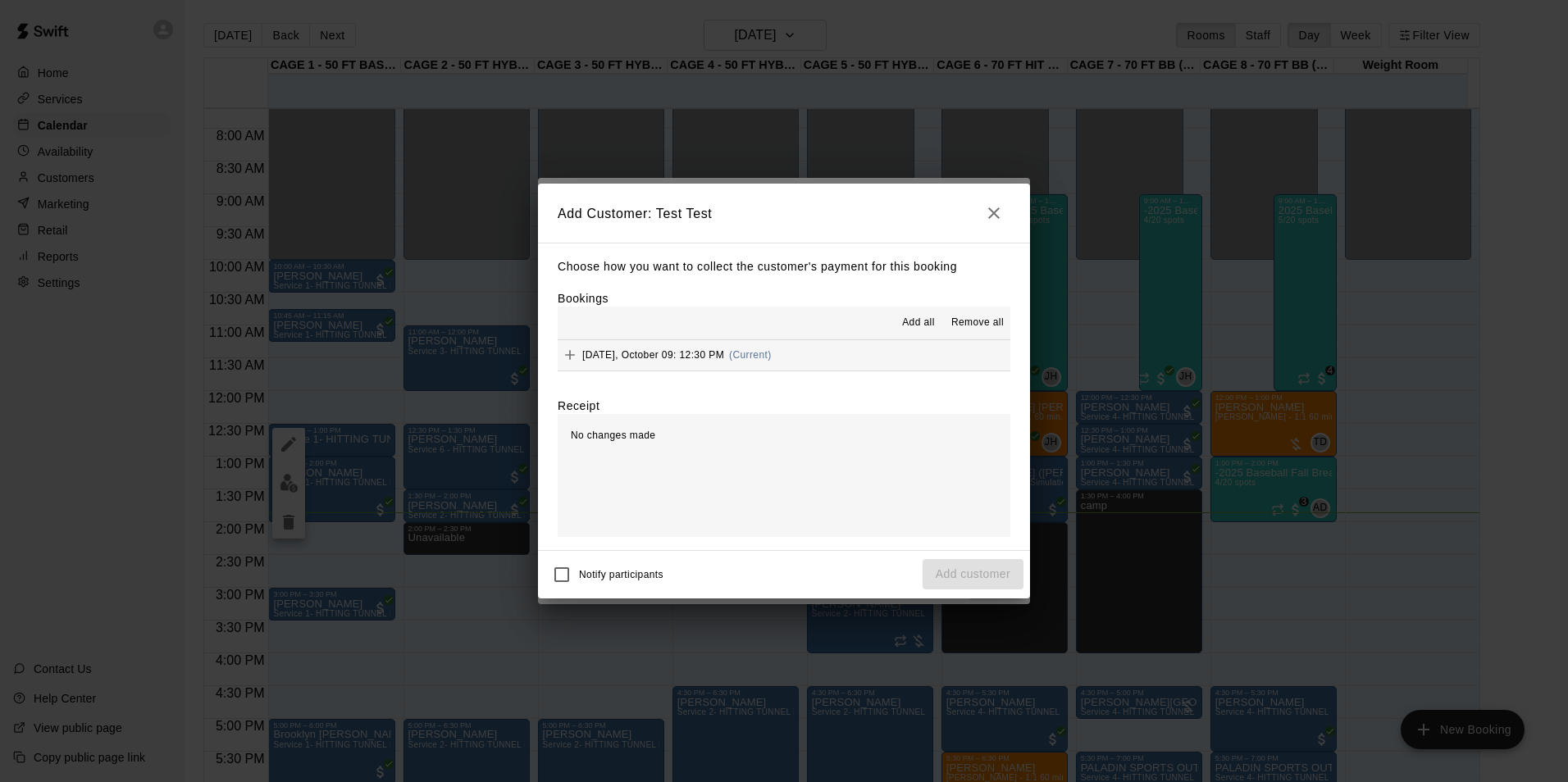
click at [679, 347] on div "[DATE], October 09: 12:30 PM (Current)" at bounding box center [665, 354] width 214 height 25
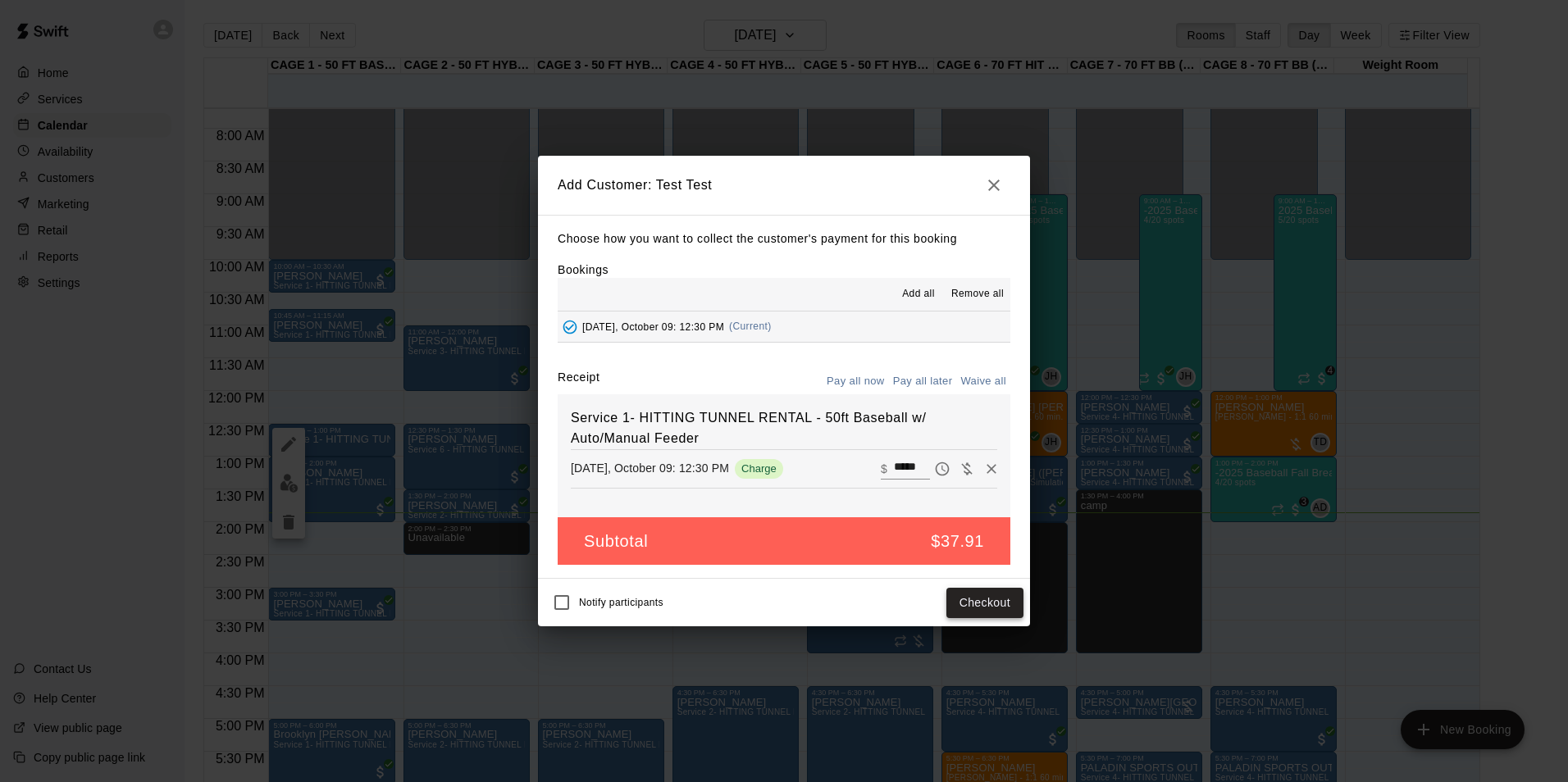
click at [979, 601] on button "Checkout" at bounding box center [985, 602] width 77 height 30
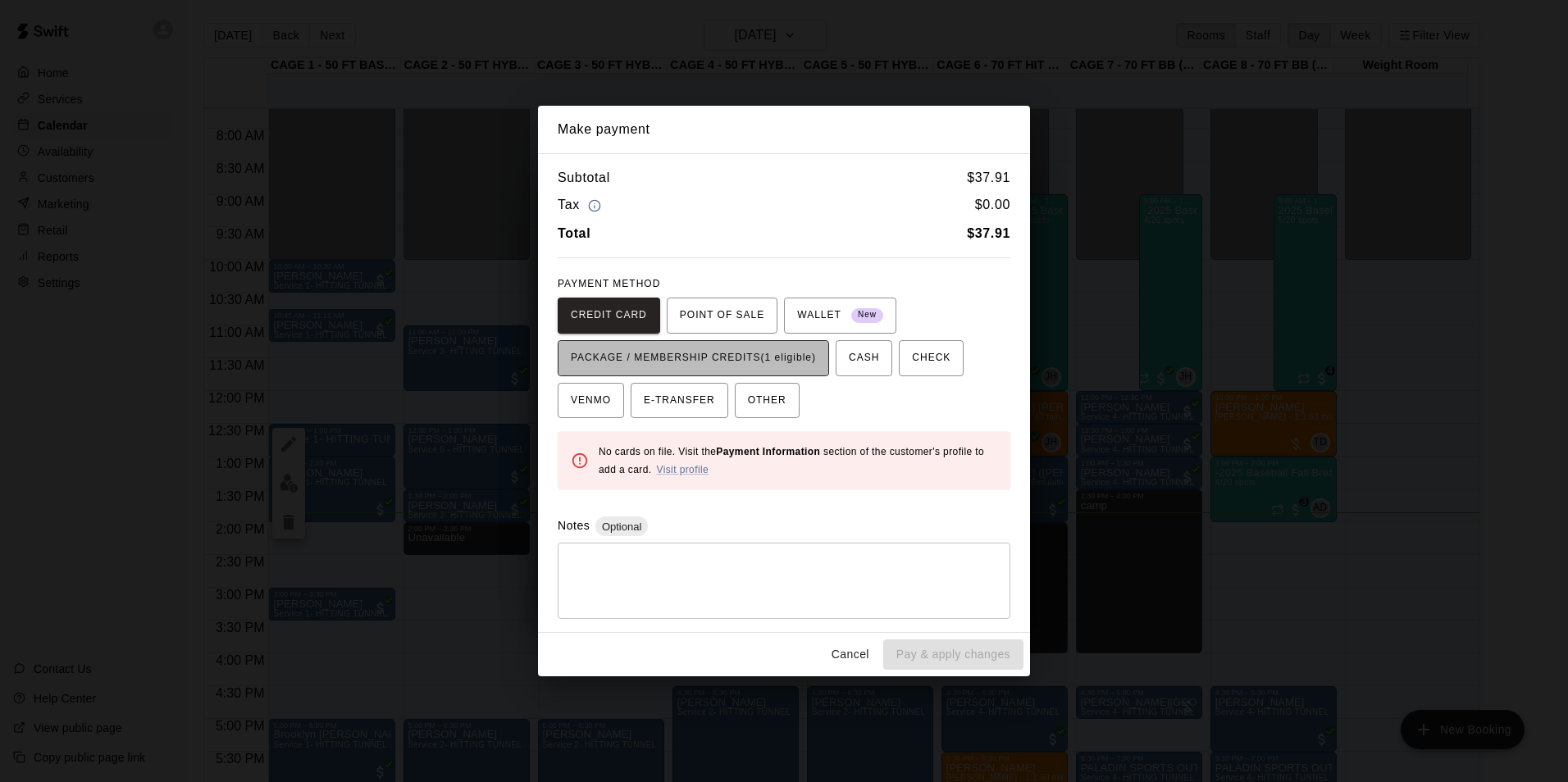
click at [706, 355] on span "PACKAGE / MEMBERSHIP CREDITS (1 eligible)" at bounding box center [693, 358] width 245 height 27
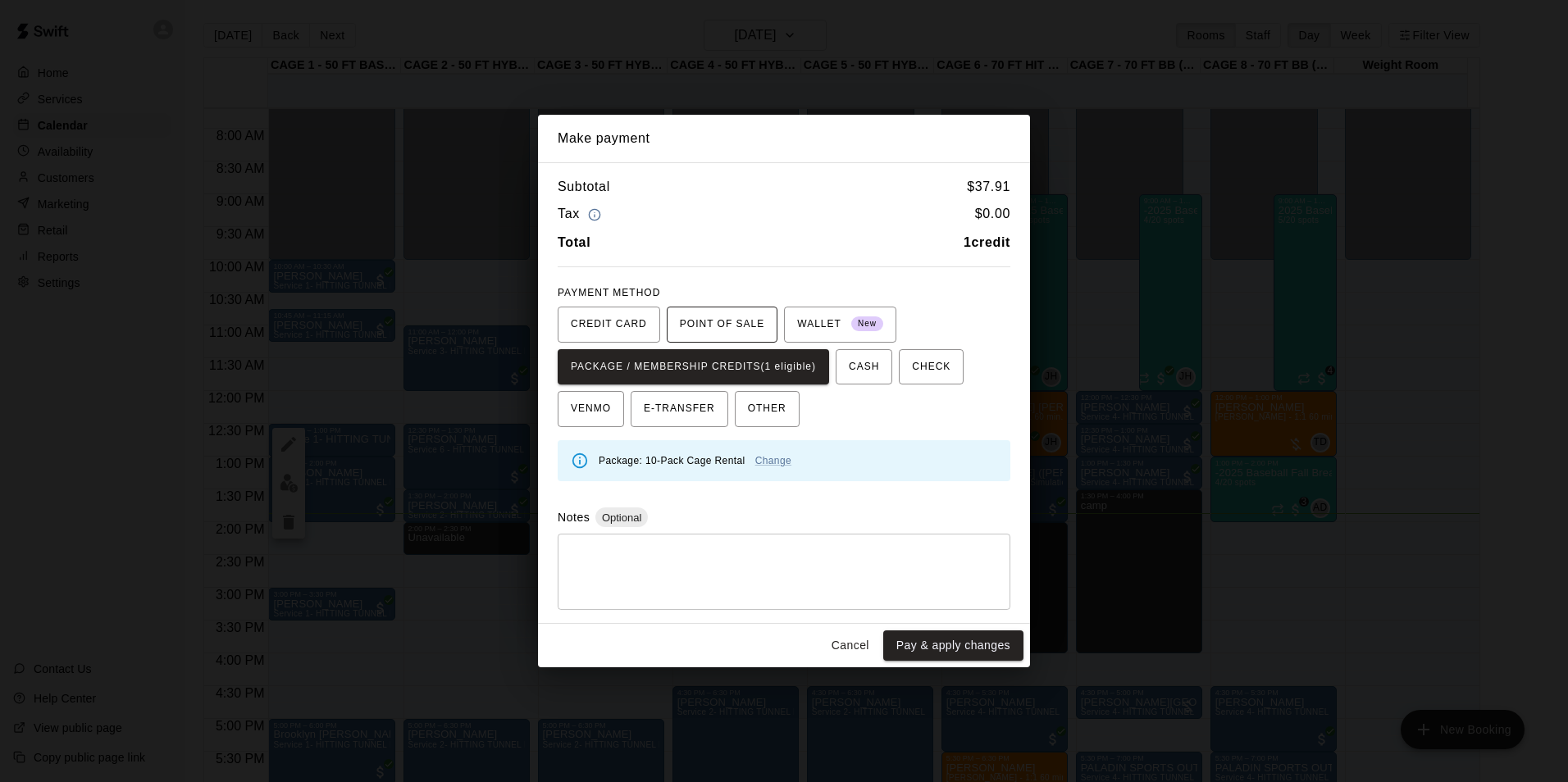
click at [729, 324] on span "POINT OF SALE" at bounding box center [722, 324] width 85 height 27
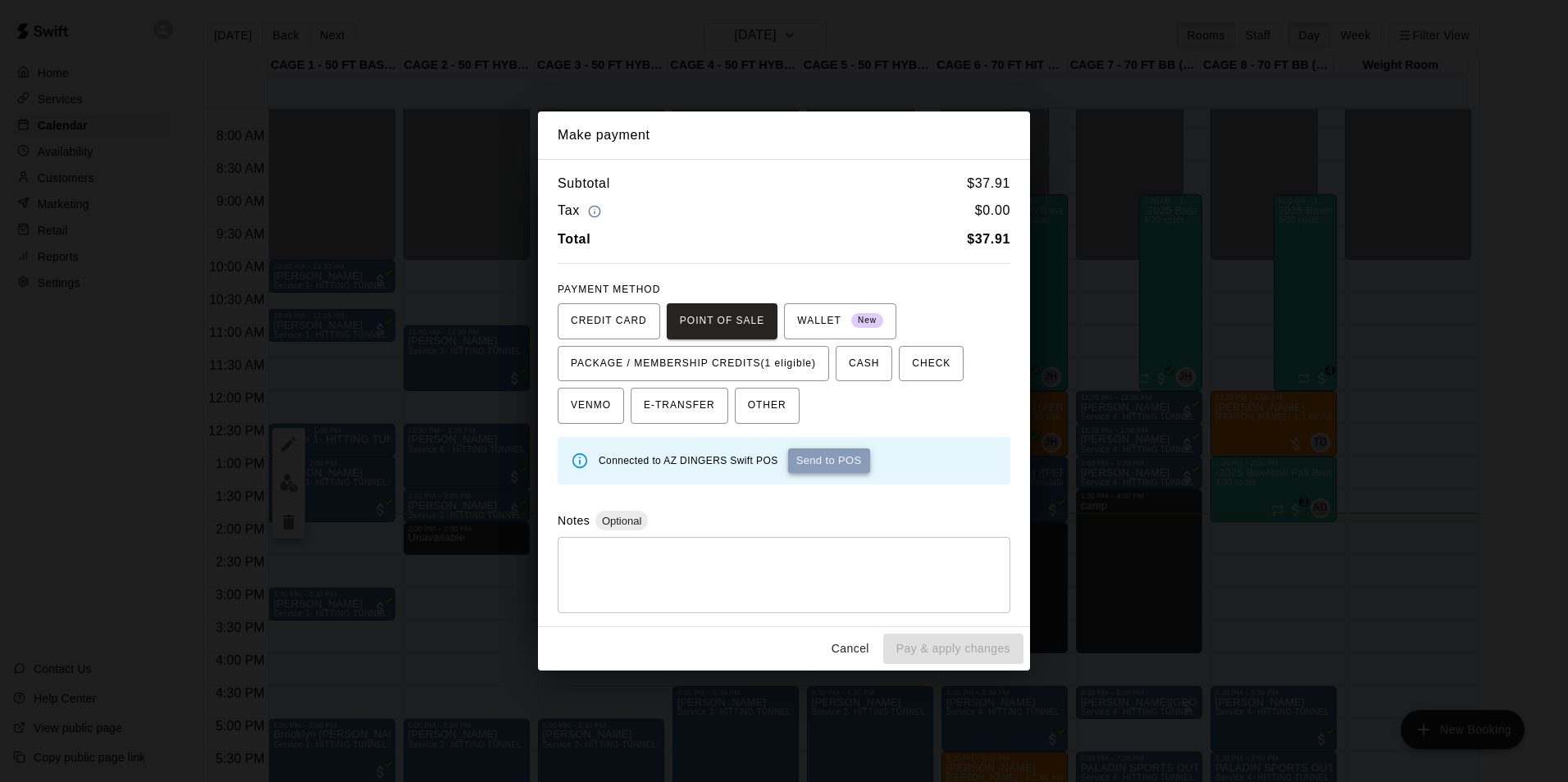
click at [838, 464] on button "Send to POS" at bounding box center [829, 460] width 82 height 25
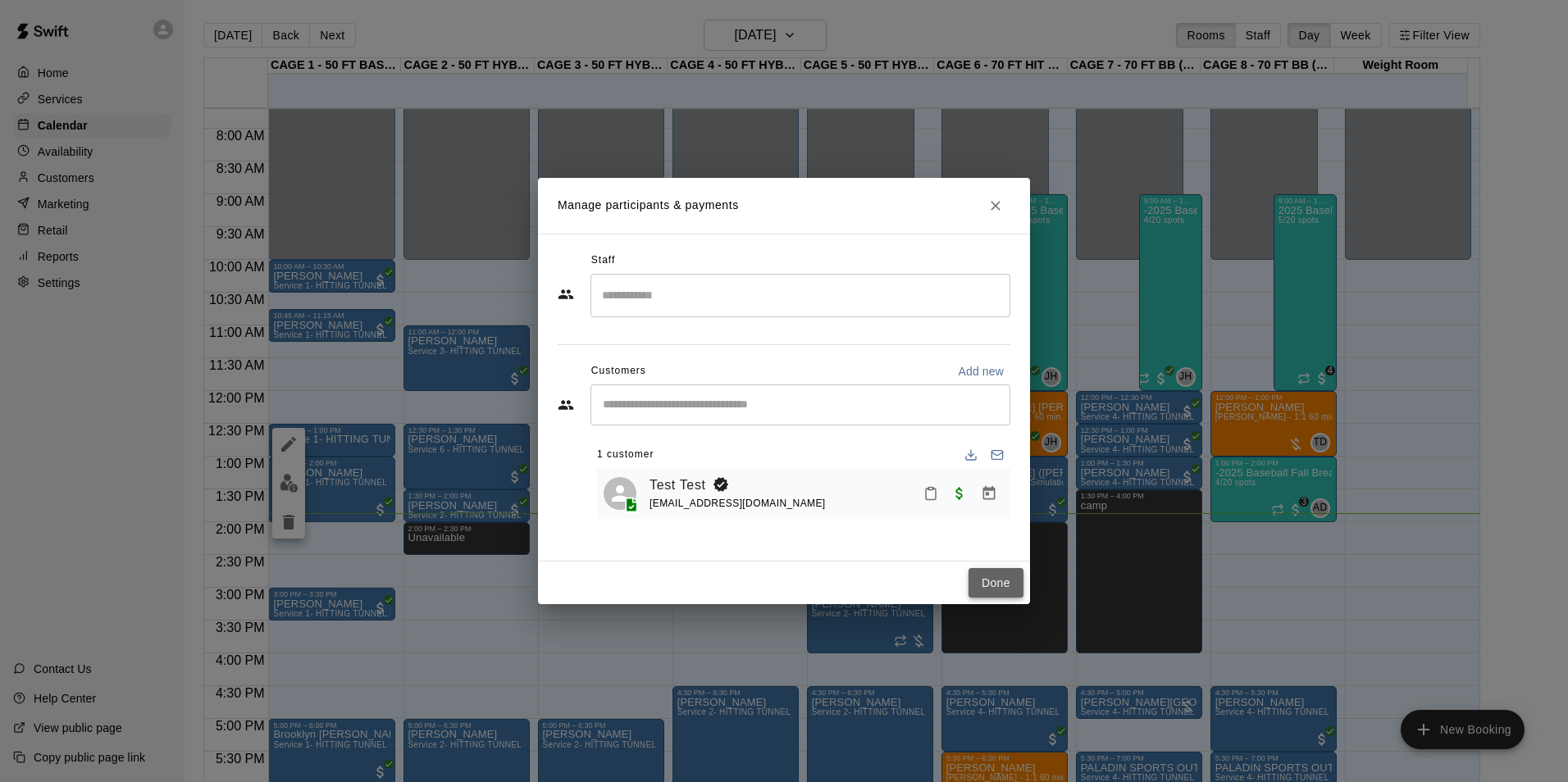
click at [990, 588] on button "Done" at bounding box center [996, 583] width 55 height 30
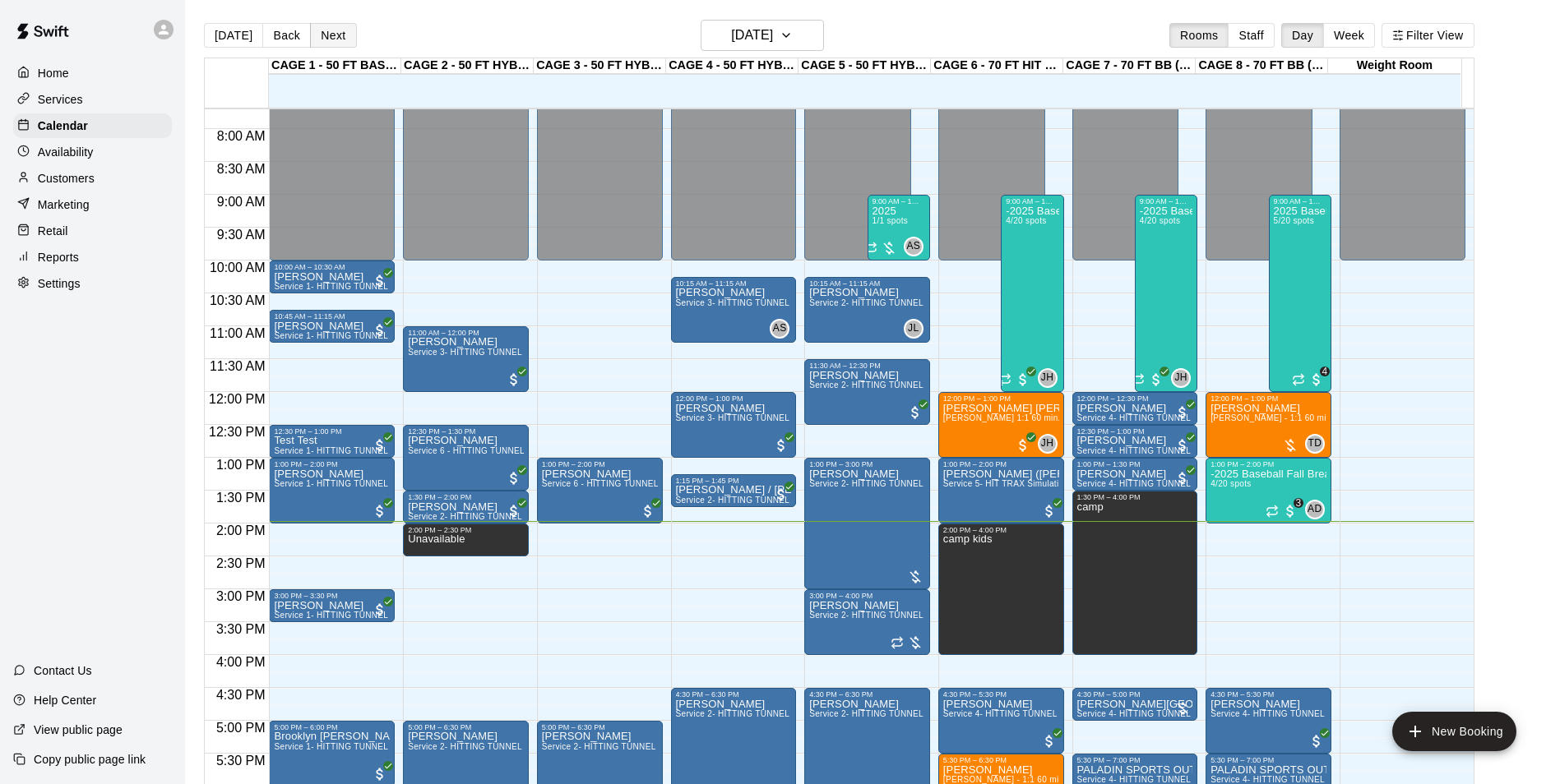
click at [323, 31] on button "Next" at bounding box center [333, 35] width 46 height 25
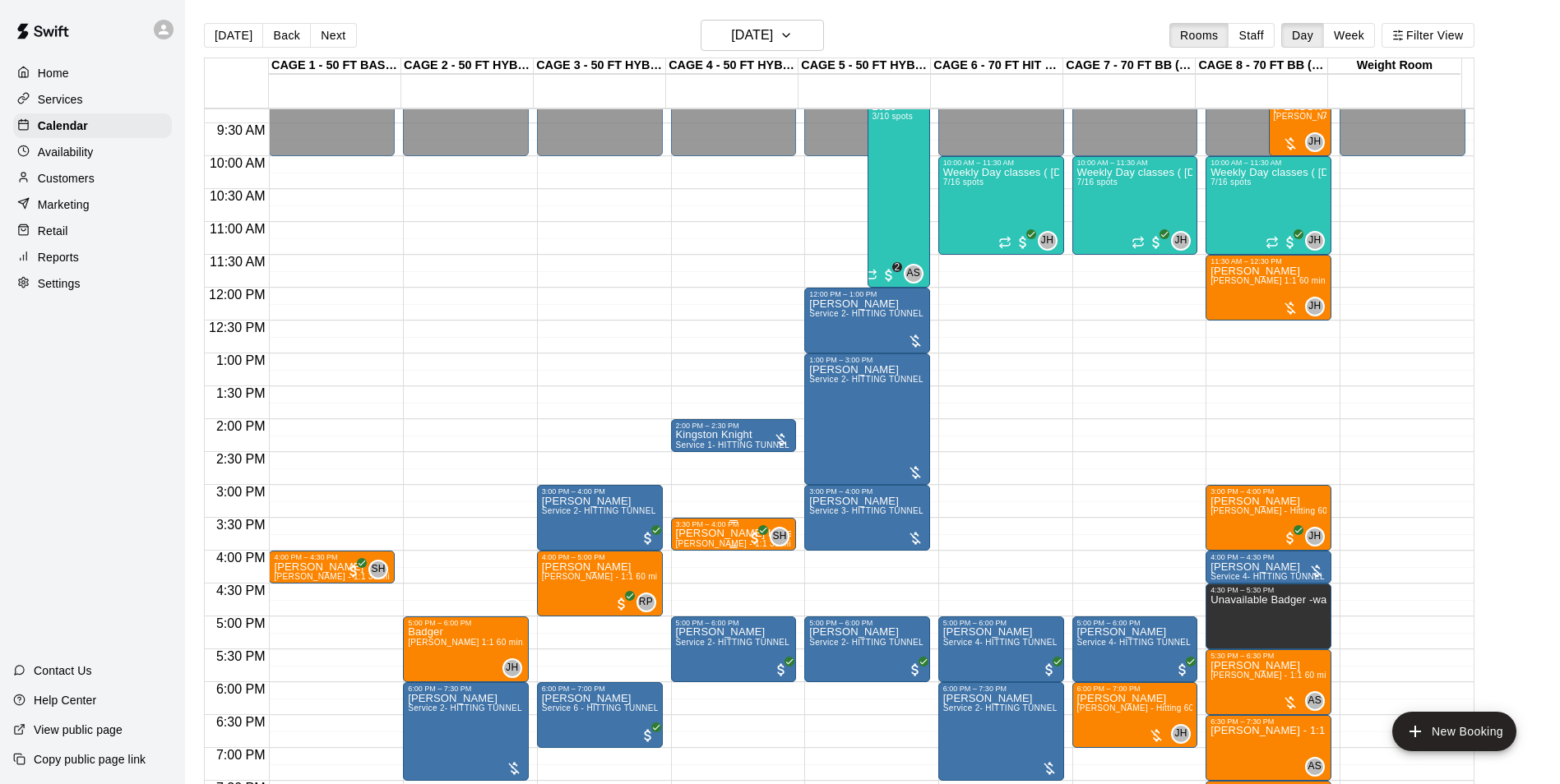
scroll to position [753, 0]
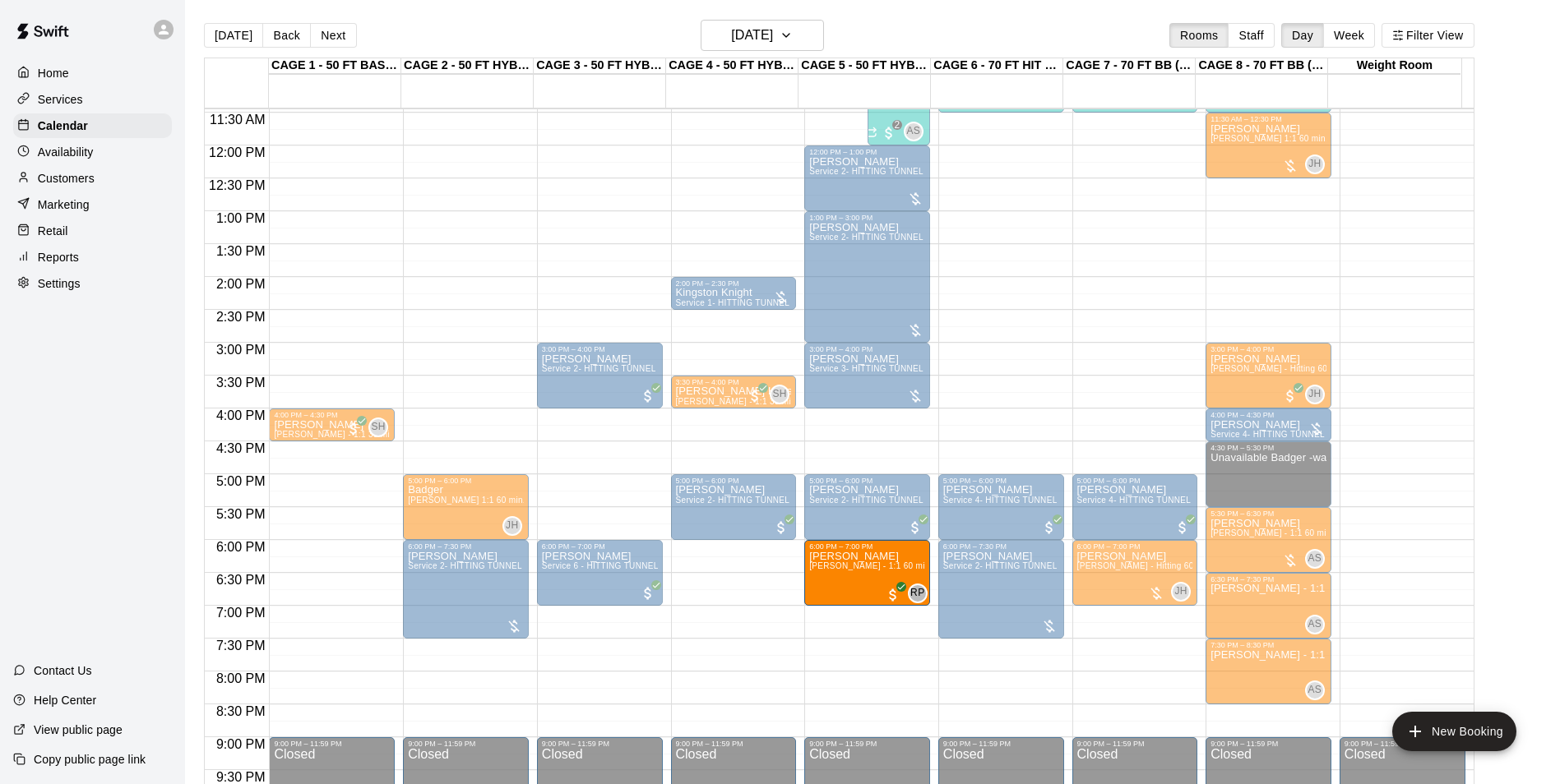
drag, startPoint x: 623, startPoint y: 428, endPoint x: 869, endPoint y: 567, distance: 282.6
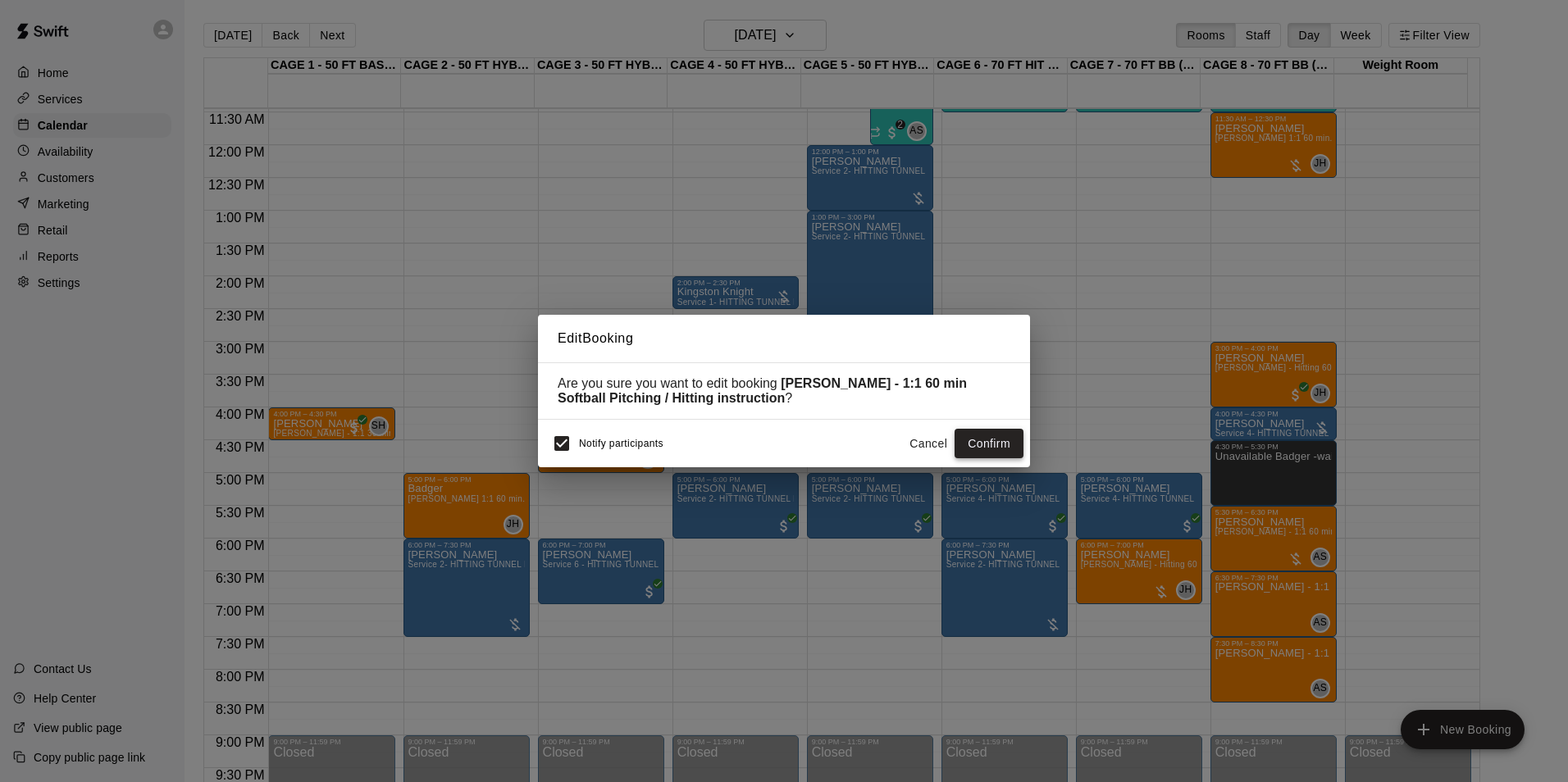
click at [982, 441] on button "Confirm" at bounding box center [989, 443] width 68 height 30
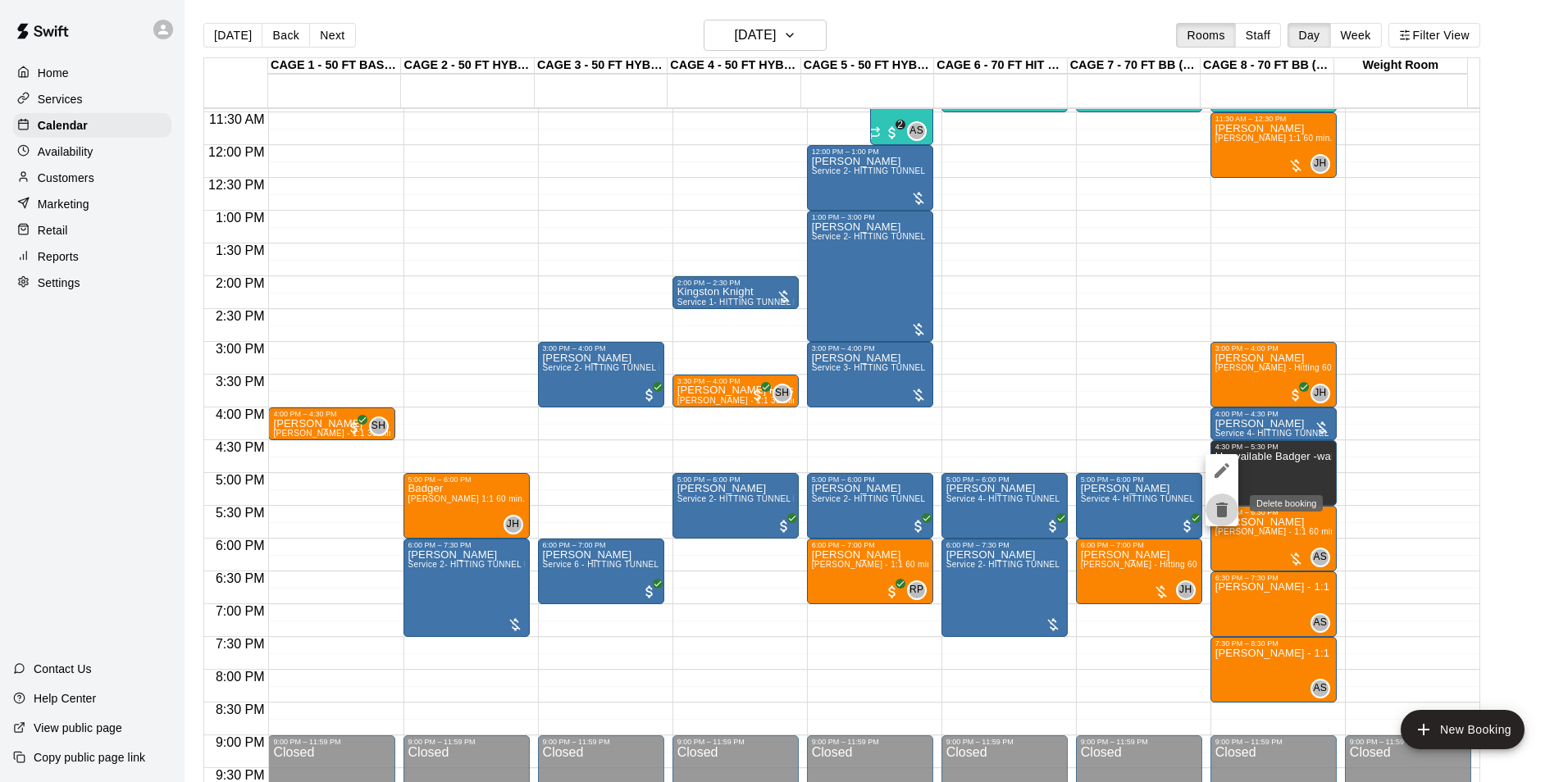
click at [1223, 506] on icon "delete" at bounding box center [1221, 509] width 11 height 15
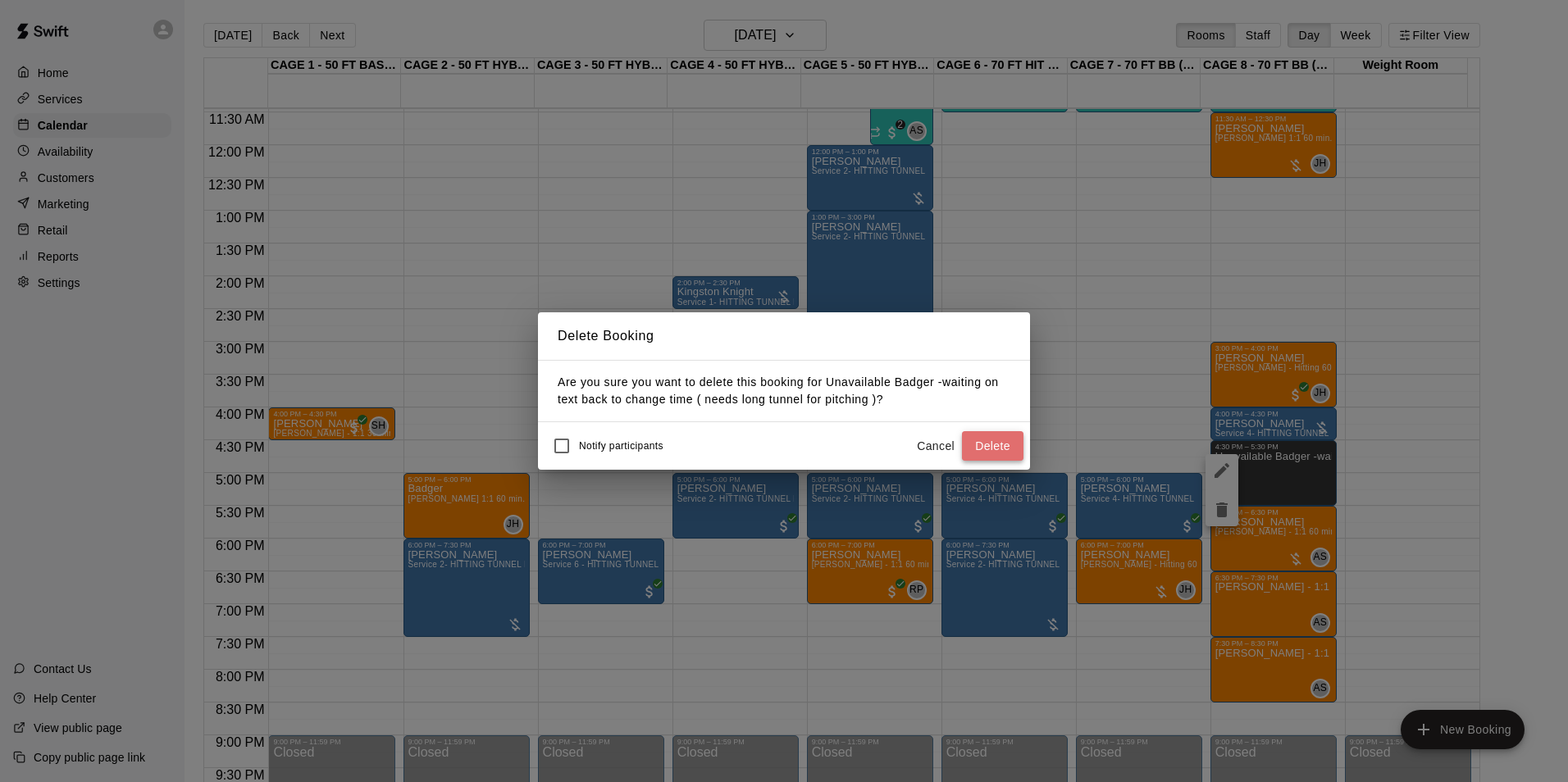
click at [997, 447] on button "Delete" at bounding box center [993, 446] width 62 height 30
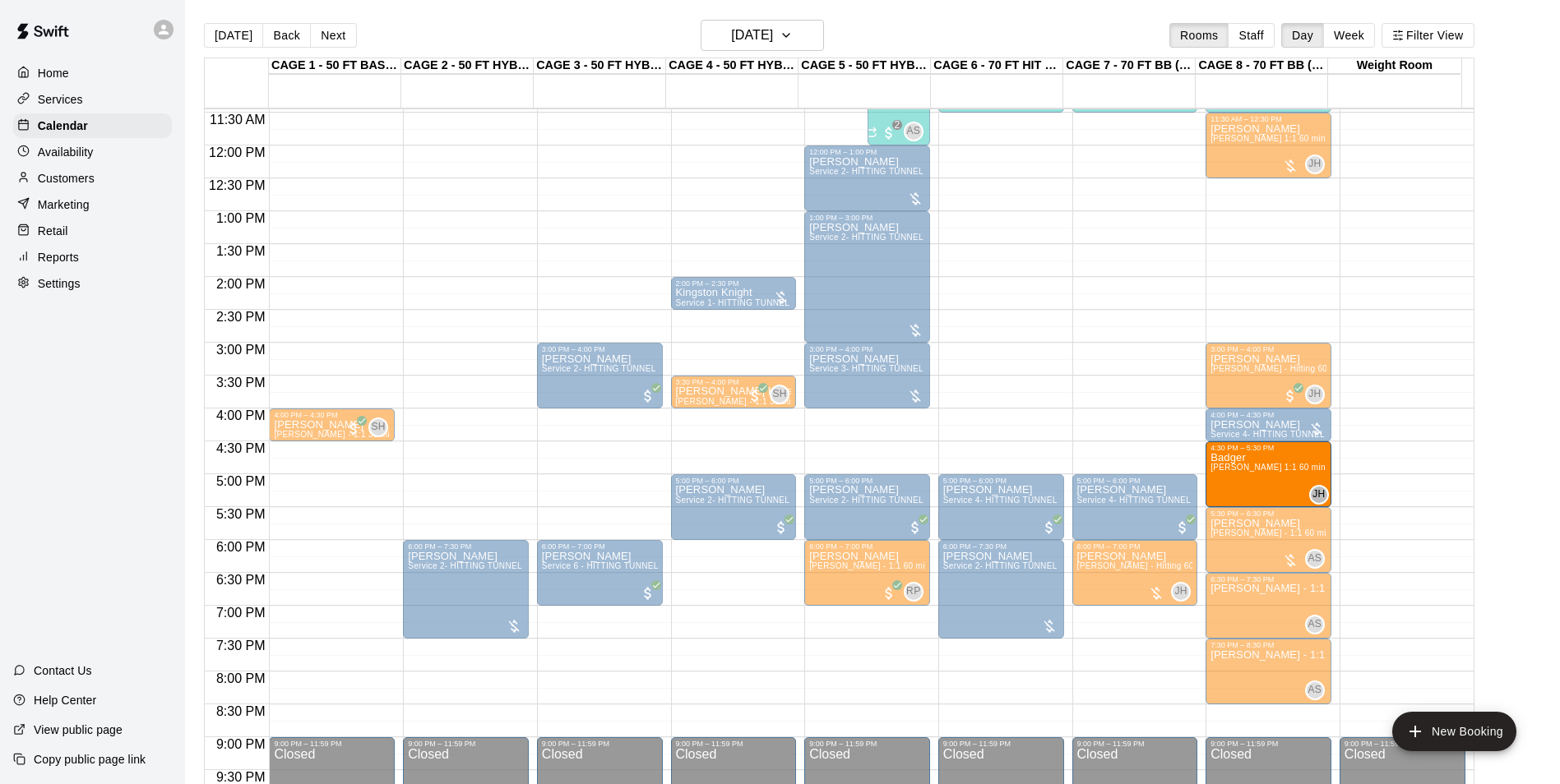
drag, startPoint x: 489, startPoint y: 500, endPoint x: 1206, endPoint y: 470, distance: 717.6
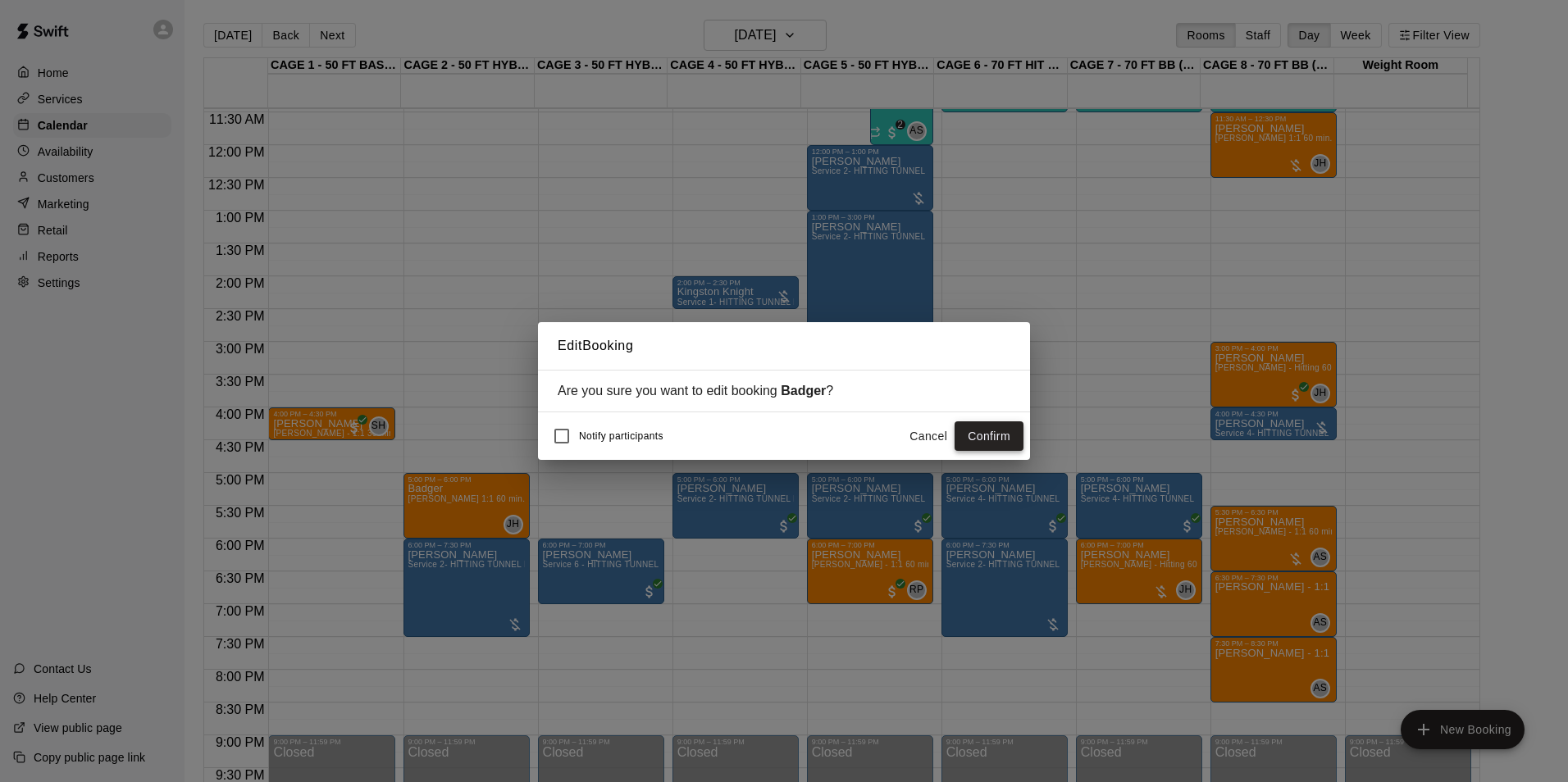
click at [988, 440] on button "Confirm" at bounding box center [989, 435] width 68 height 30
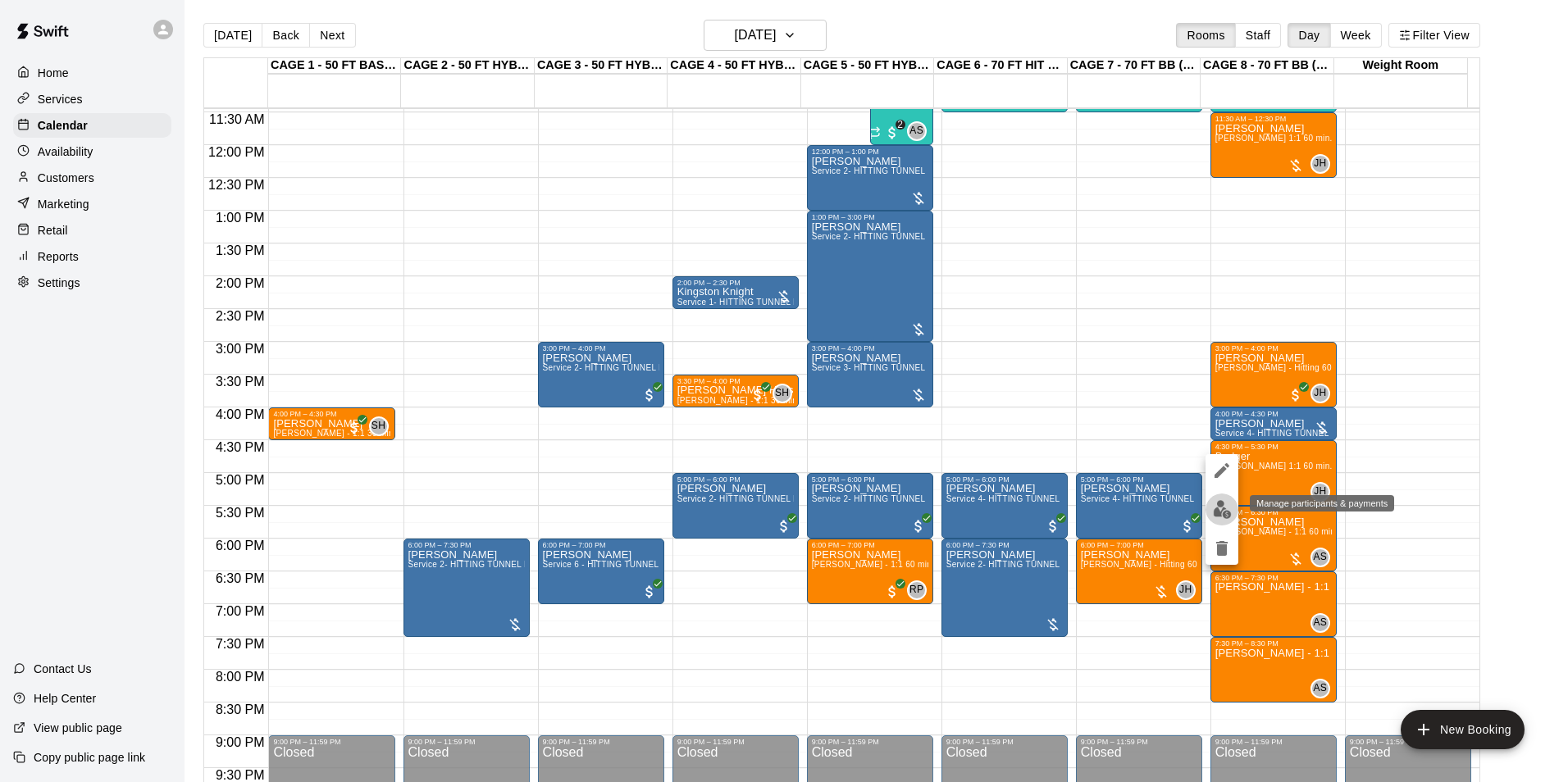
click at [1223, 508] on img "edit" at bounding box center [1222, 509] width 19 height 19
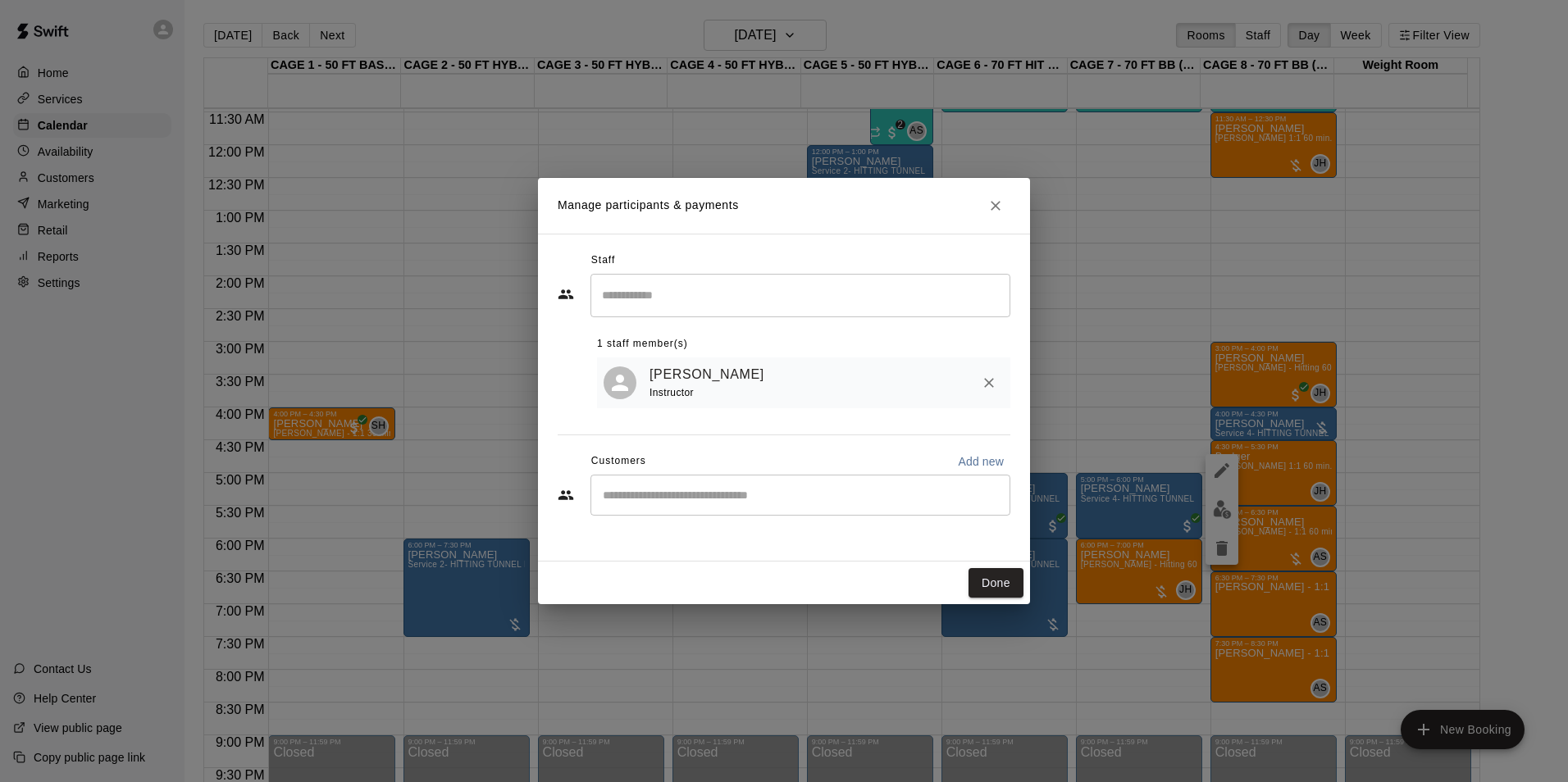
click at [687, 508] on div "​" at bounding box center [800, 495] width 420 height 41
type input "******"
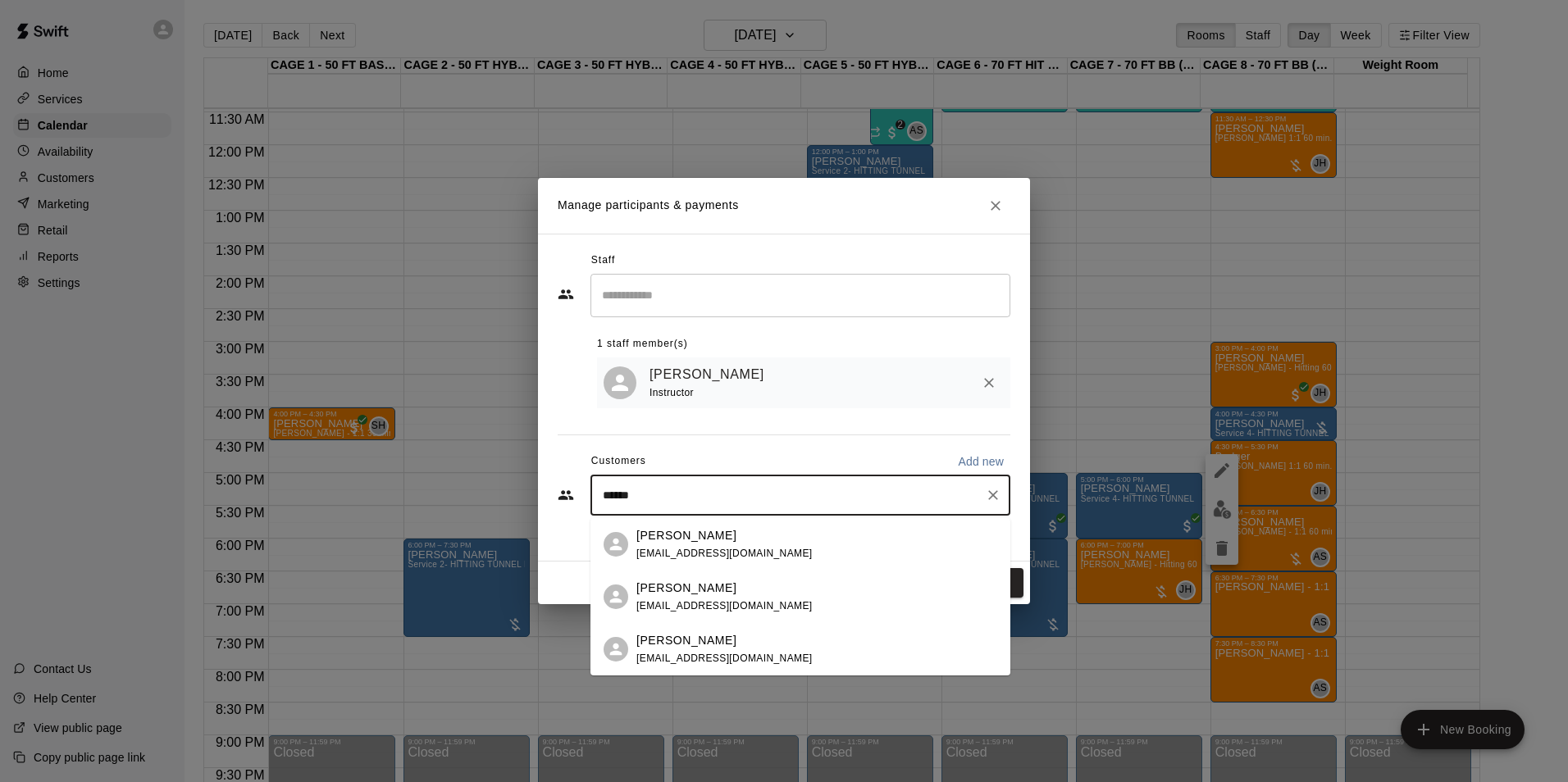
click at [693, 589] on p "[PERSON_NAME]" at bounding box center [686, 588] width 100 height 17
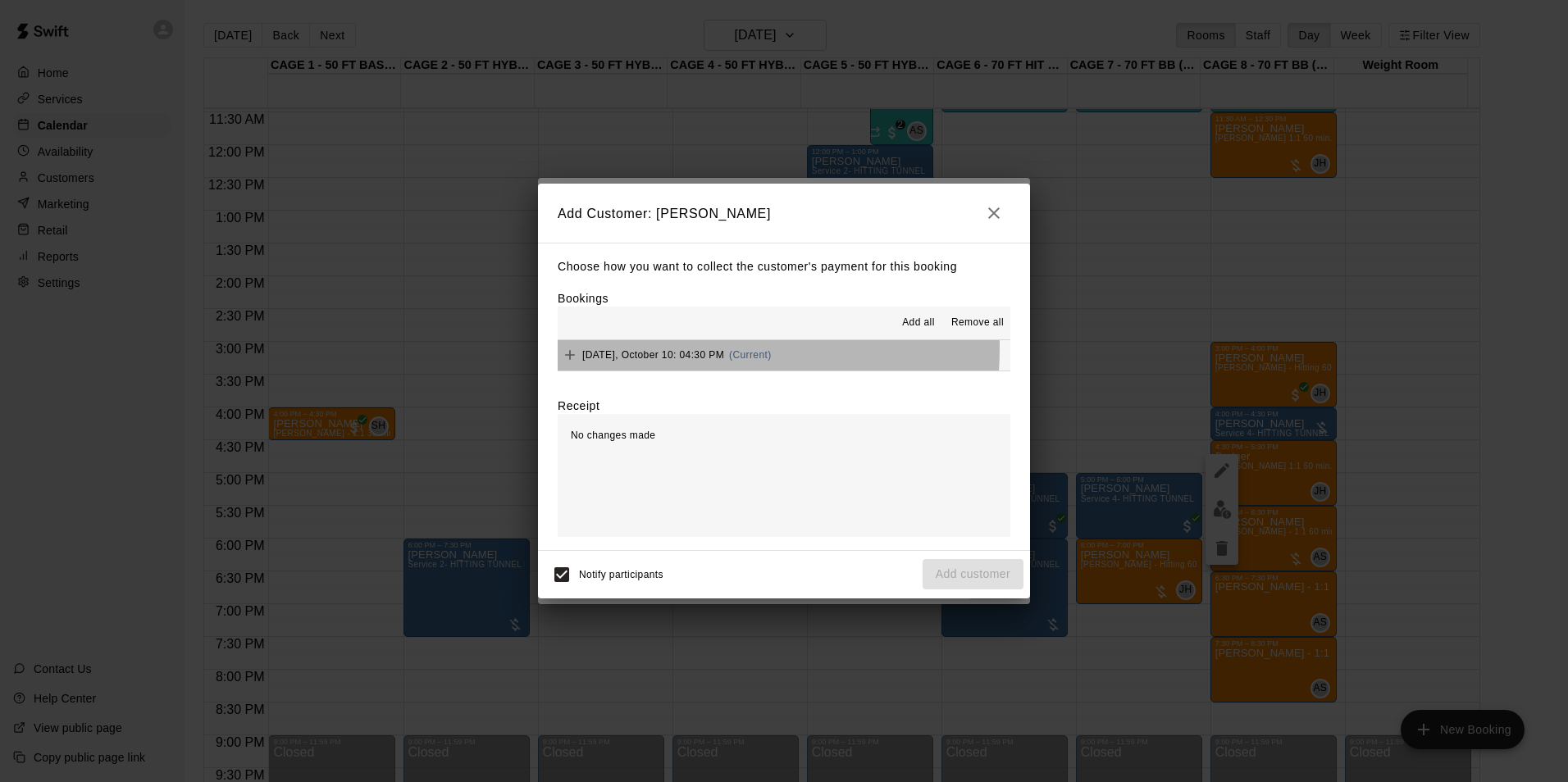
click at [638, 348] on div "[DATE], October 10: 04:30 PM (Current)" at bounding box center [665, 354] width 214 height 25
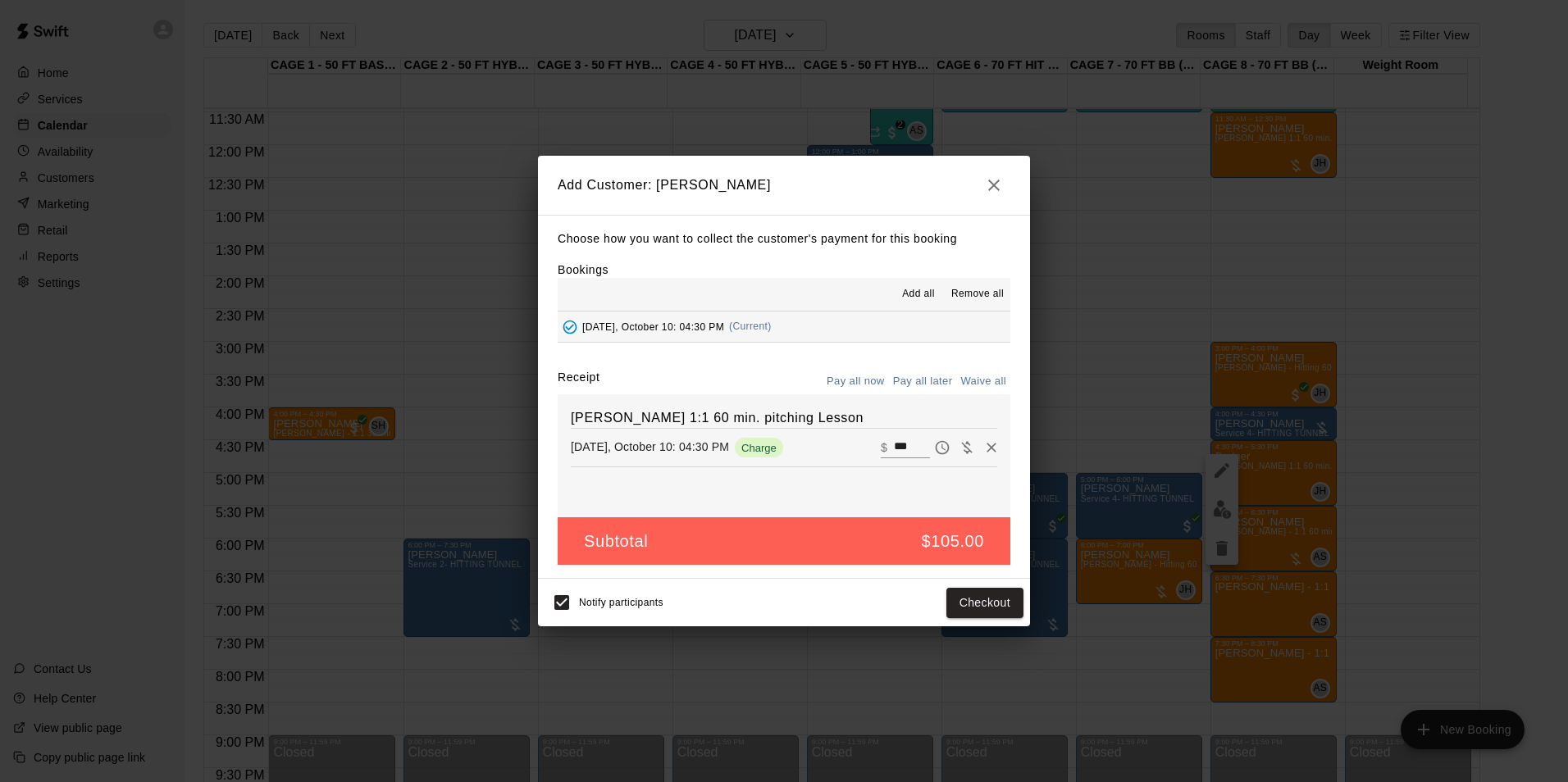
click at [925, 382] on button "Pay all later" at bounding box center [924, 382] width 68 height 26
click at [991, 608] on button "Add customer" at bounding box center [973, 602] width 101 height 30
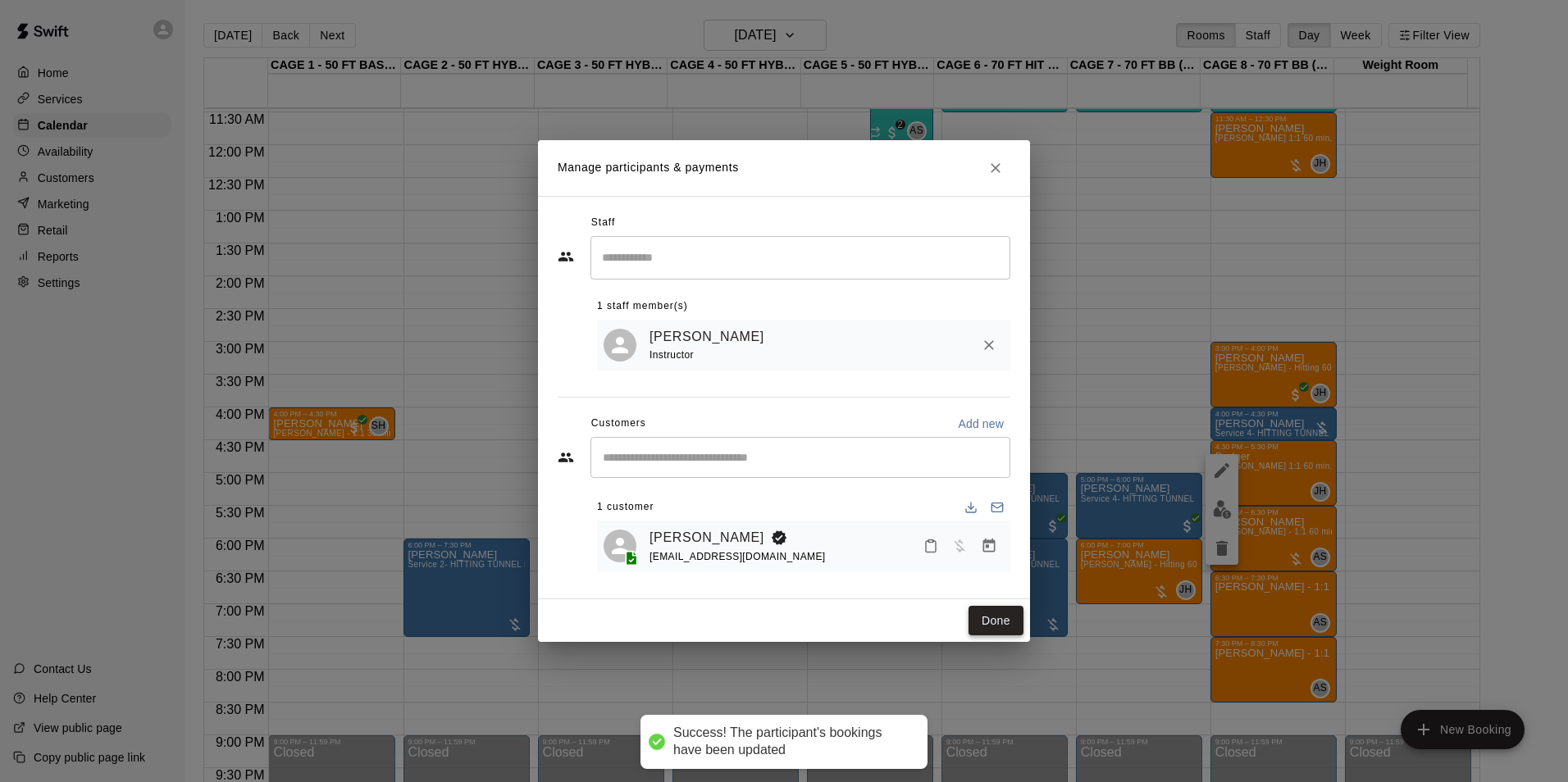
click at [991, 620] on button "Done" at bounding box center [996, 620] width 55 height 30
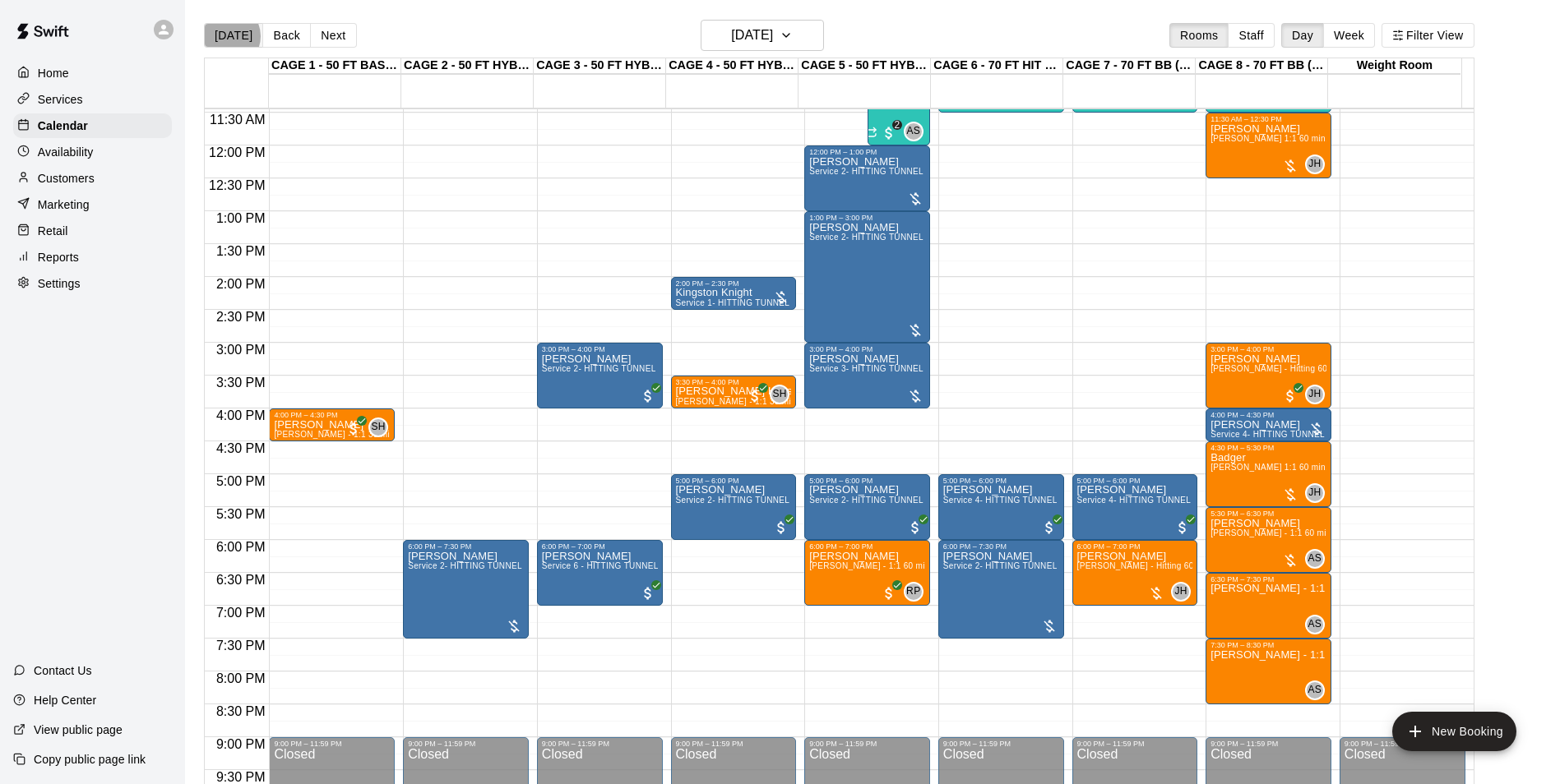
click at [226, 35] on button "[DATE]" at bounding box center [233, 35] width 59 height 25
